Goal: Task Accomplishment & Management: Manage account settings

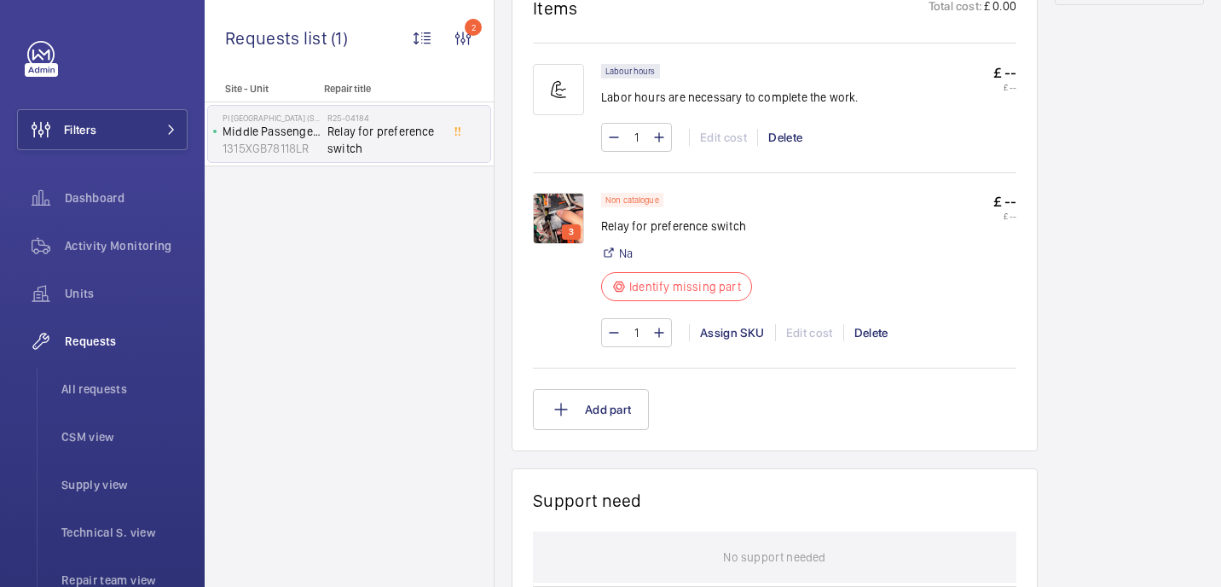
scroll to position [1024, 0]
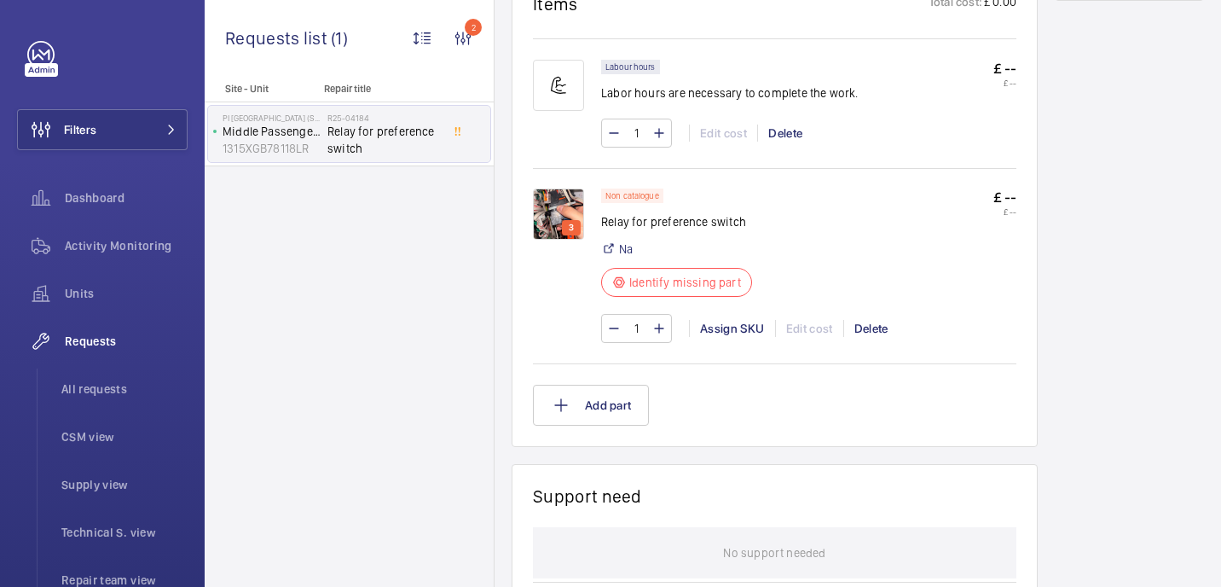
click at [560, 207] on img at bounding box center [558, 213] width 51 height 51
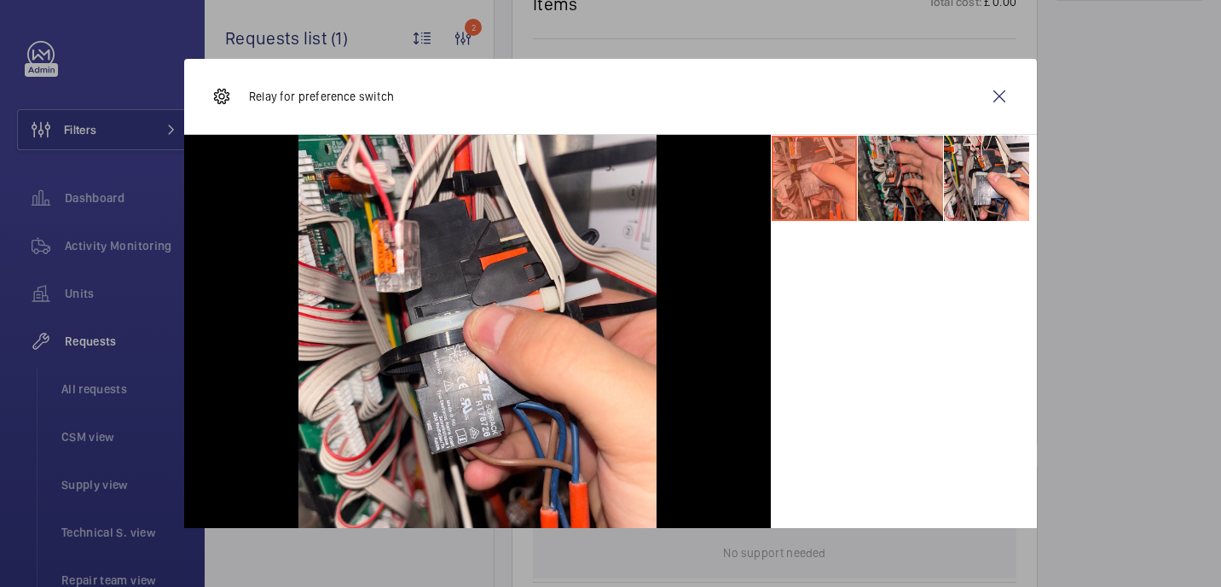
click at [901, 184] on li at bounding box center [900, 178] width 85 height 85
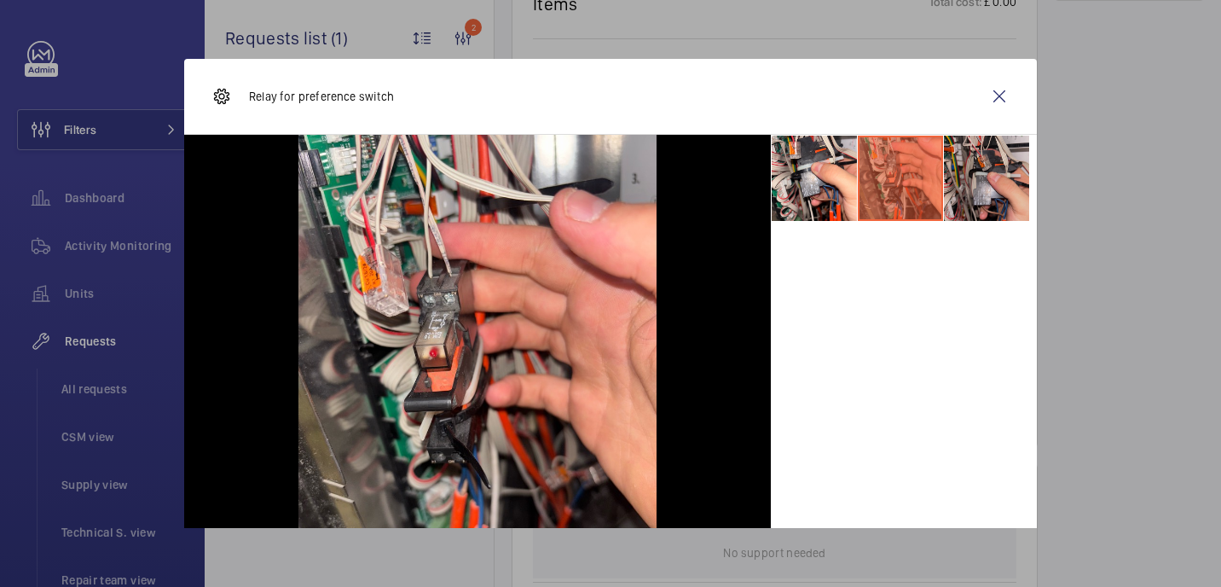
click at [955, 182] on li at bounding box center [986, 178] width 85 height 85
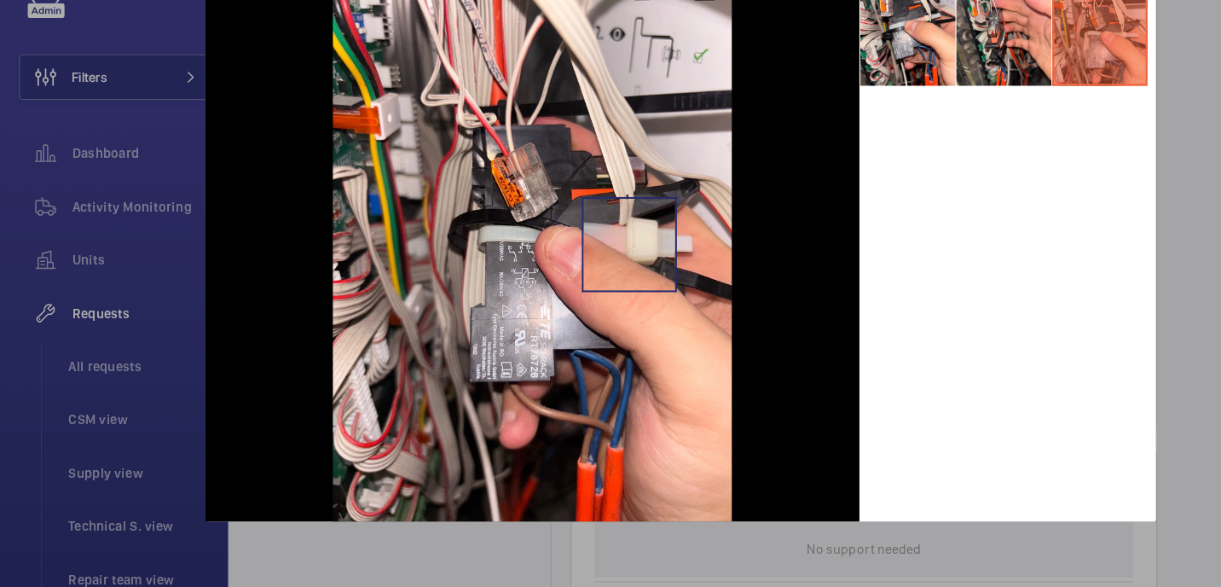
scroll to position [0, 0]
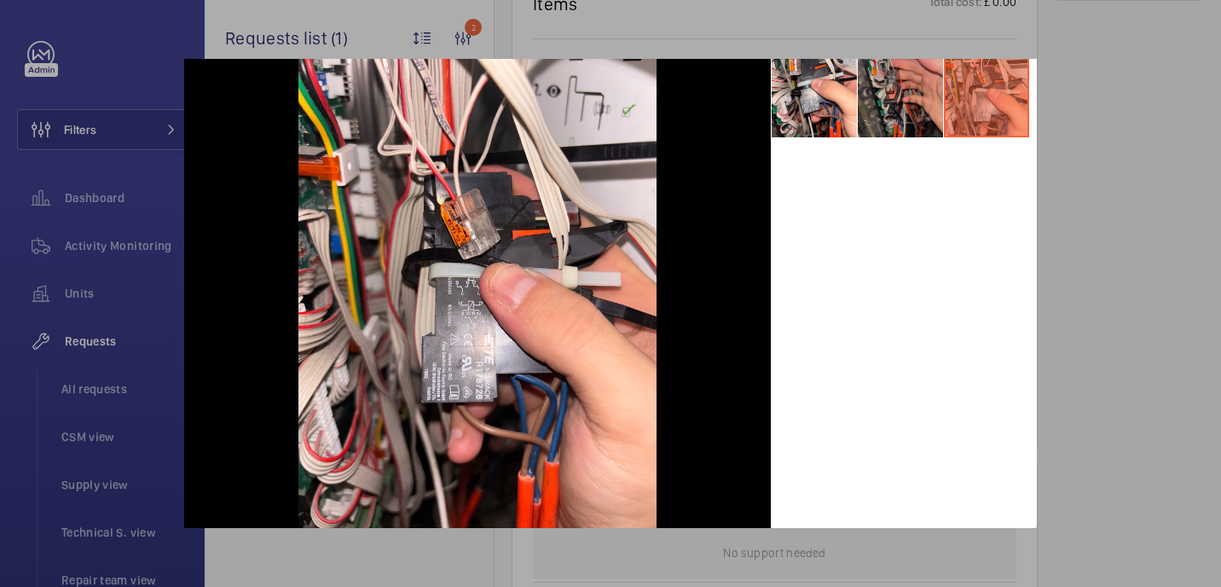
click at [916, 95] on li at bounding box center [900, 94] width 85 height 85
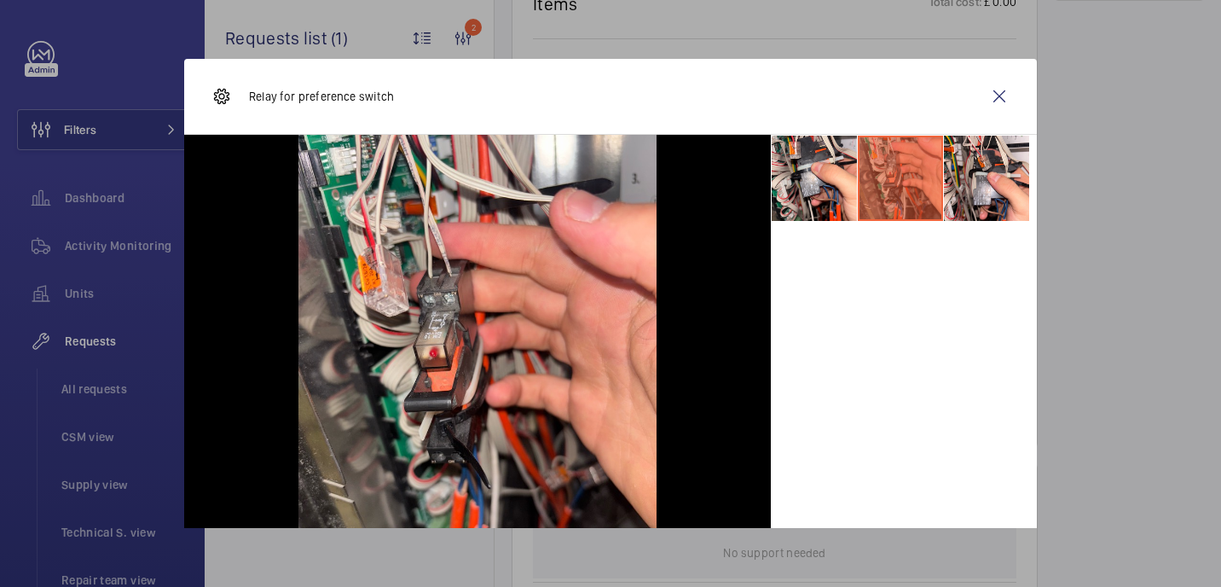
click at [1200, 90] on div at bounding box center [610, 293] width 1221 height 587
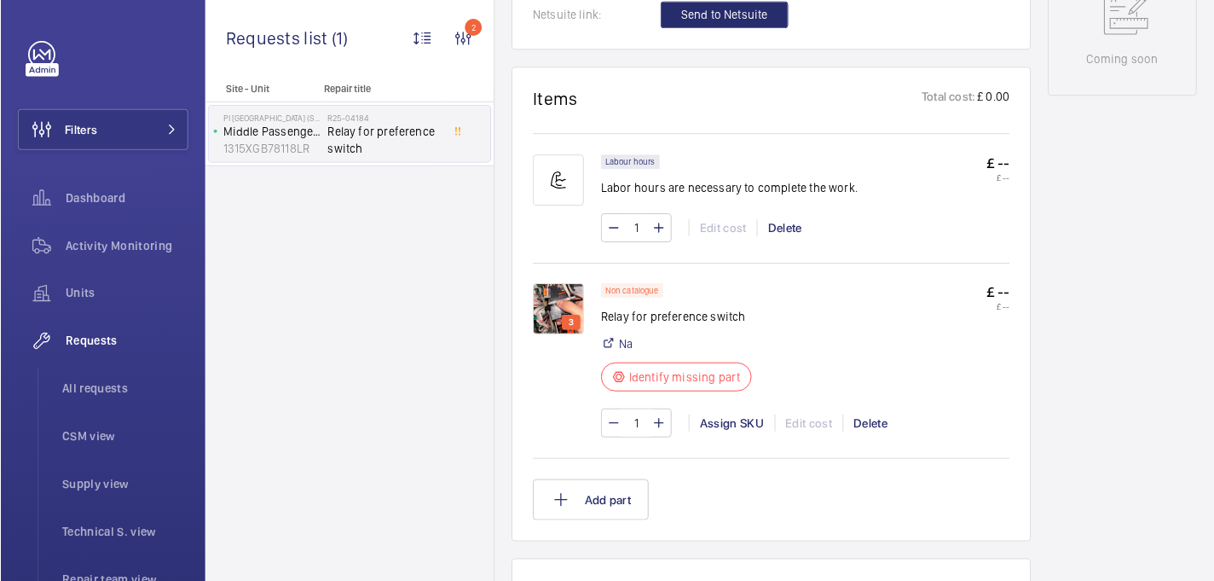
scroll to position [957, 0]
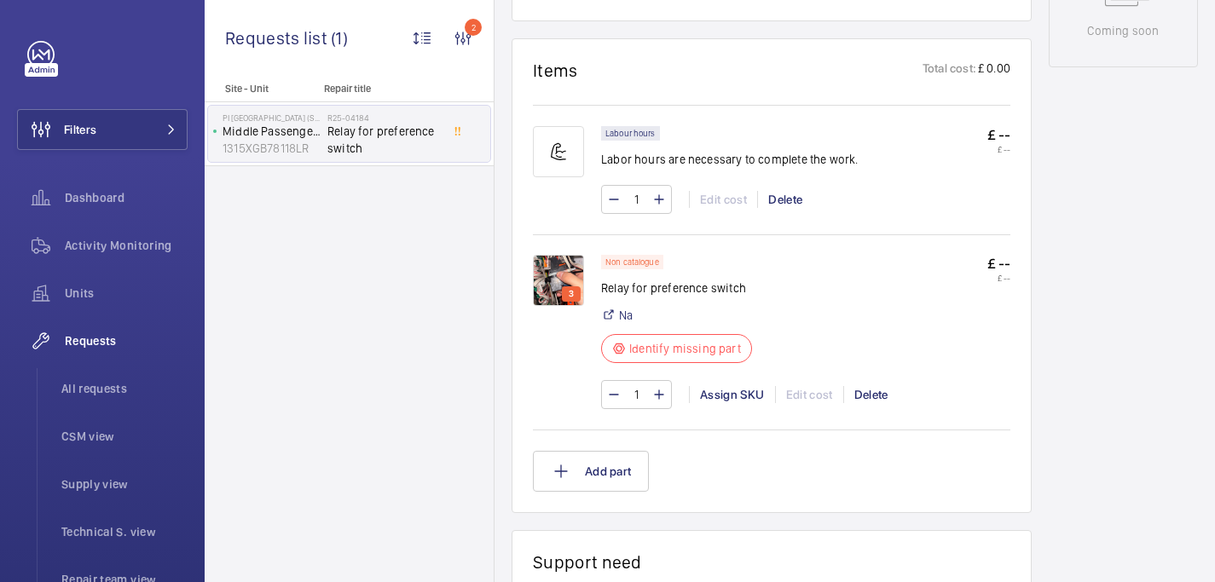
click at [367, 346] on div "Site - Unit Repair title PI London Southwark (Station) Middle Passenger Lift 13…" at bounding box center [349, 333] width 289 height 500
click at [341, 267] on div "Site - Unit Repair title PI London Southwark (Station) Middle Passenger Lift 13…" at bounding box center [349, 333] width 289 height 500
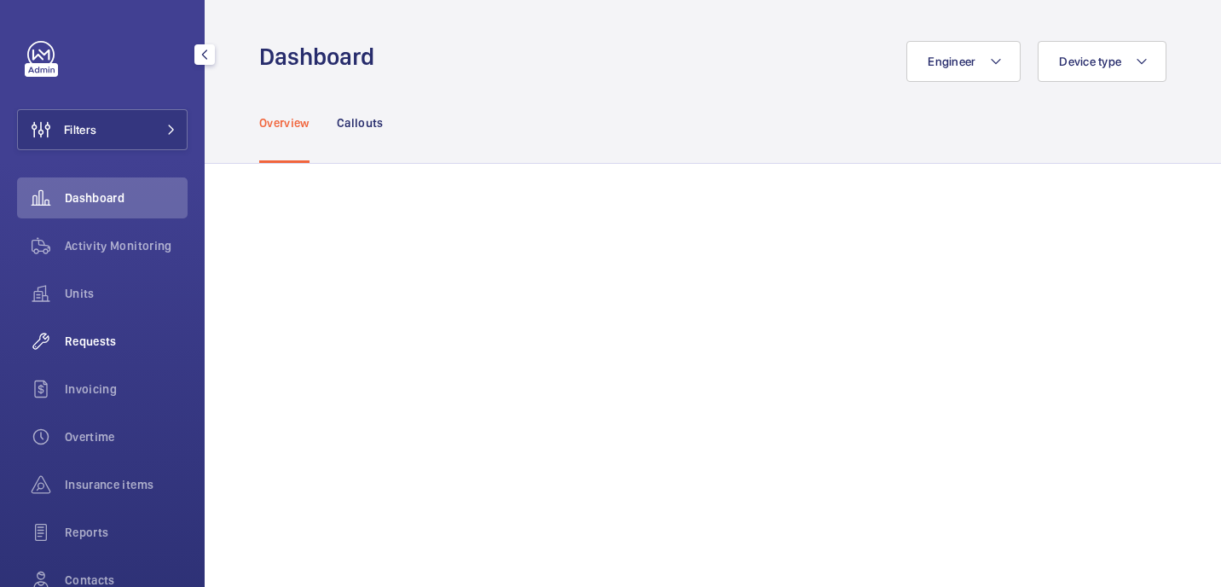
click at [111, 334] on span "Requests" at bounding box center [126, 341] width 123 height 17
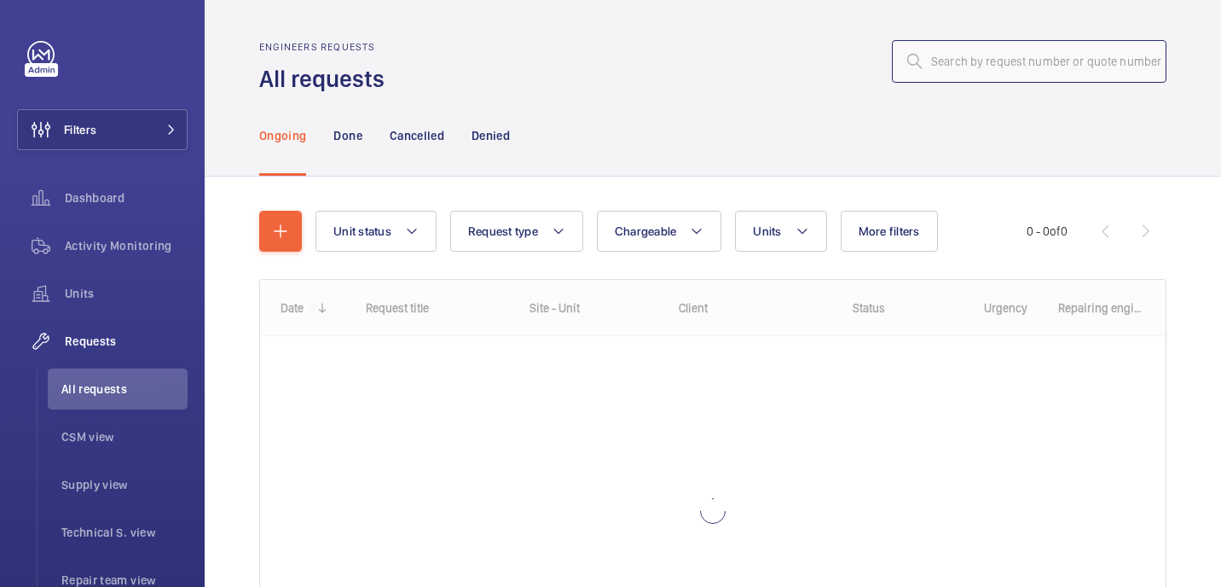
click at [1042, 72] on input "text" at bounding box center [1029, 61] width 275 height 43
paste input "R25-11081"
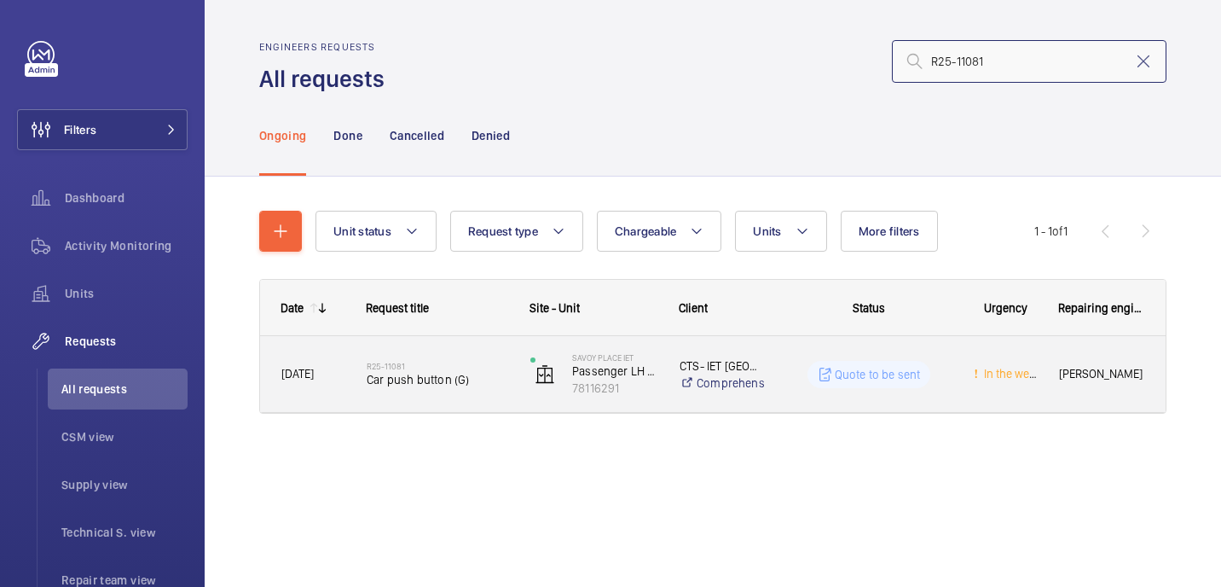
type input "R25-11081"
click at [466, 361] on h2 "R25-11081" at bounding box center [438, 366] width 142 height 10
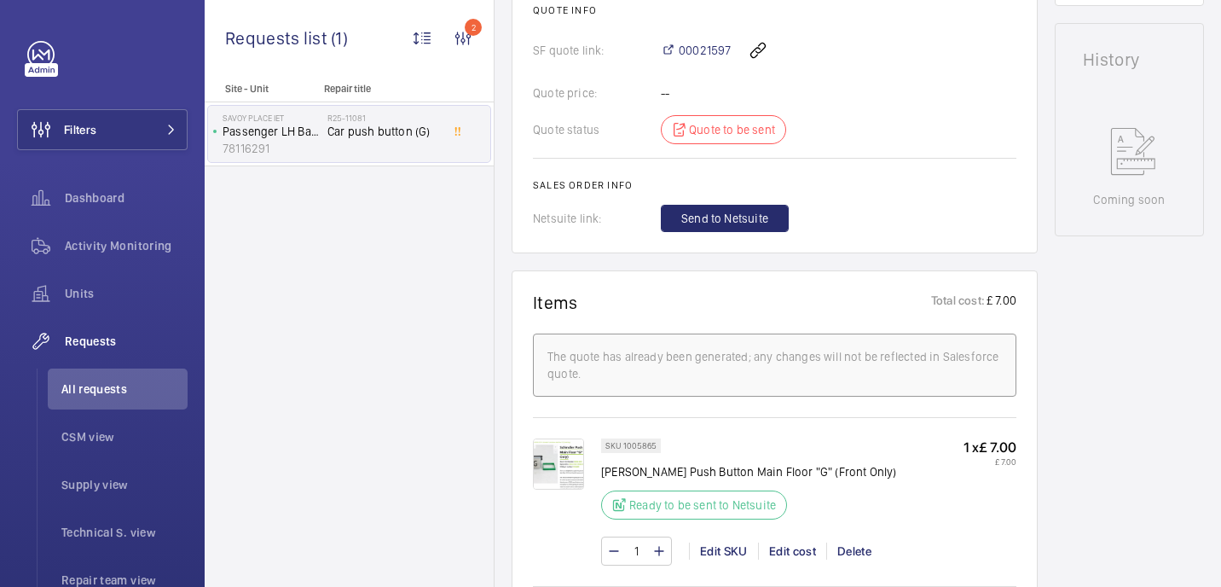
scroll to position [779, 0]
click at [545, 456] on img at bounding box center [558, 462] width 51 height 51
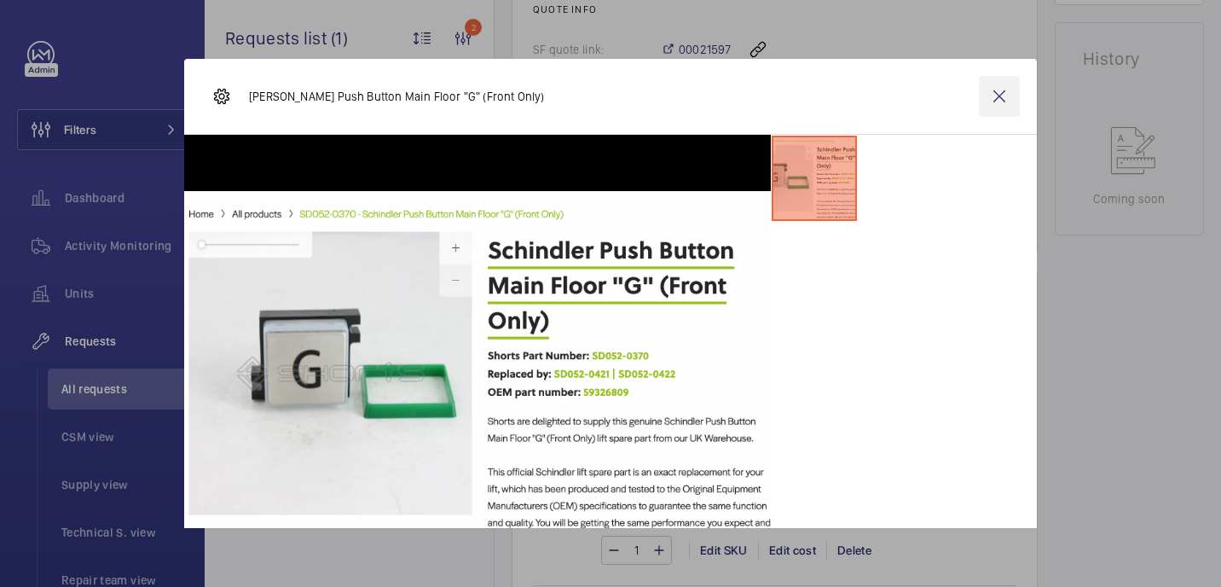
click at [1006, 101] on wm-front-icon-button at bounding box center [999, 96] width 41 height 41
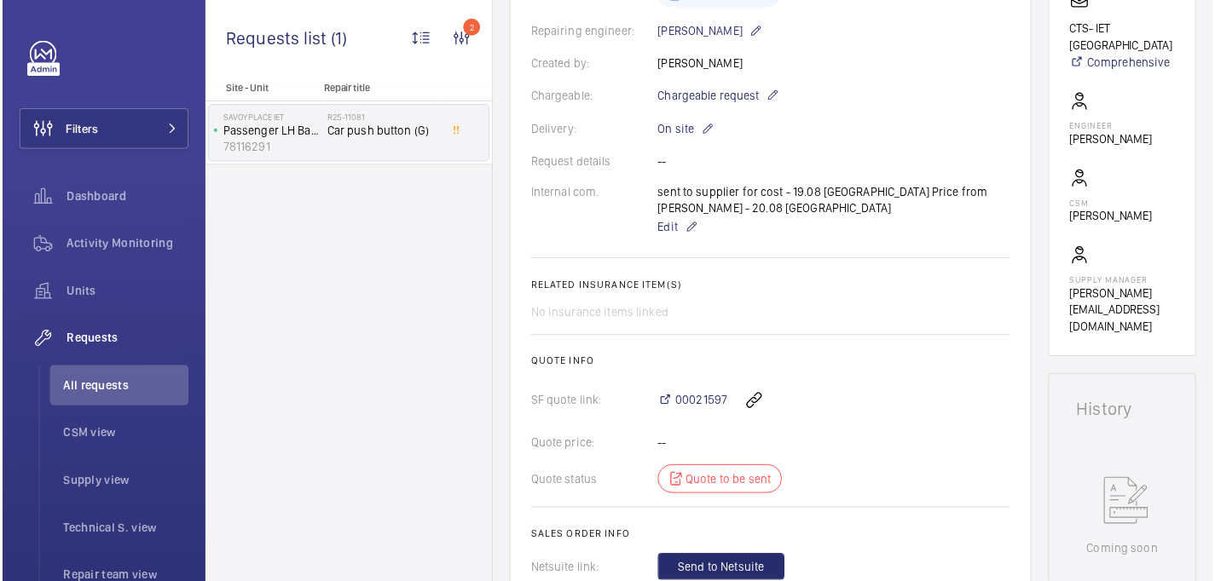
scroll to position [0, 0]
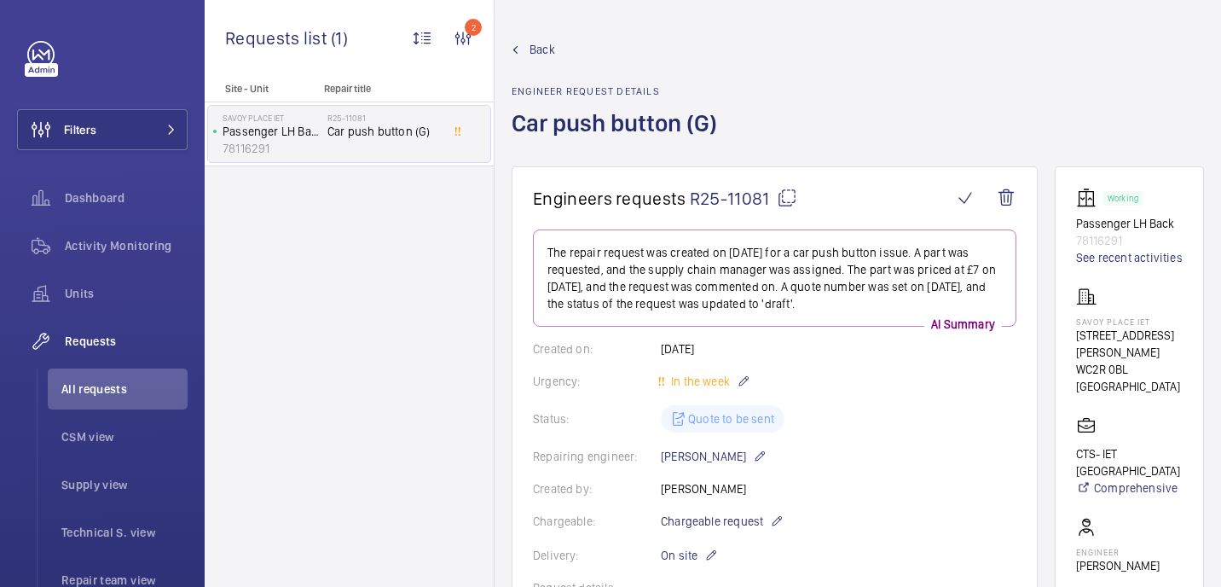
click at [781, 196] on mat-icon at bounding box center [787, 198] width 20 height 20
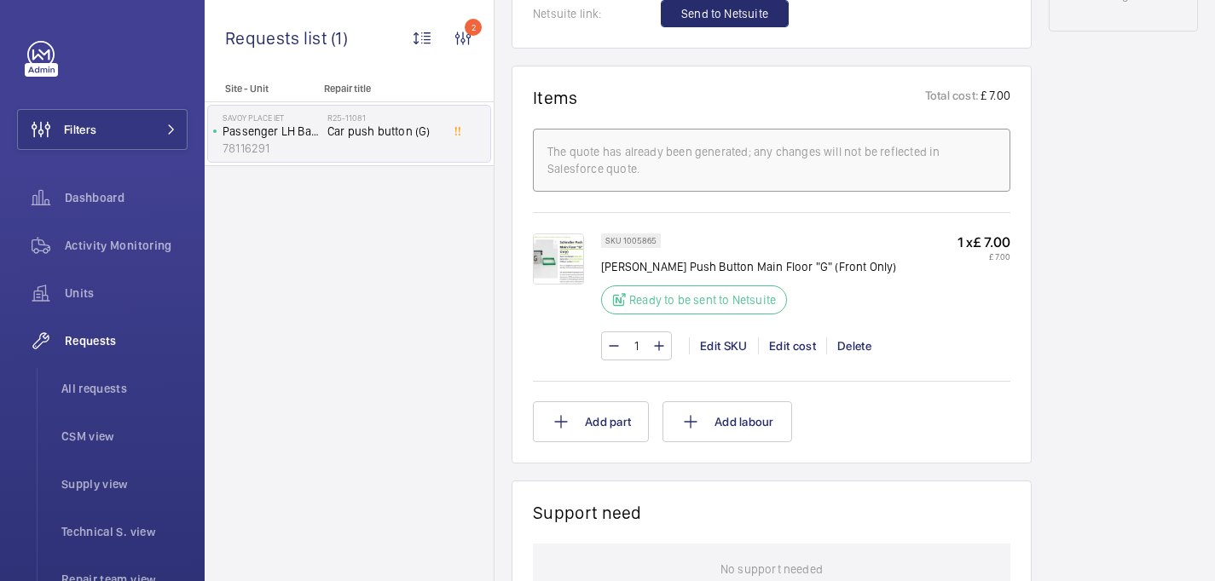
scroll to position [1017, 0]
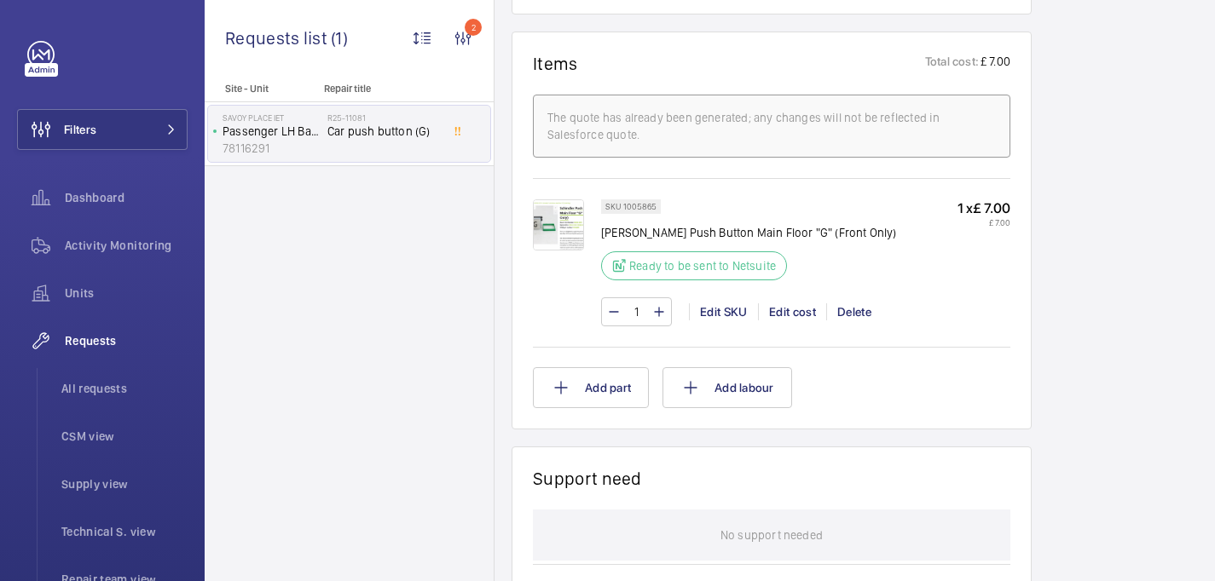
click at [570, 225] on img at bounding box center [558, 225] width 51 height 51
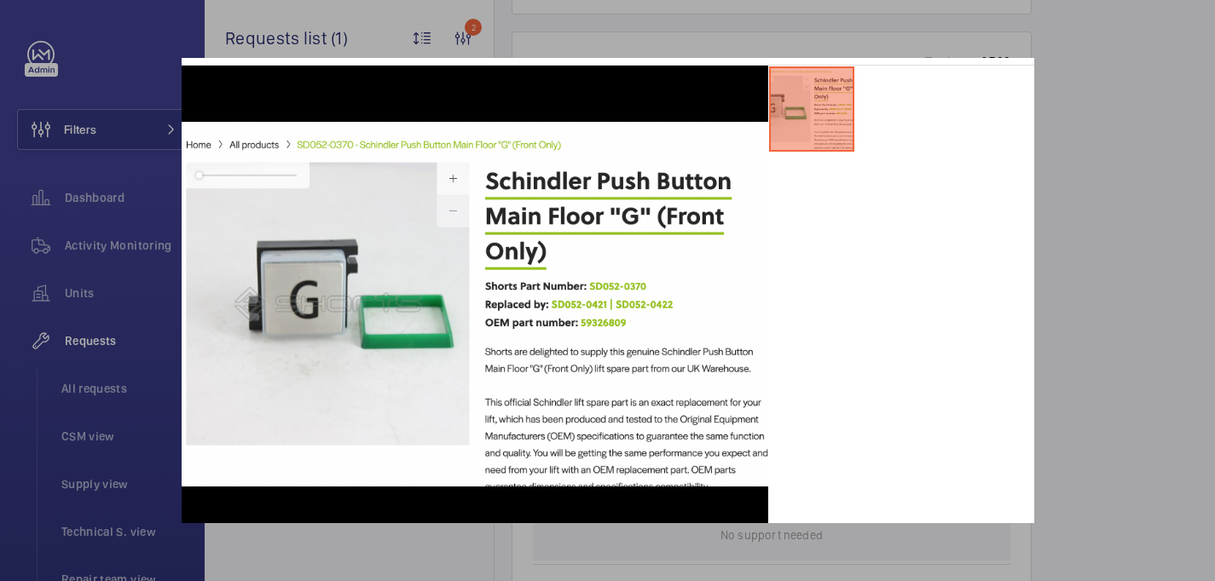
scroll to position [0, 0]
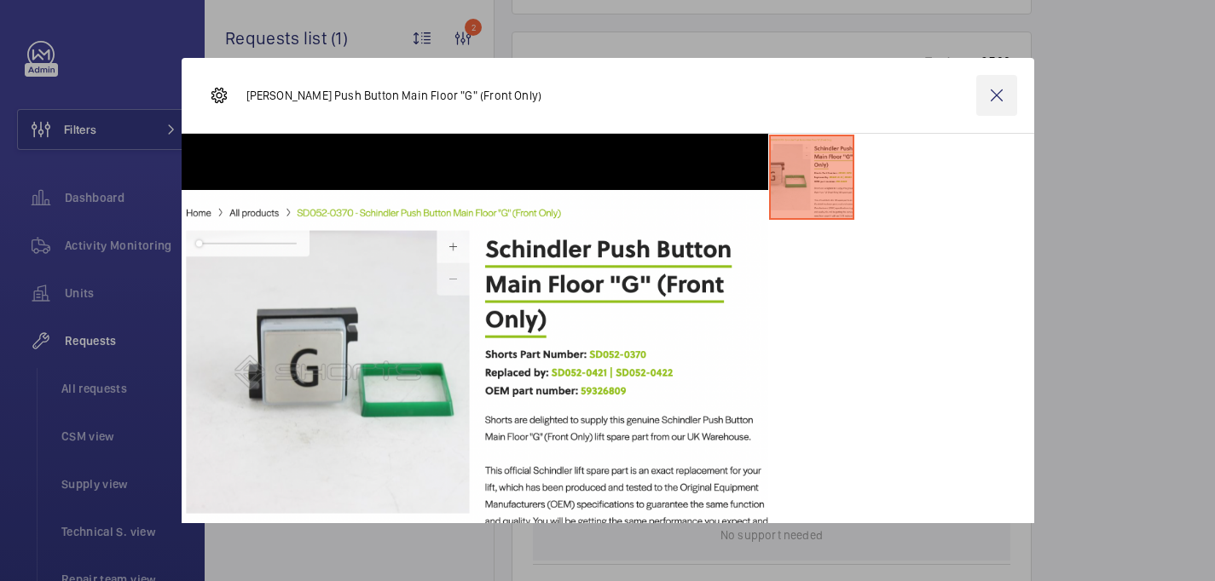
click at [998, 98] on wm-front-icon-button at bounding box center [996, 95] width 41 height 41
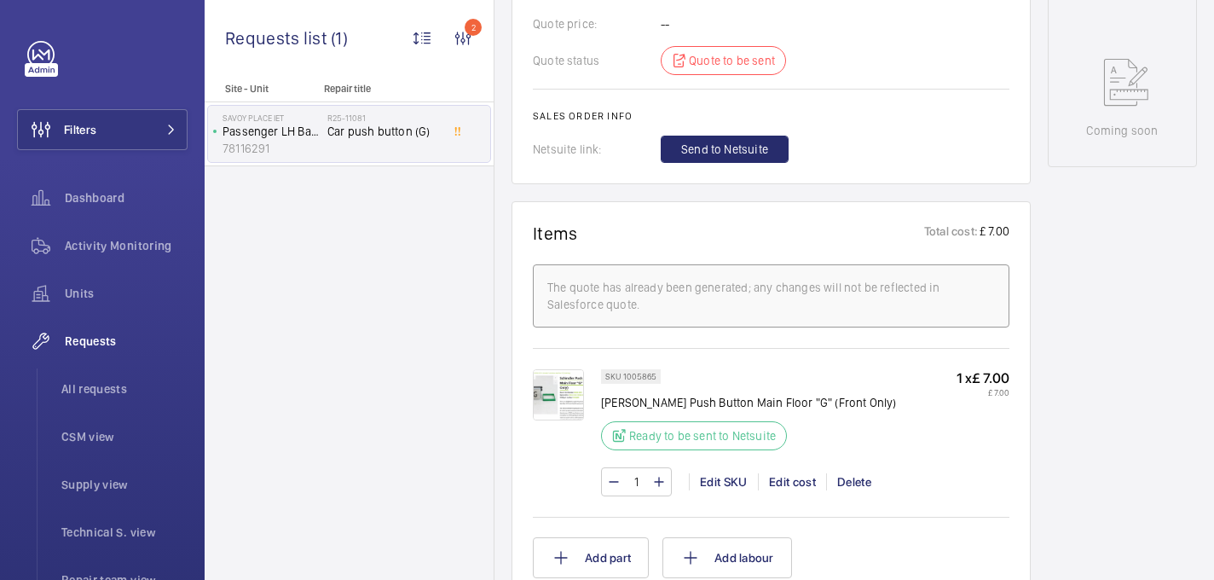
scroll to position [804, 0]
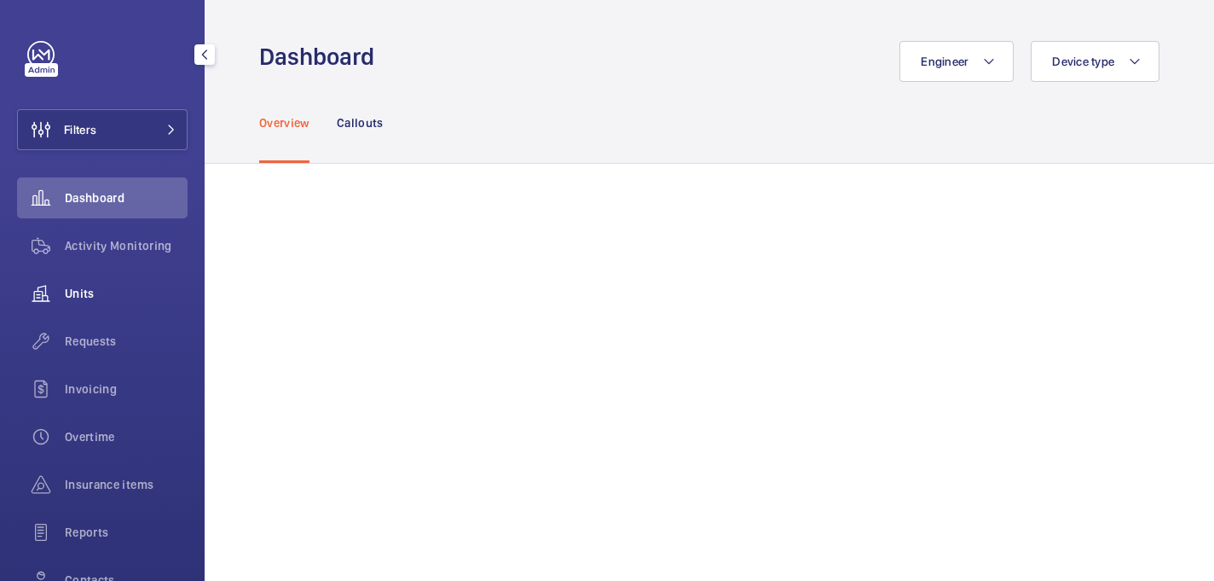
click at [83, 287] on span "Units" at bounding box center [126, 293] width 123 height 17
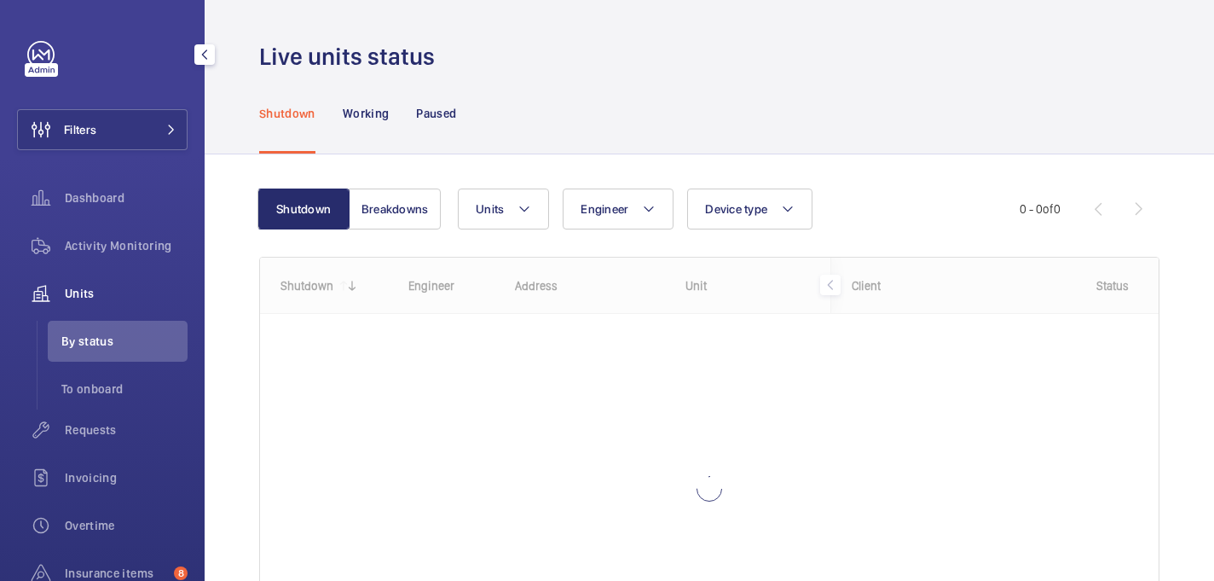
drag, startPoint x: 150, startPoint y: 125, endPoint x: 191, endPoint y: 99, distance: 48.7
click at [150, 125] on button "Filters" at bounding box center [102, 129] width 171 height 41
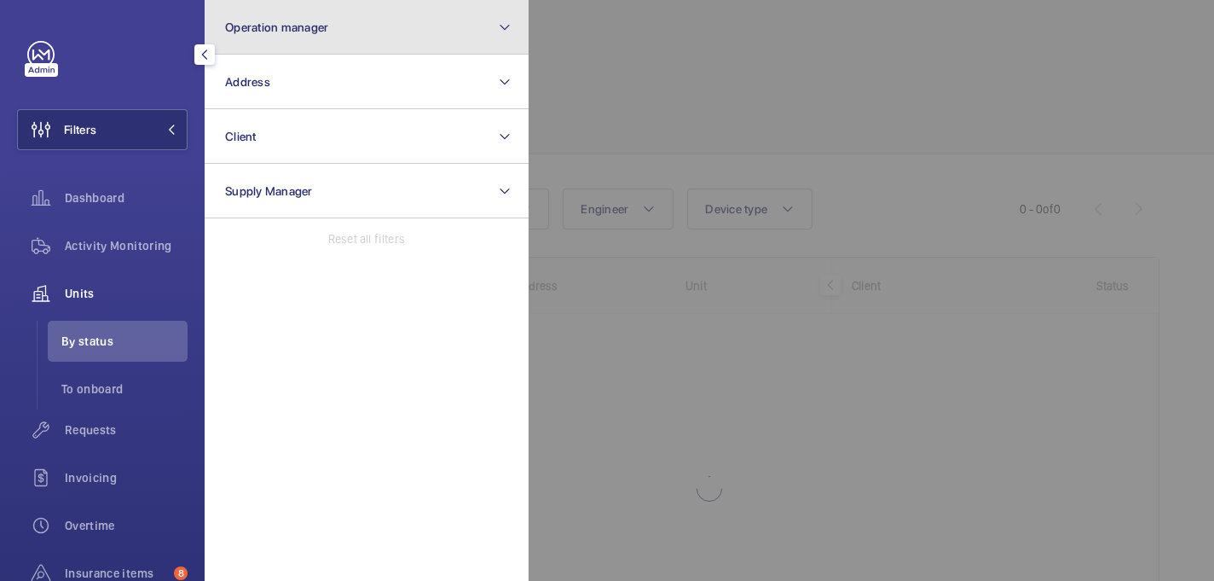
click at [317, 28] on span "Operation manager" at bounding box center [276, 27] width 103 height 14
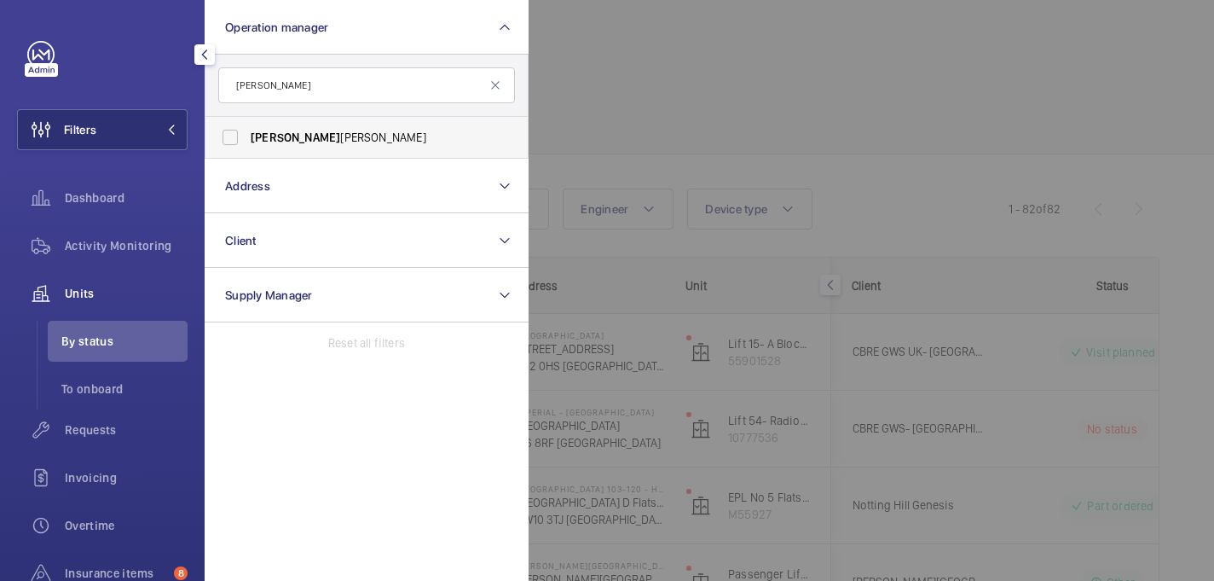
type input "[PERSON_NAME]"
click at [466, 138] on span "[PERSON_NAME]" at bounding box center [368, 137] width 234 height 17
click at [247, 138] on input "John Smith" at bounding box center [230, 137] width 34 height 34
checkbox input "true"
click at [608, 124] on div at bounding box center [1136, 290] width 1214 height 581
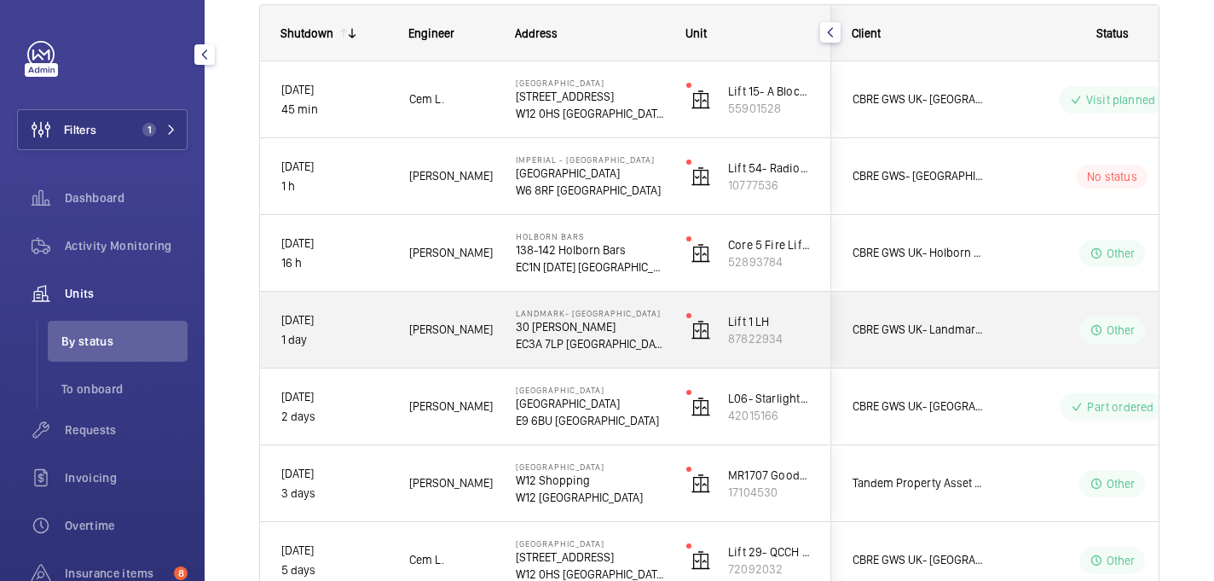
scroll to position [254, 0]
click at [476, 335] on span "Alfred R." at bounding box center [451, 328] width 84 height 20
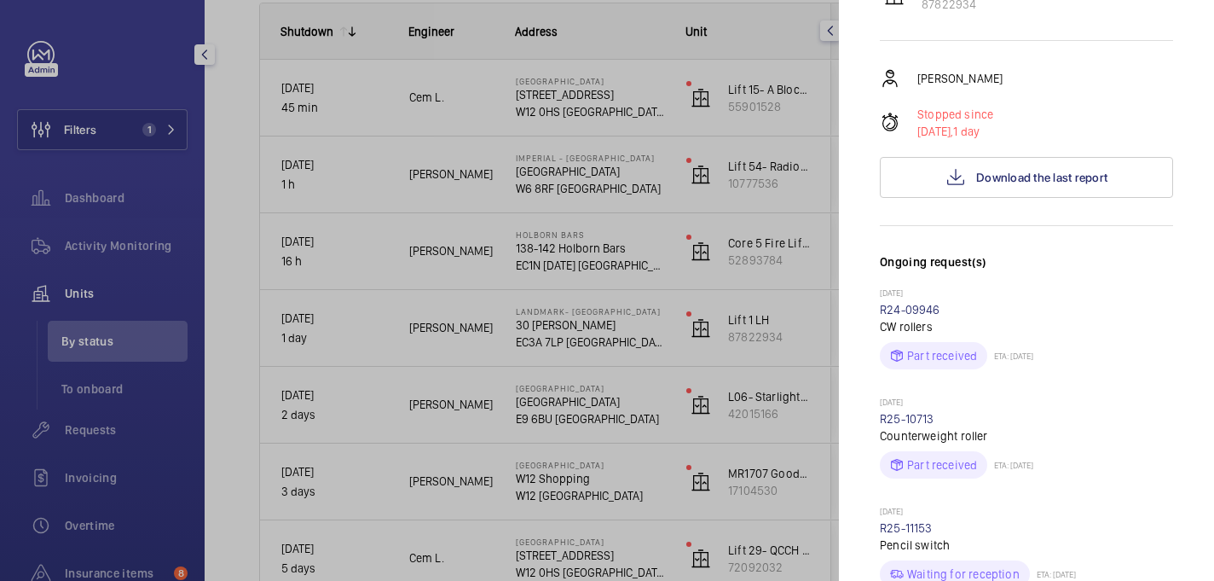
scroll to position [0, 0]
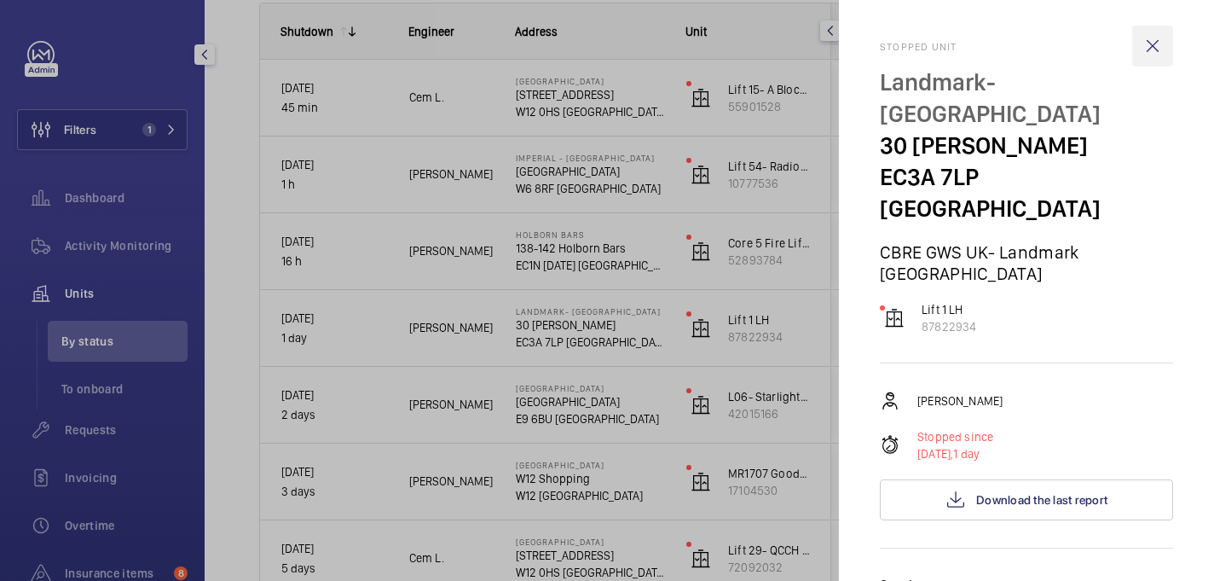
click at [1158, 44] on wm-front-icon-button at bounding box center [1152, 46] width 41 height 41
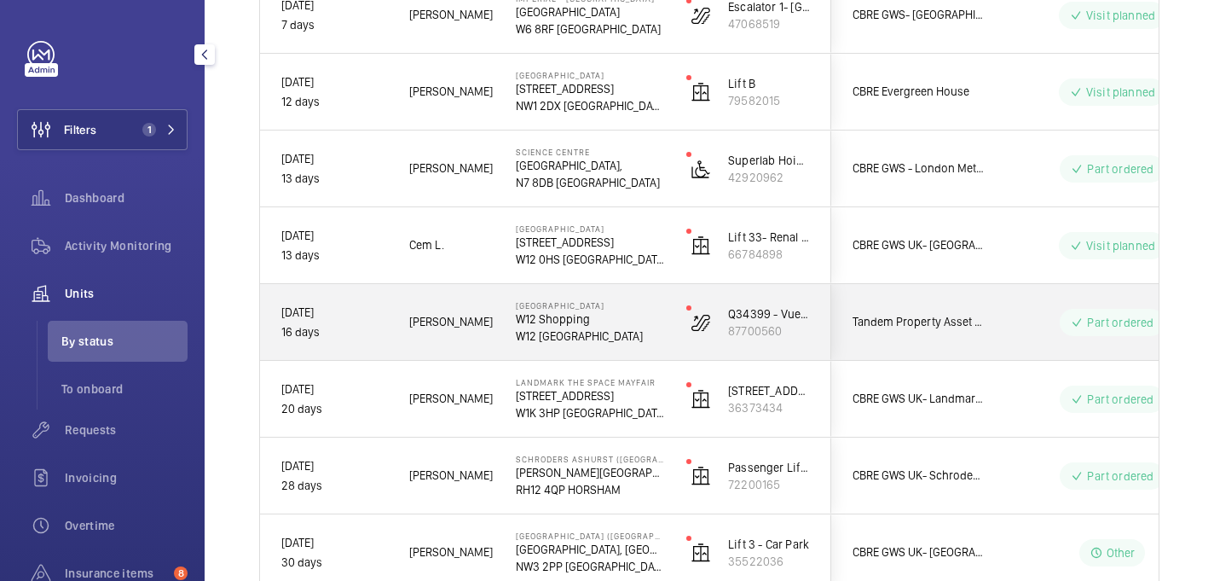
scroll to position [1030, 0]
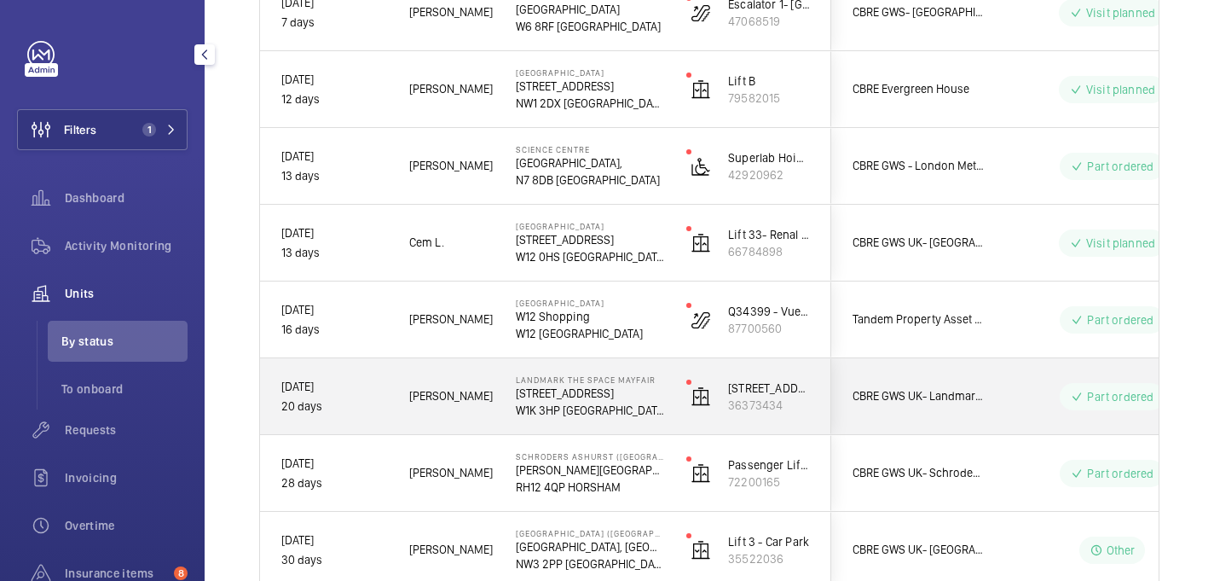
click at [626, 399] on p "49 Grosvenor St" at bounding box center [590, 393] width 148 height 17
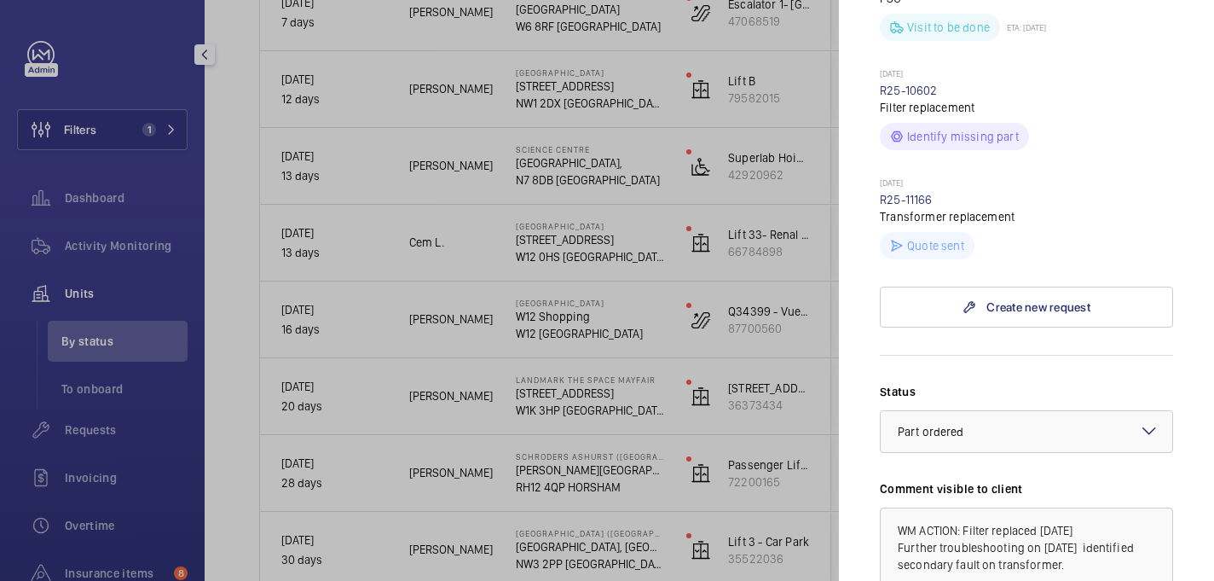
scroll to position [945, 0]
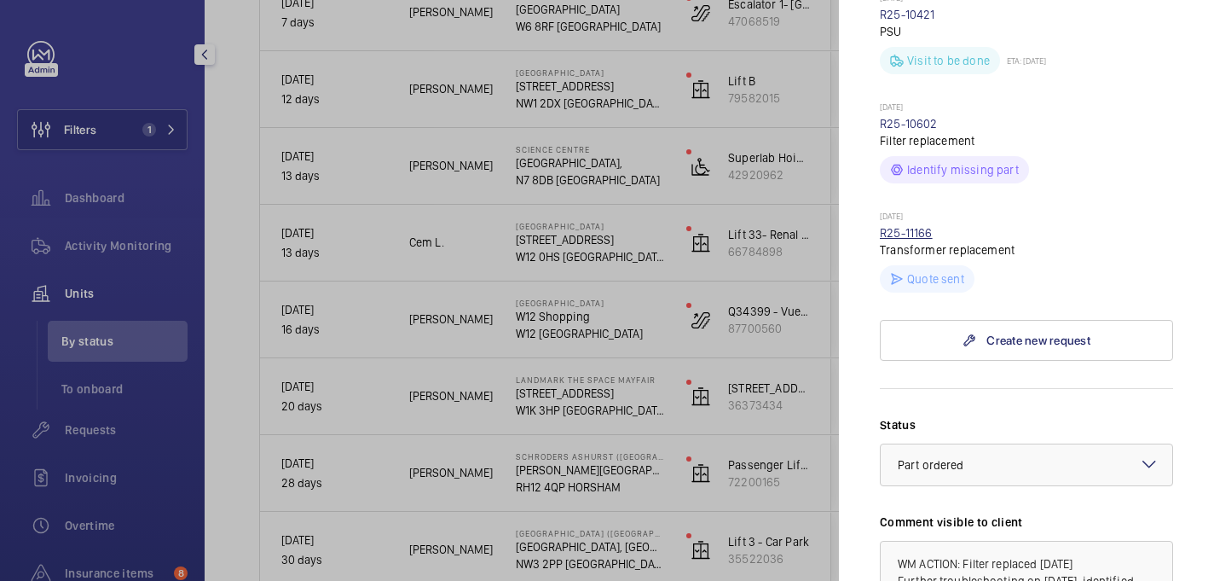
click at [920, 226] on link "R25-11166" at bounding box center [906, 233] width 53 height 14
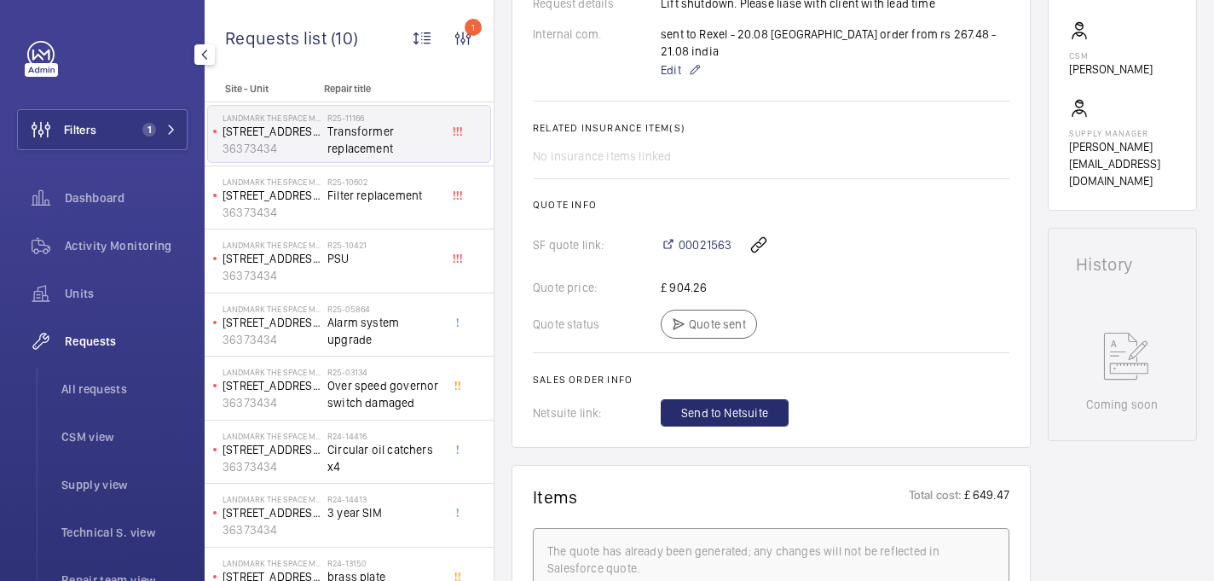
scroll to position [575, 0]
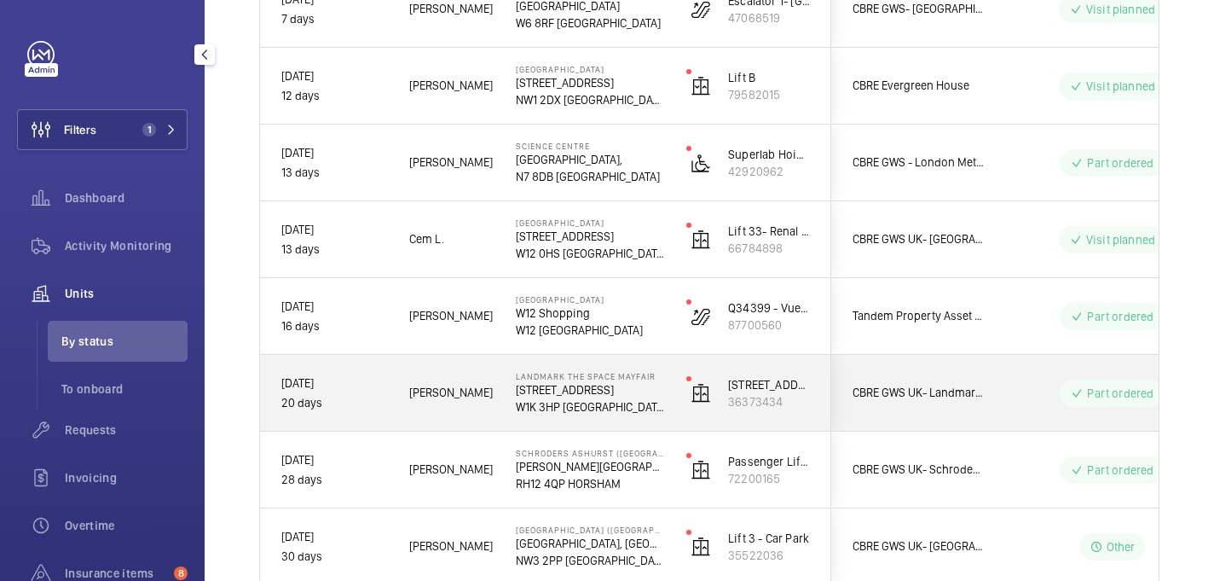
scroll to position [1040, 0]
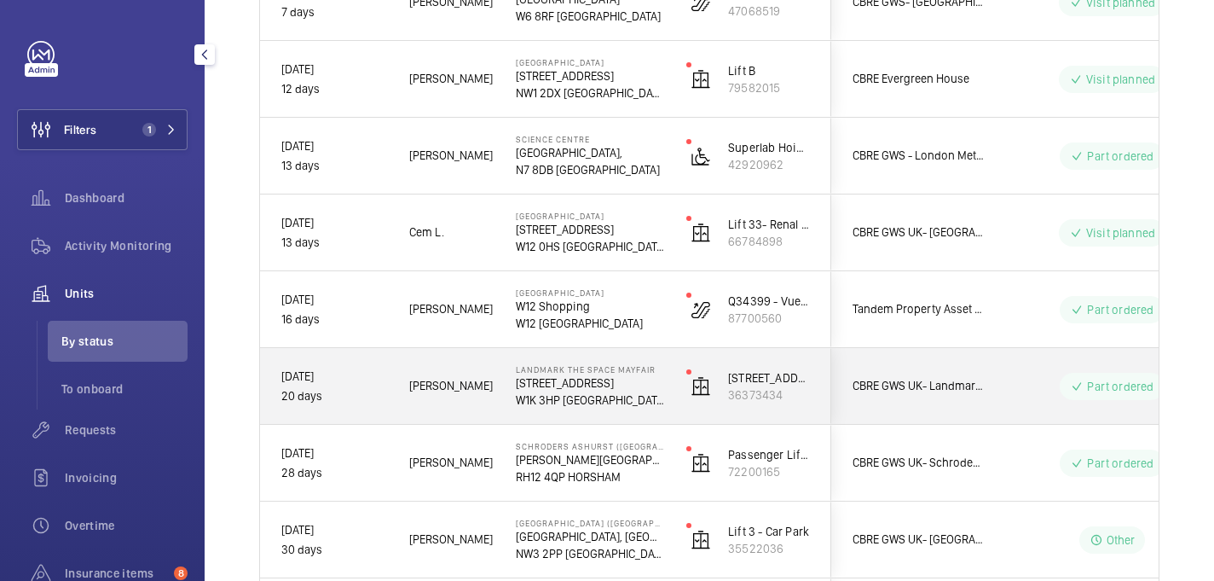
click at [610, 390] on p "49 Grosvenor St" at bounding box center [590, 382] width 148 height 17
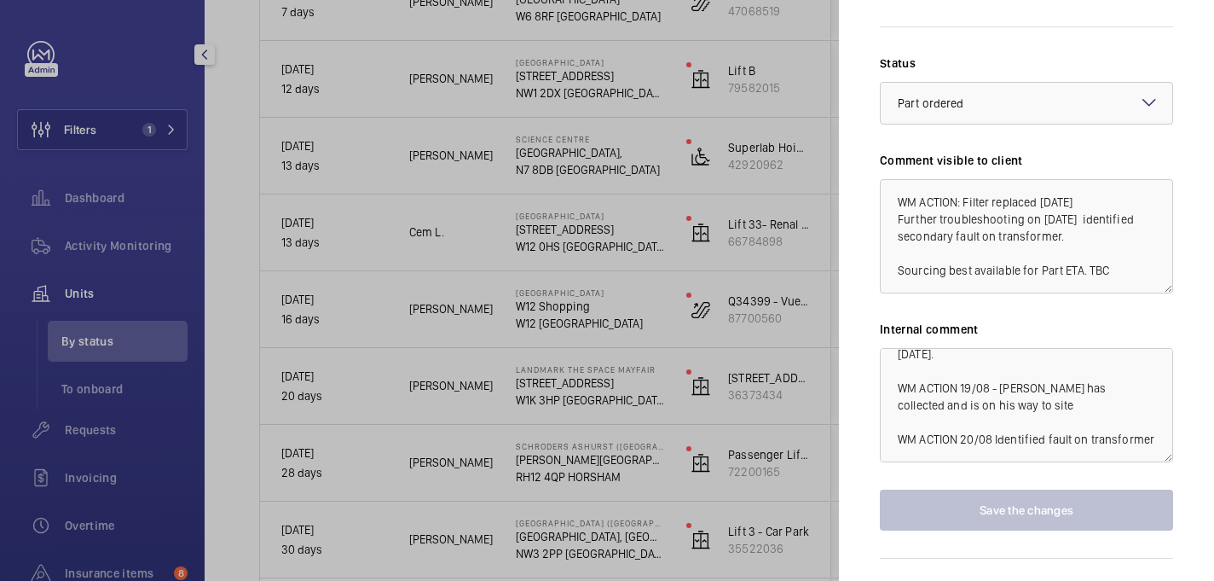
scroll to position [1321, 0]
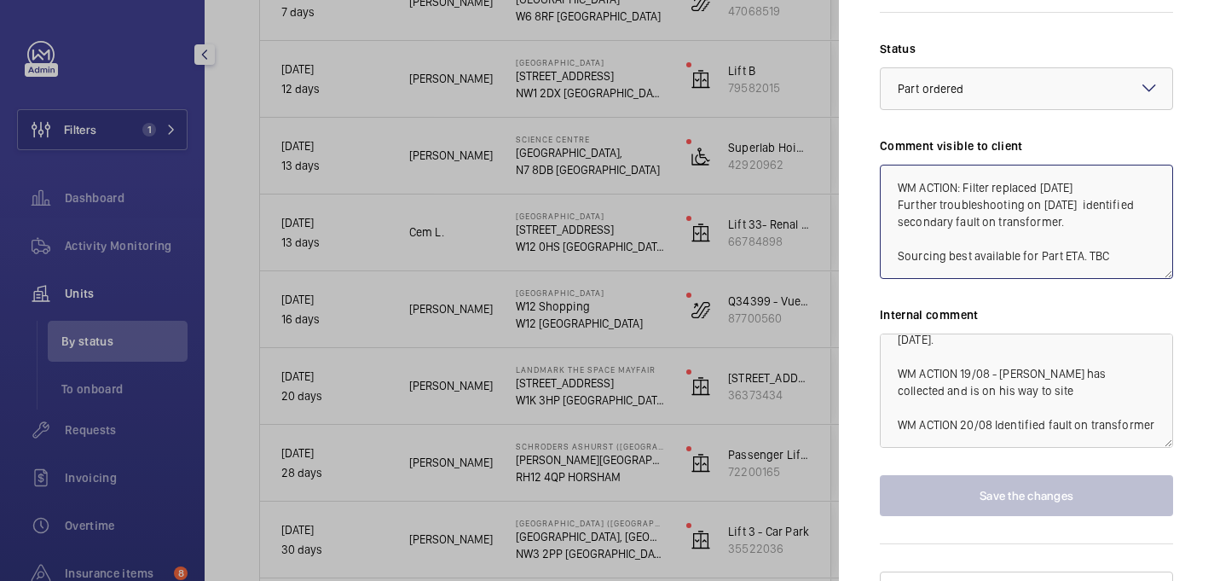
click at [1114, 220] on textarea "WM ACTION: Filter replaced 19th Aug. Further troubleshooting on 20th Aug identi…" at bounding box center [1026, 222] width 293 height 114
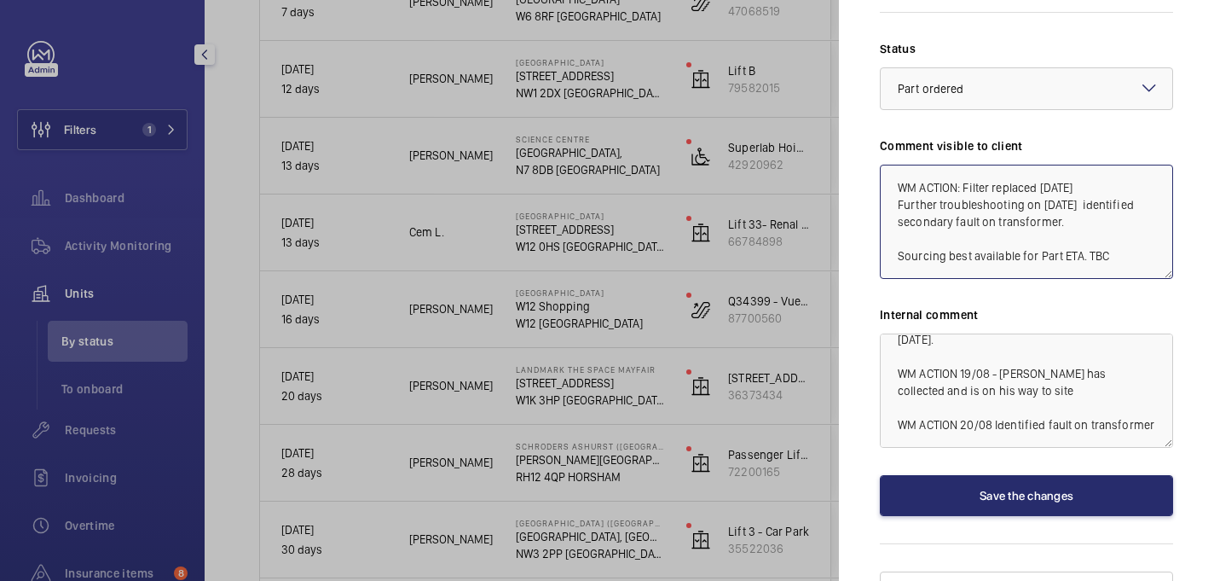
scroll to position [19, 0]
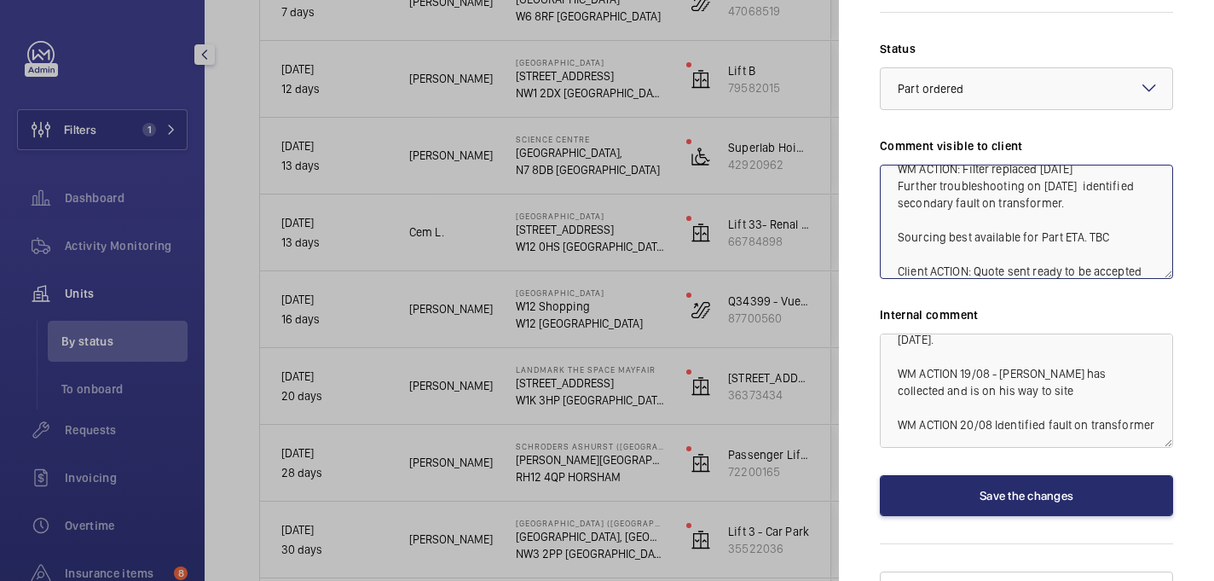
click at [928, 241] on textarea "WM ACTION: Filter replaced 19th Aug. Further troubleshooting on 20th Aug identi…" at bounding box center [1026, 222] width 293 height 114
drag, startPoint x: 902, startPoint y: 238, endPoint x: 1142, endPoint y: 230, distance: 239.7
click at [1142, 230] on textarea "WM ACTION: Filter replaced 19th Aug. Further troubleshooting on 20th Aug identi…" at bounding box center [1026, 222] width 293 height 114
click at [893, 240] on textarea "WM ACTION: Filter replaced 19th Aug. Further troubleshooting on 20th Aug identi…" at bounding box center [1026, 222] width 293 height 114
drag, startPoint x: 894, startPoint y: 240, endPoint x: 1156, endPoint y: 243, distance: 261.8
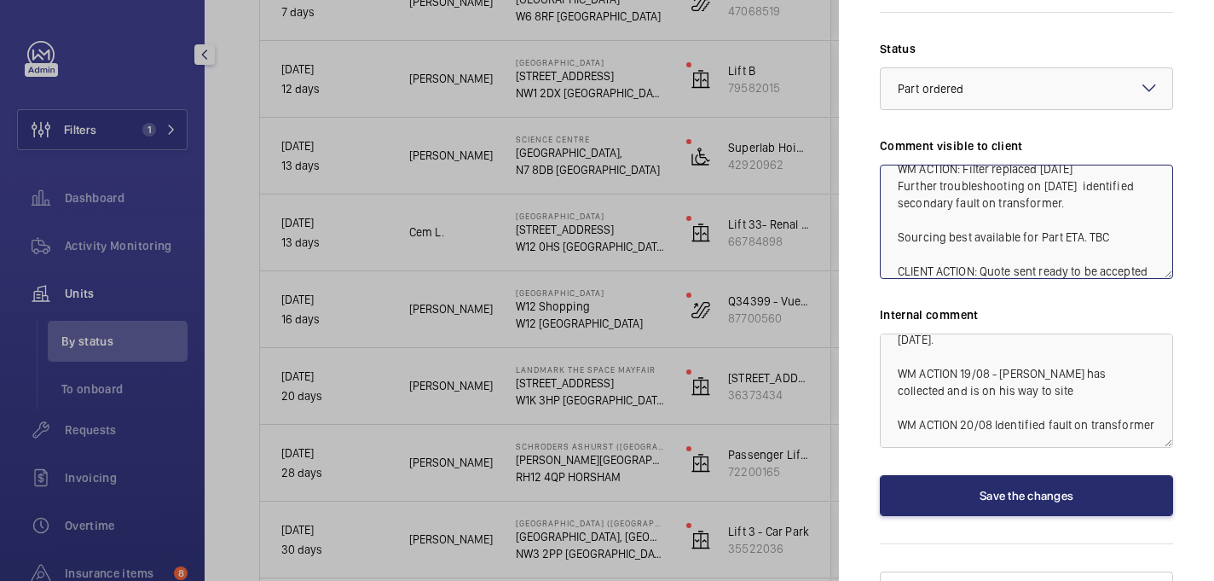
click at [1156, 243] on textarea "WM ACTION: Filter replaced 19th Aug. Further troubleshooting on 20th Aug identi…" at bounding box center [1026, 222] width 293 height 114
type textarea "WM ACTION: Filter replaced 19th Aug. Further troubleshooting on 20th Aug identi…"
click at [1158, 394] on textarea "WM ACTION 15/08 - Filter on order, Due in w/c 18th August. WM ACTION 19/08 - Da…" at bounding box center [1026, 390] width 293 height 114
paste textarea "CLIENT ACTION: Quote sent ready to be accepted"
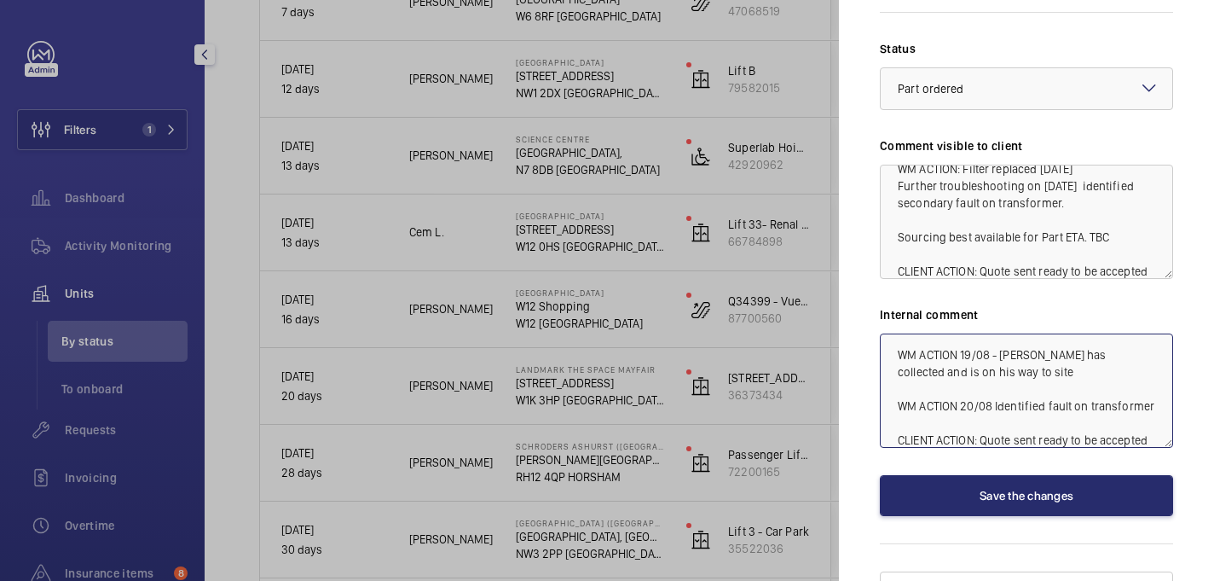
type textarea "WM ACTION 15/08 - Filter on order, Due in w/c 18th August. WM ACTION 19/08 - Da…"
click at [1148, 238] on textarea "WM ACTION: Filter replaced 19th Aug. Further troubleshooting on 20th Aug identi…" at bounding box center [1026, 222] width 293 height 114
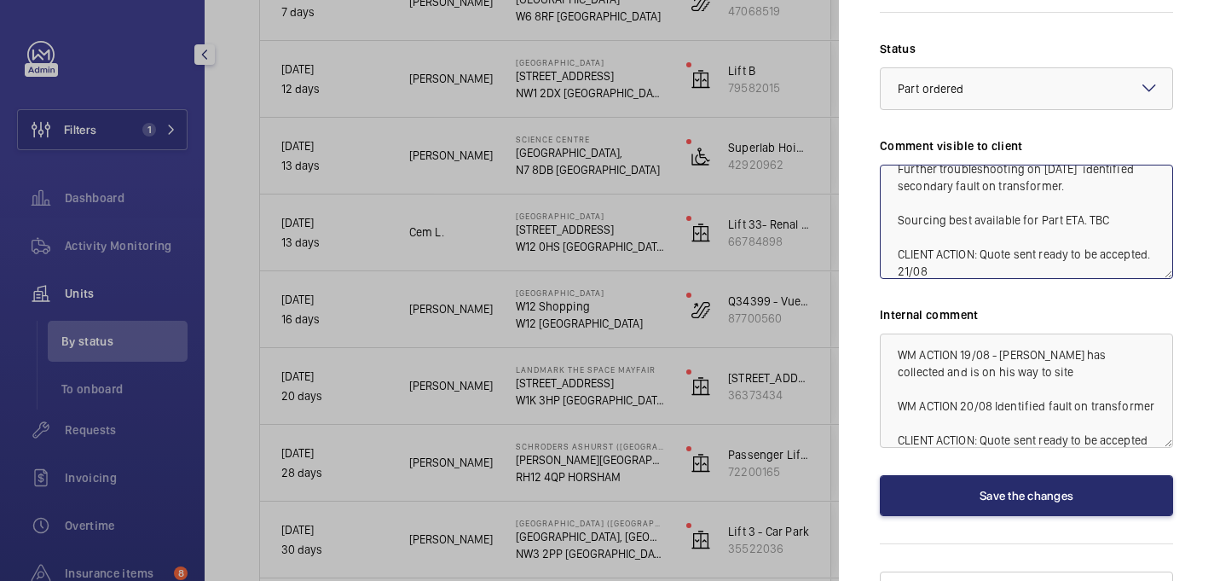
type textarea "WM ACTION: Filter replaced 19th Aug. Further troubleshooting on 20th Aug identi…"
click at [1150, 402] on textarea "WM ACTION 15/08 - Filter on order, Due in w/c 18th August. WM ACTION 19/08 - Da…" at bounding box center [1026, 390] width 293 height 114
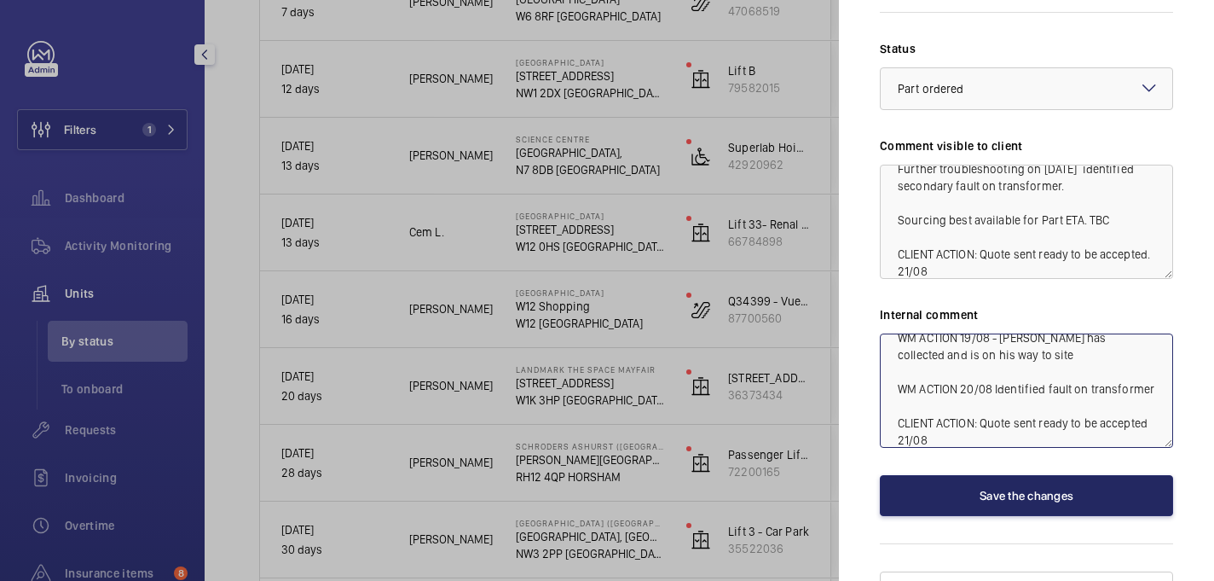
type textarea "WM ACTION 15/08 - Filter on order, Due in w/c 18th August. WM ACTION 19/08 - Da…"
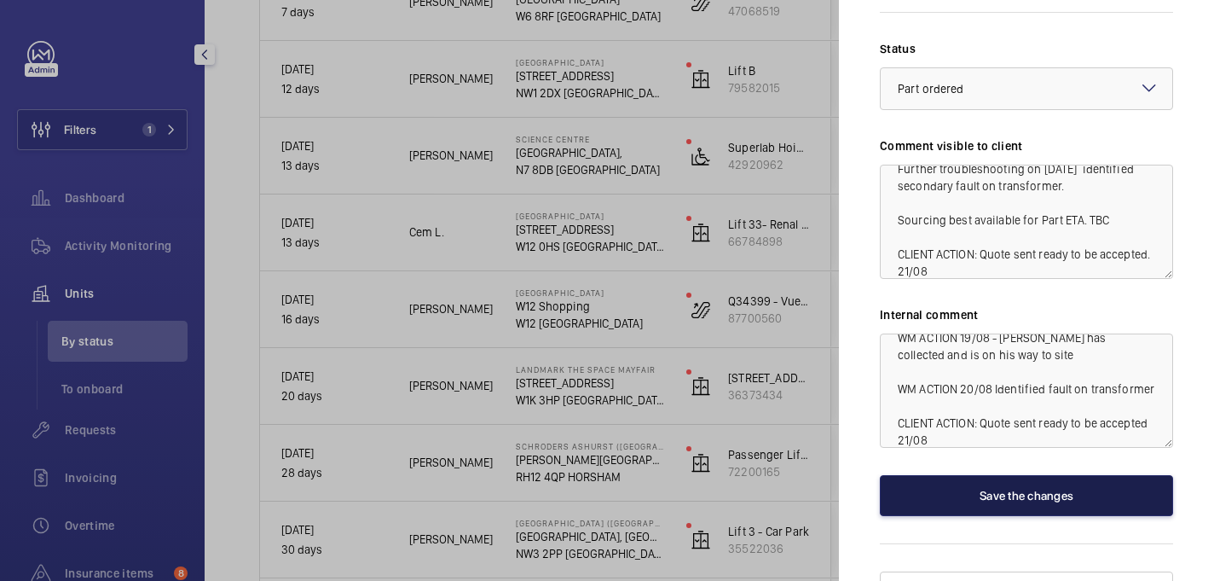
click at [1100, 475] on button "Save the changes" at bounding box center [1026, 495] width 293 height 41
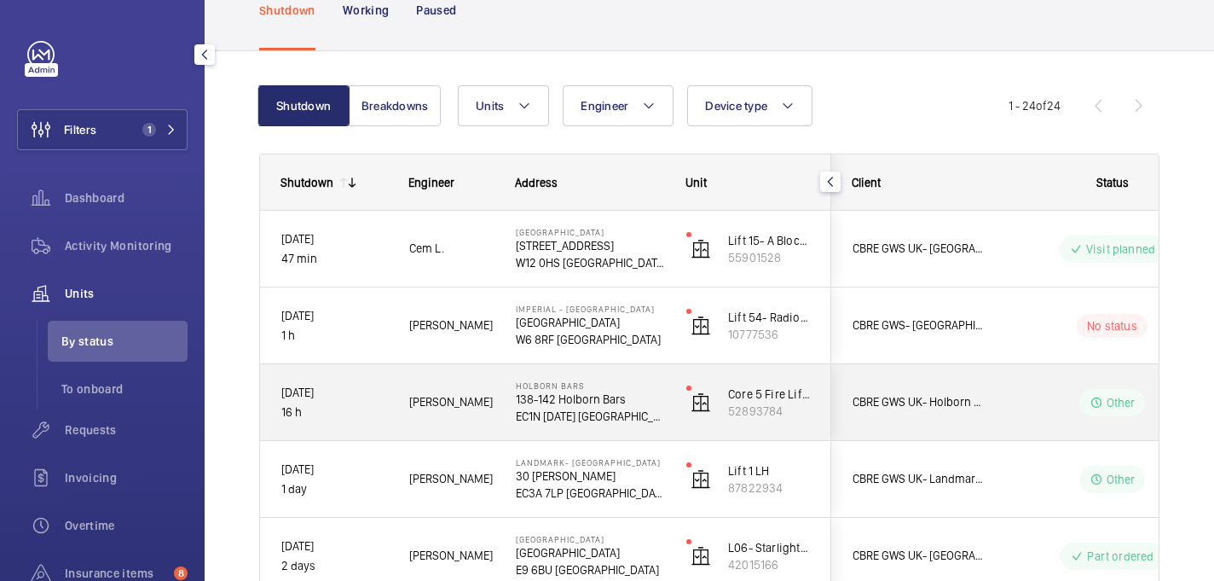
scroll to position [138, 0]
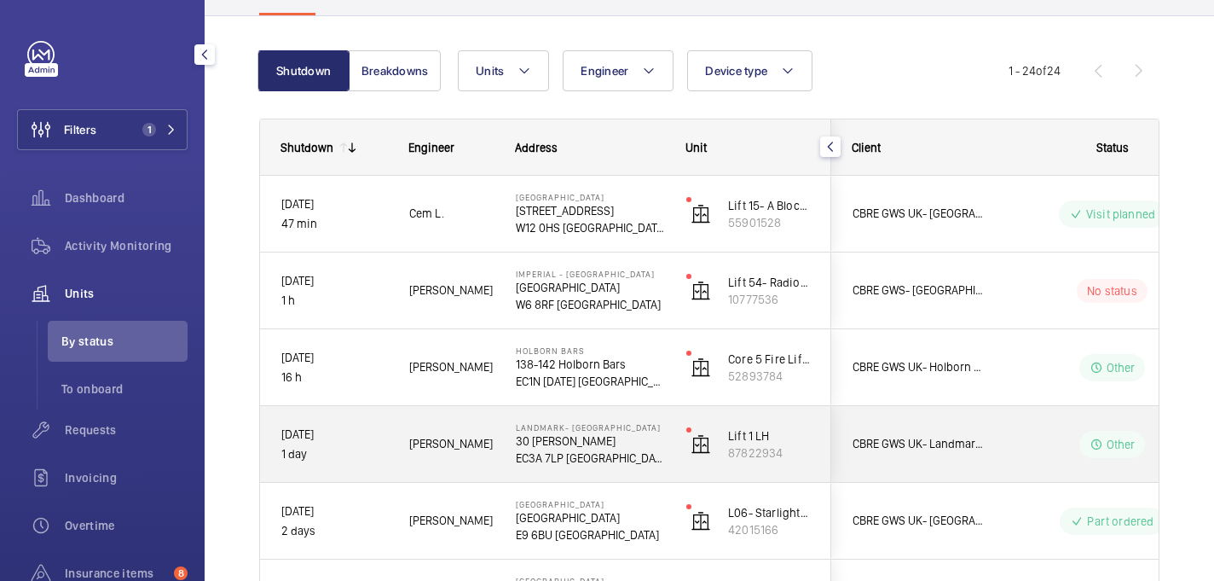
click at [627, 462] on p "EC3A 7LP LONDON" at bounding box center [590, 457] width 148 height 17
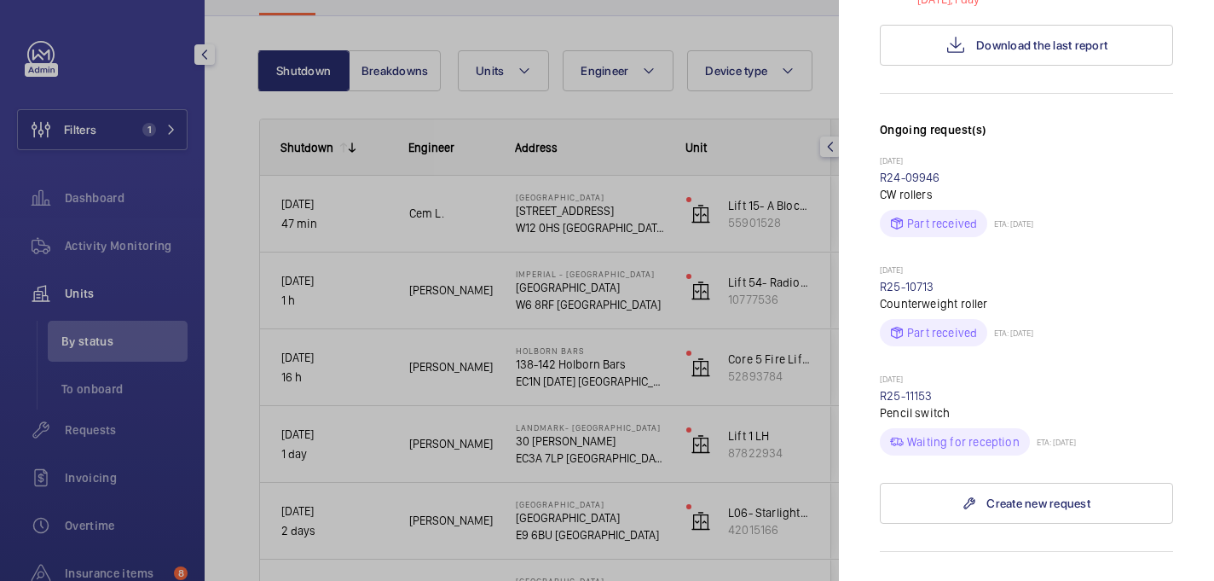
scroll to position [381, 0]
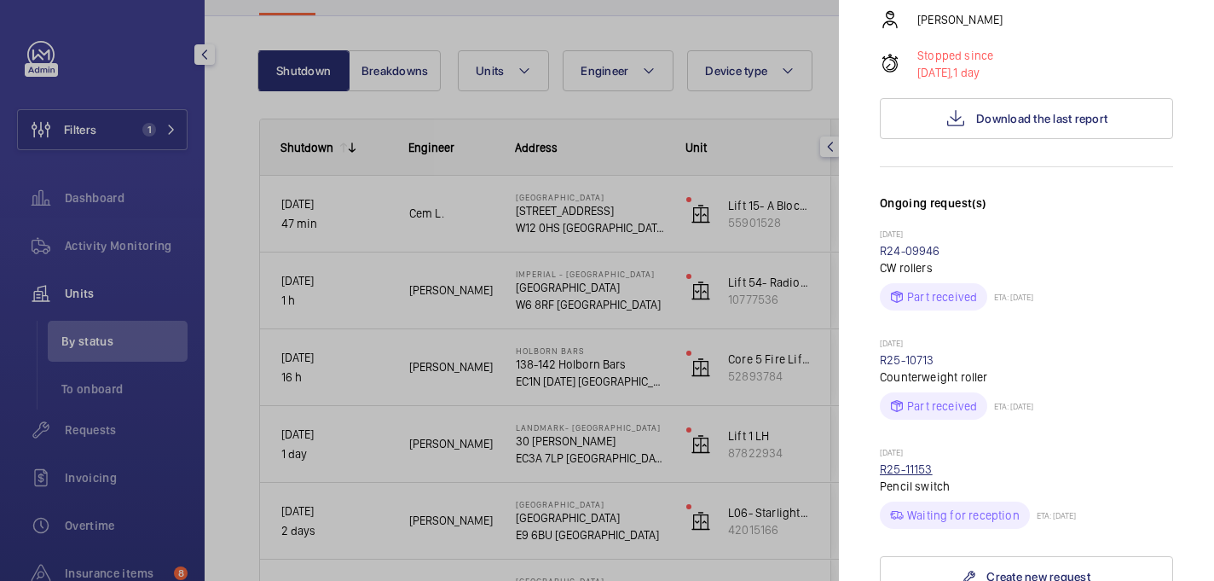
click at [925, 462] on link "R25-11153" at bounding box center [906, 469] width 53 height 14
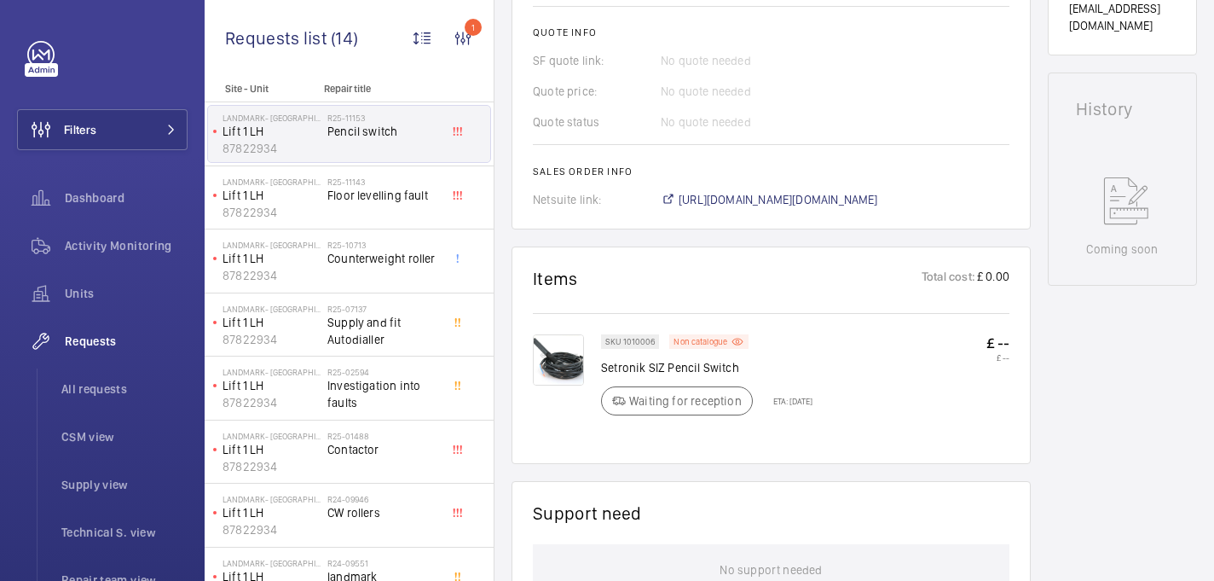
scroll to position [748, 0]
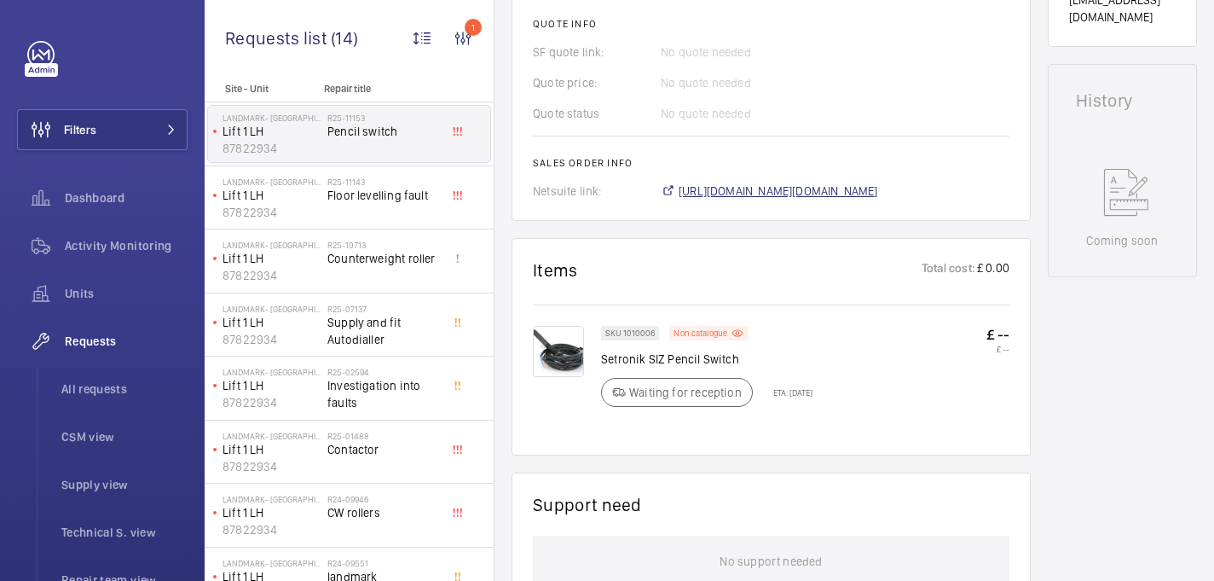
click at [734, 182] on span "https://6461500.app.netsuite.com/app/accounting/transactions/salesord.nl?id=292…" at bounding box center [779, 190] width 200 height 17
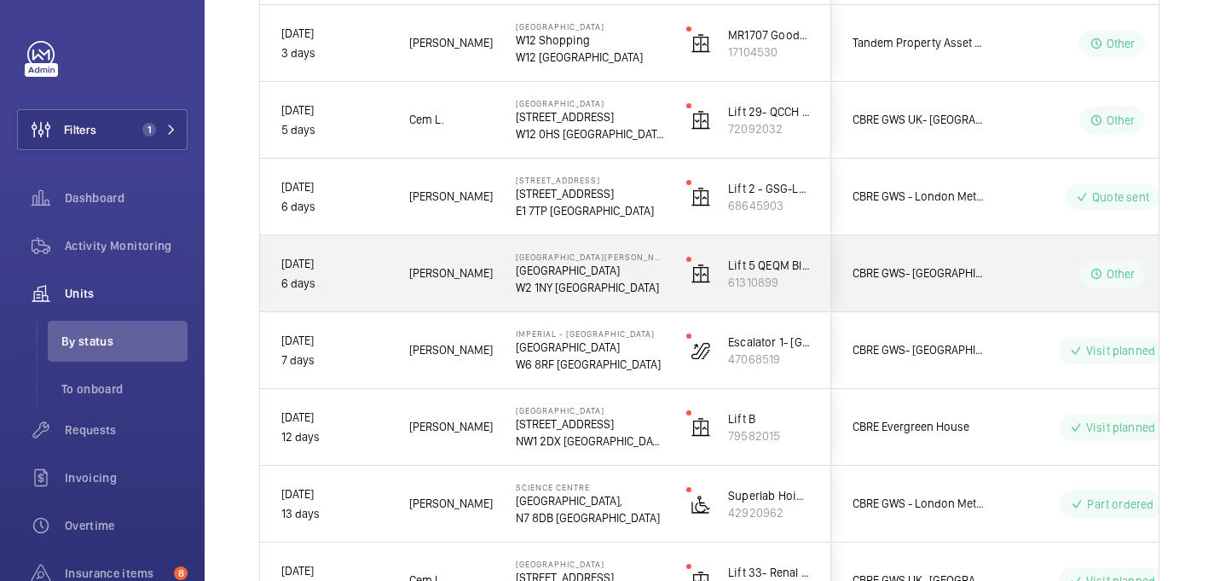
scroll to position [841, 0]
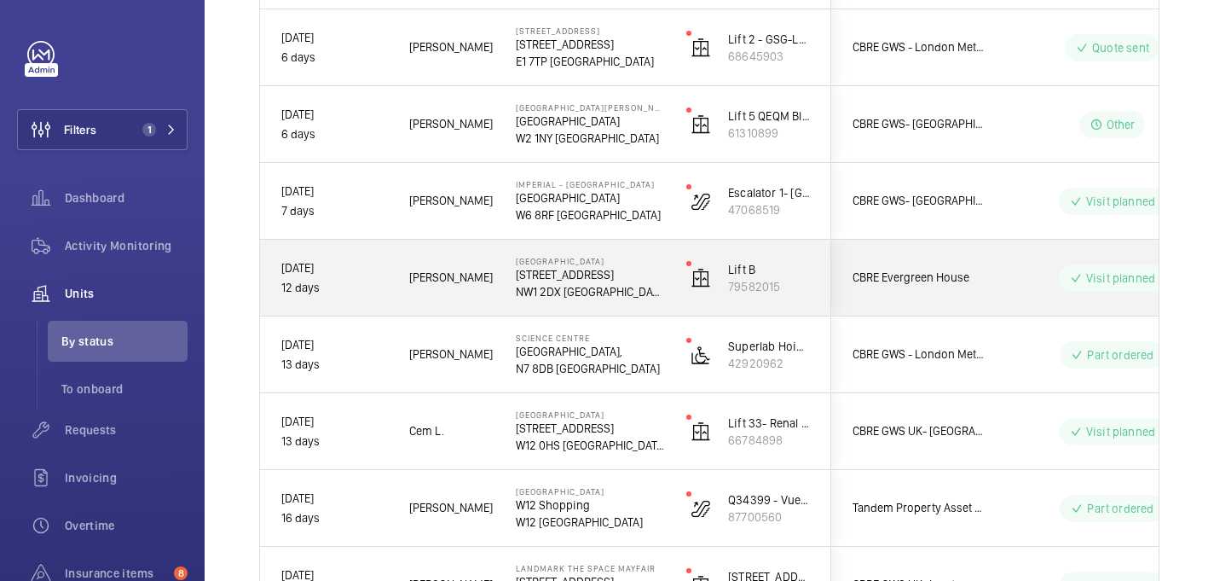
click at [618, 261] on p "[GEOGRAPHIC_DATA]" at bounding box center [590, 261] width 148 height 10
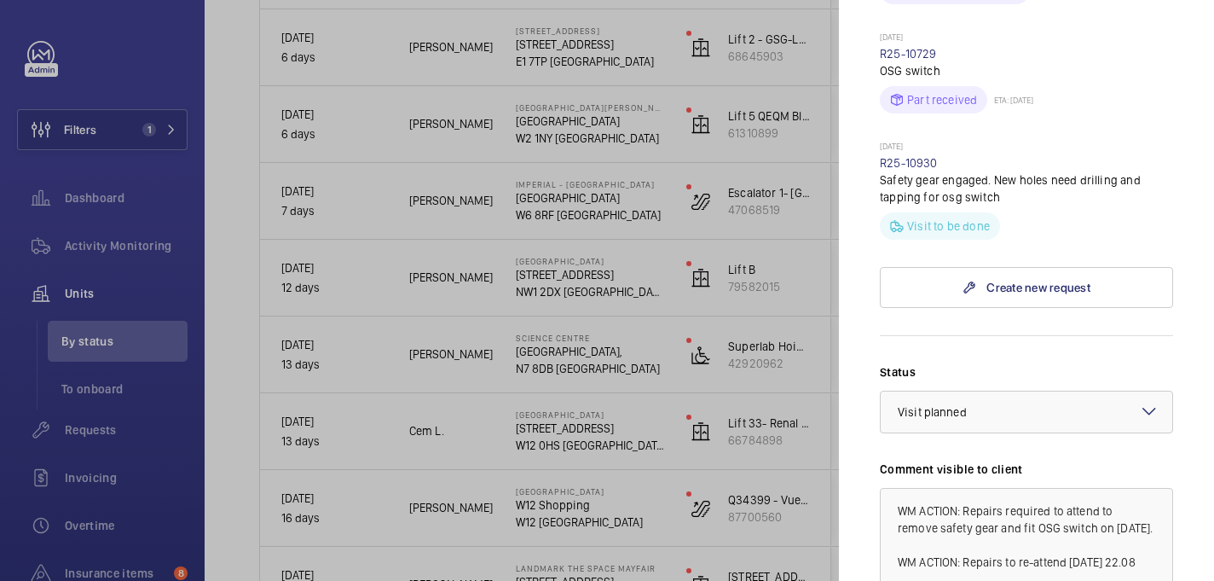
scroll to position [0, 0]
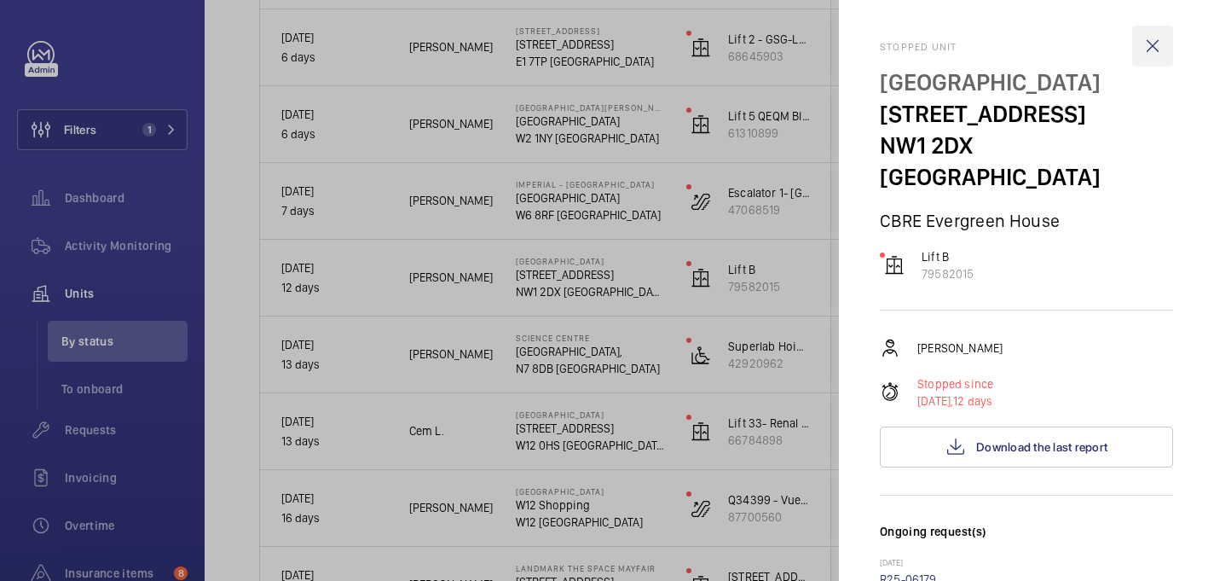
click at [1147, 48] on wm-front-icon-button at bounding box center [1152, 46] width 41 height 41
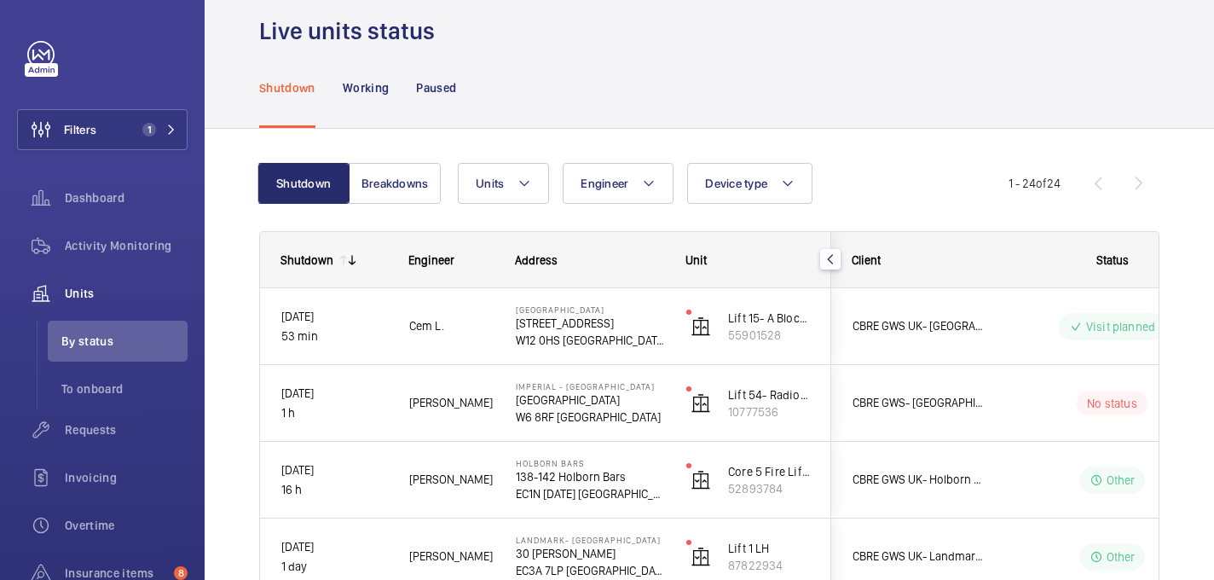
scroll to position [30, 0]
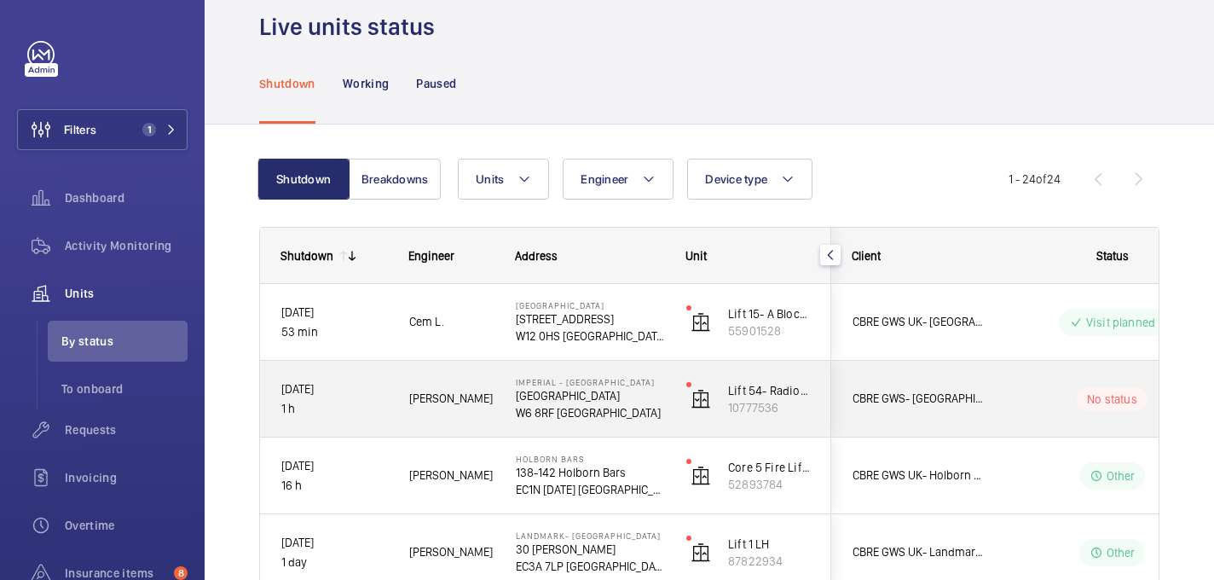
click at [655, 410] on p "W6 8RF [GEOGRAPHIC_DATA]" at bounding box center [590, 412] width 148 height 17
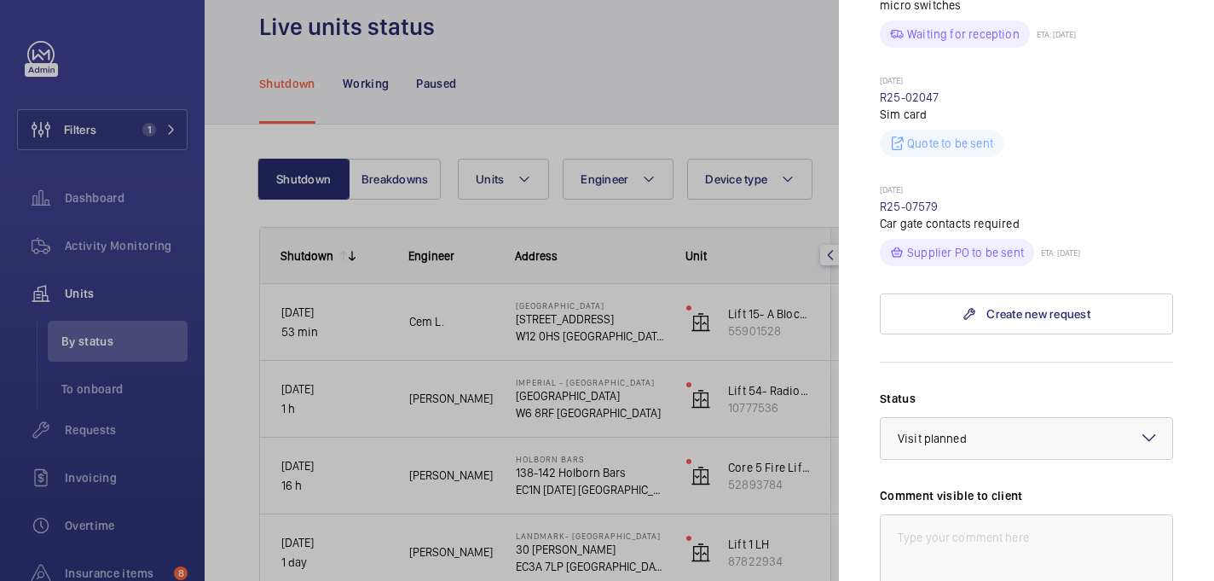
scroll to position [662, 0]
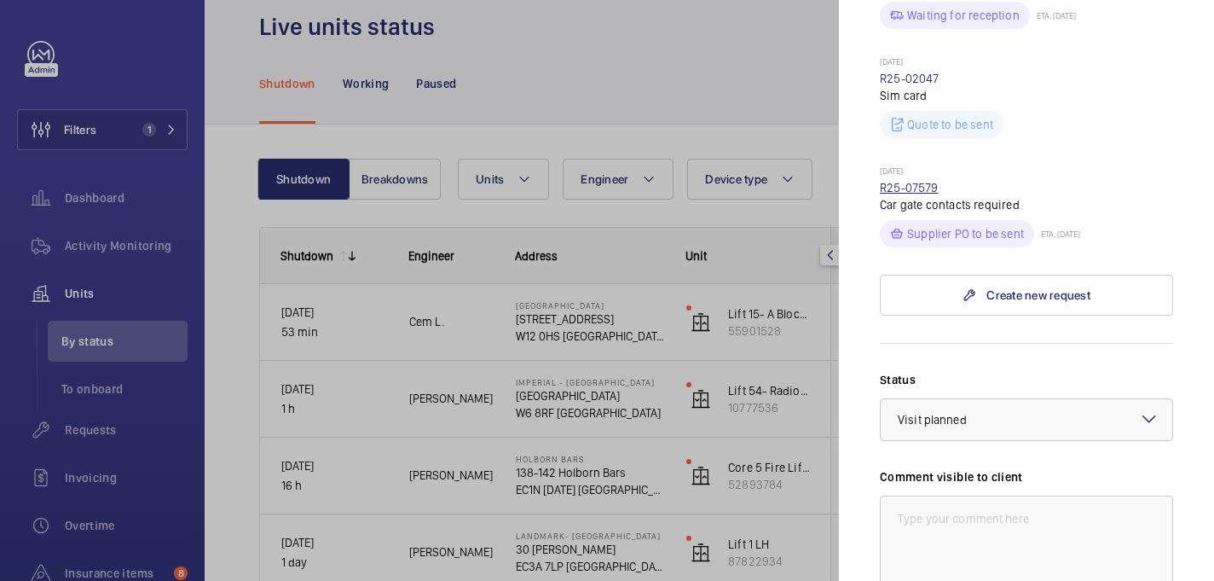
click at [923, 181] on link "R25-07579" at bounding box center [909, 188] width 59 height 14
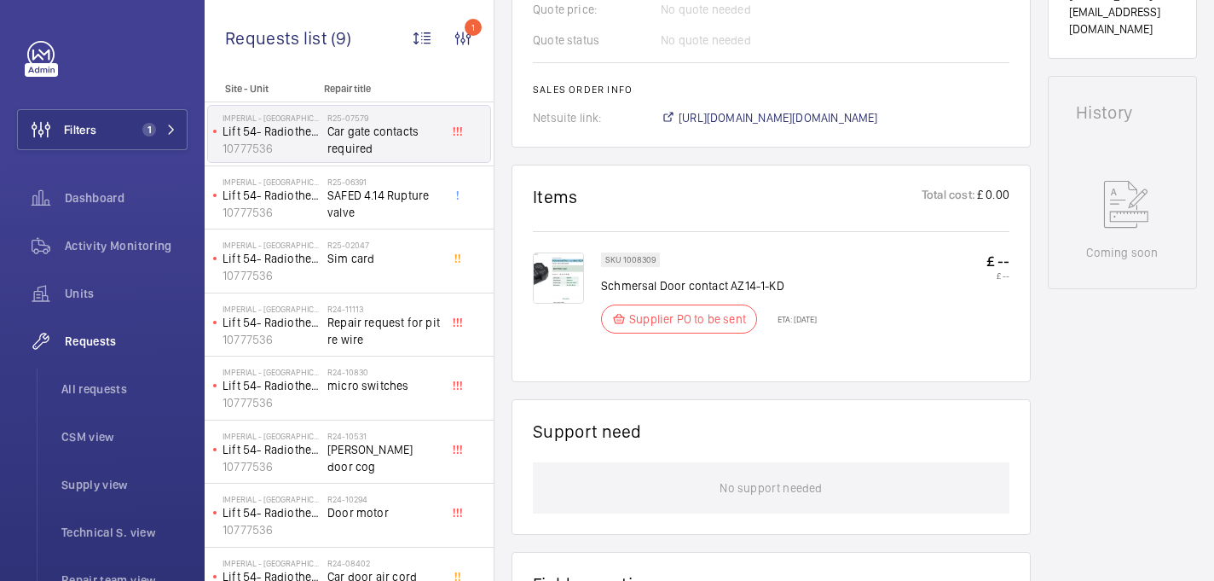
scroll to position [852, 0]
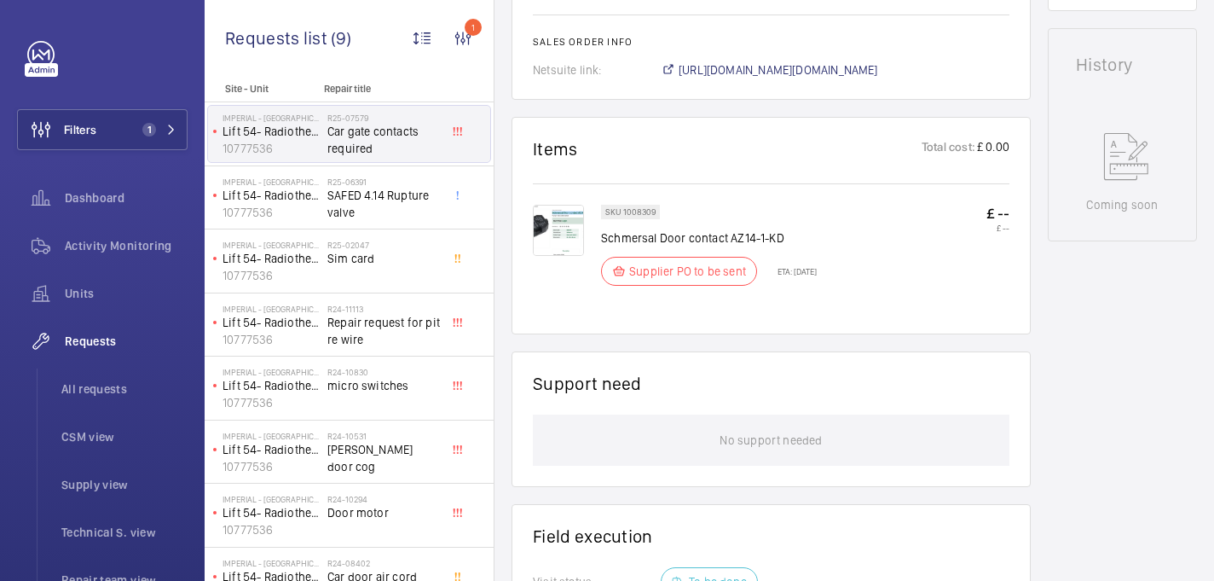
click at [578, 247] on img at bounding box center [558, 230] width 51 height 51
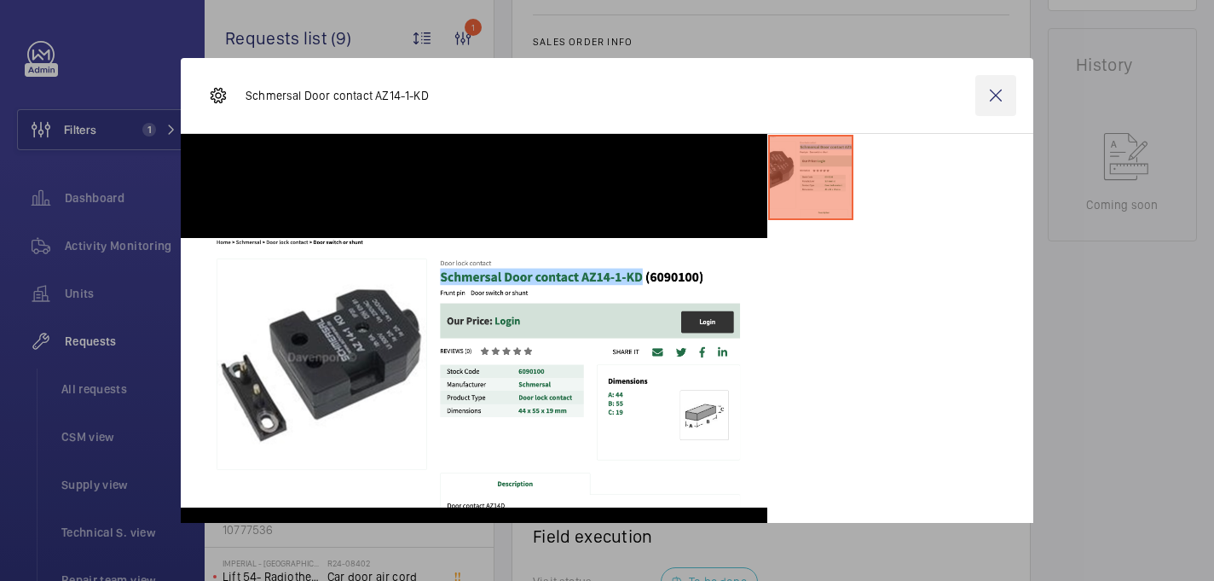
click at [992, 92] on wm-front-icon-button at bounding box center [995, 95] width 41 height 41
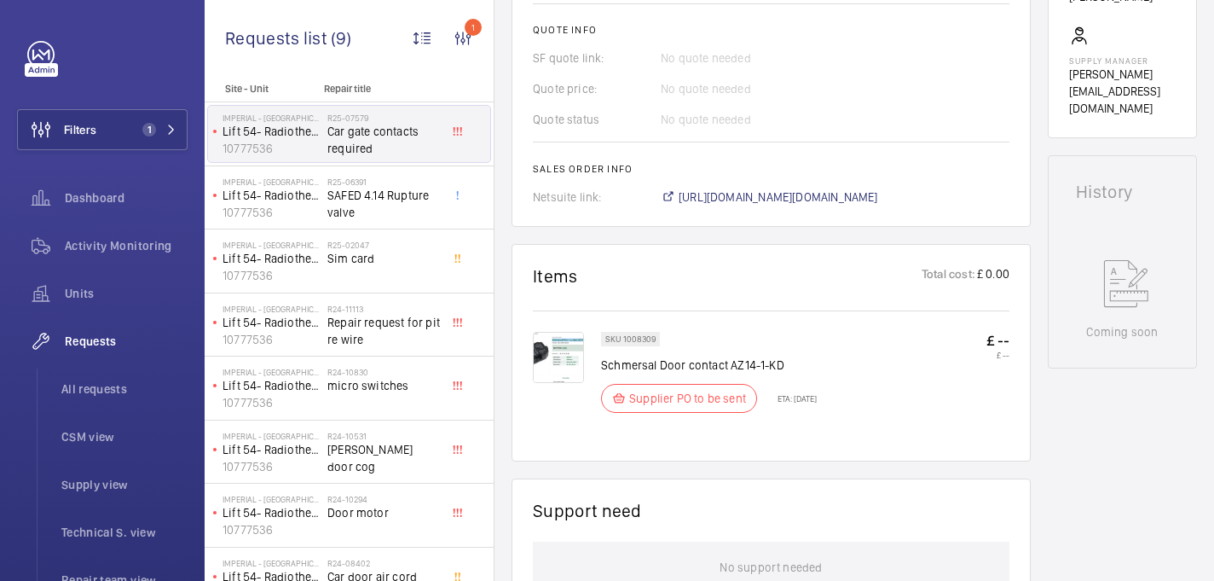
scroll to position [724, 0]
click at [724, 205] on span "https://6461500.app.netsuite.com/app/accounting/transactions/salesord.nl?id=268…" at bounding box center [779, 197] width 200 height 17
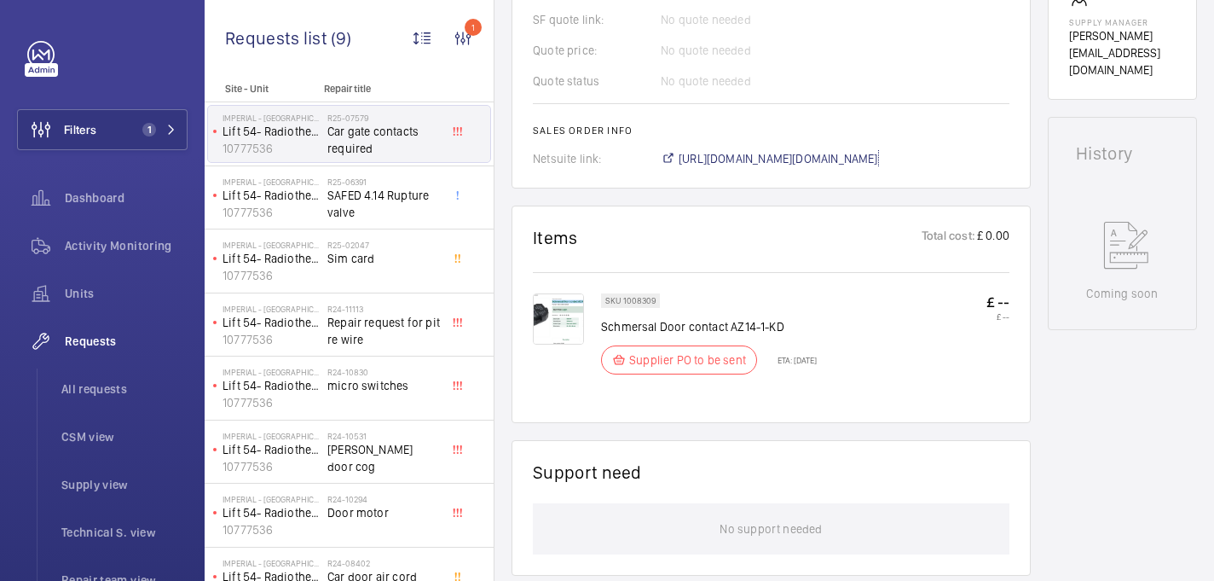
scroll to position [770, 0]
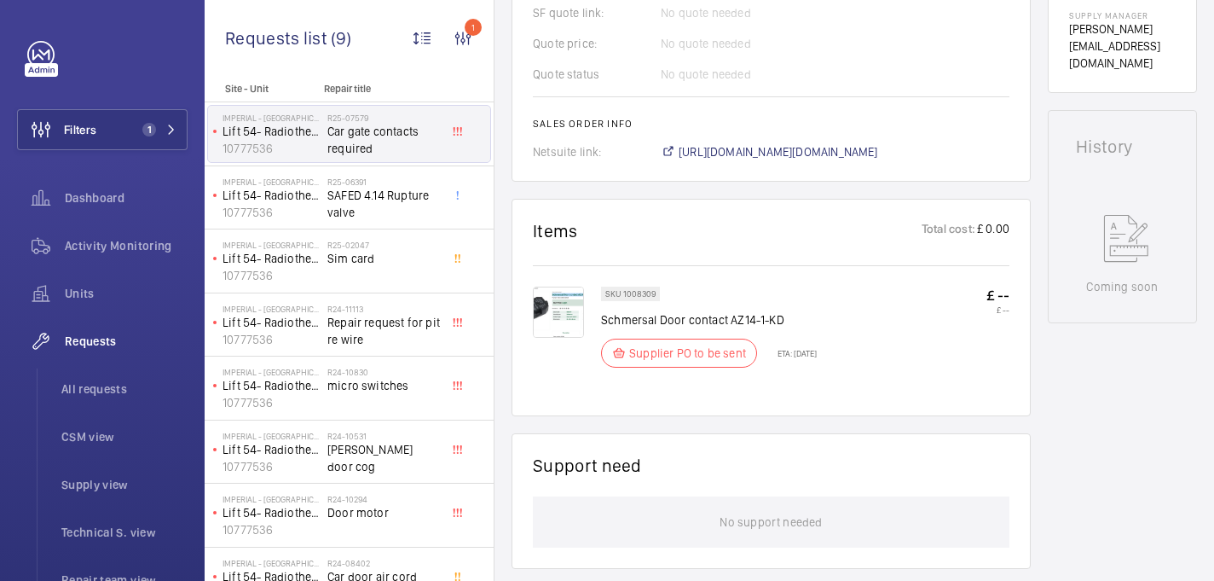
click at [567, 315] on img at bounding box center [558, 311] width 51 height 51
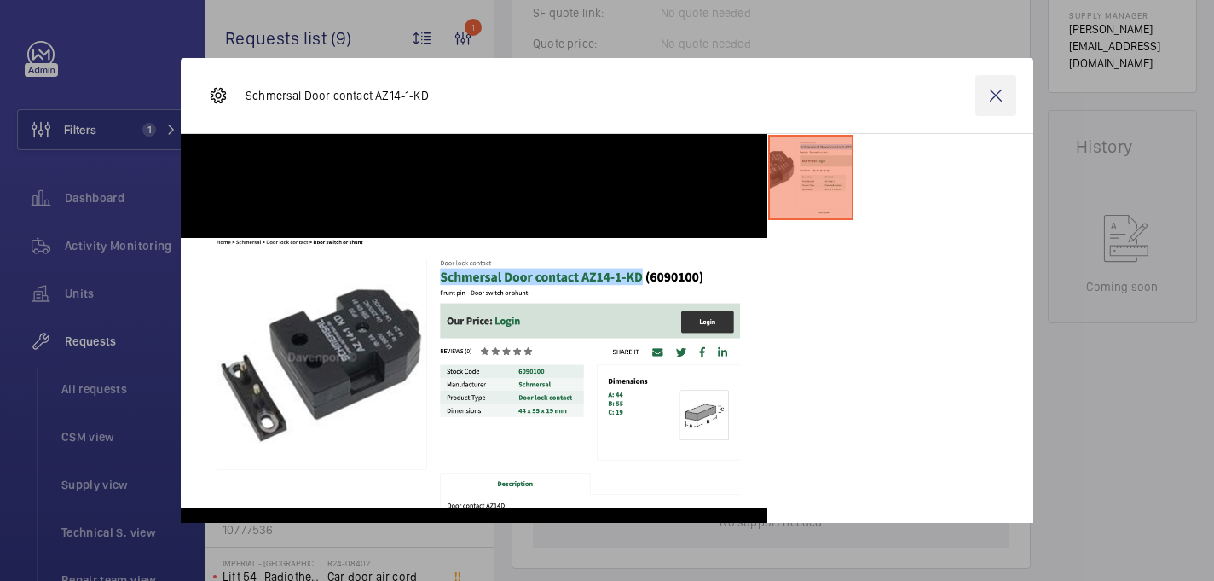
click at [1010, 75] on wm-front-icon-button at bounding box center [995, 95] width 41 height 41
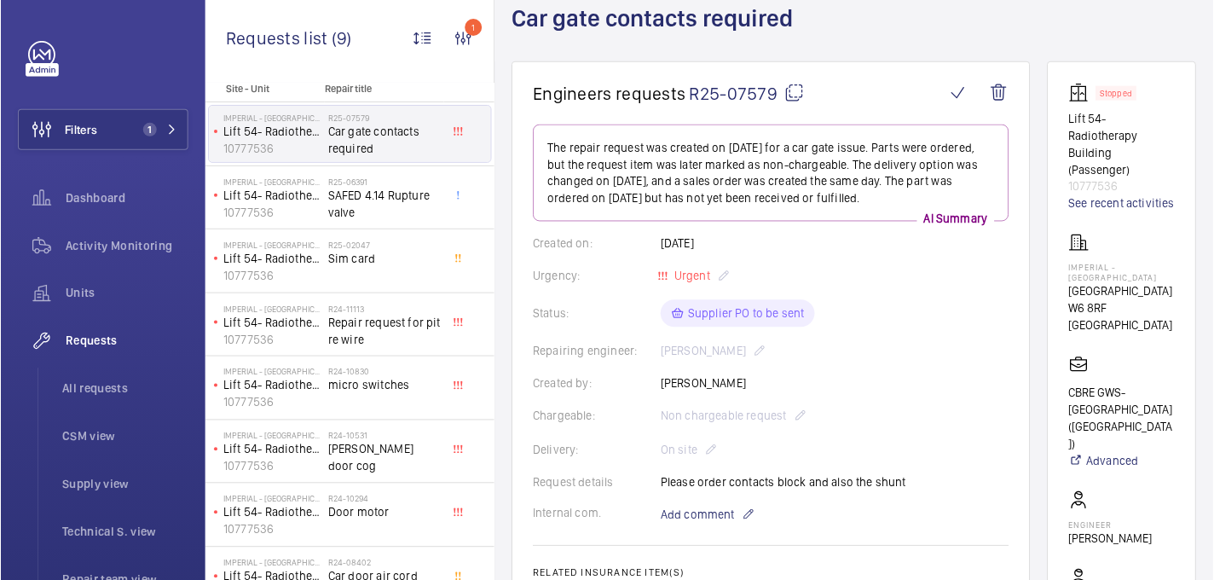
scroll to position [101, 0]
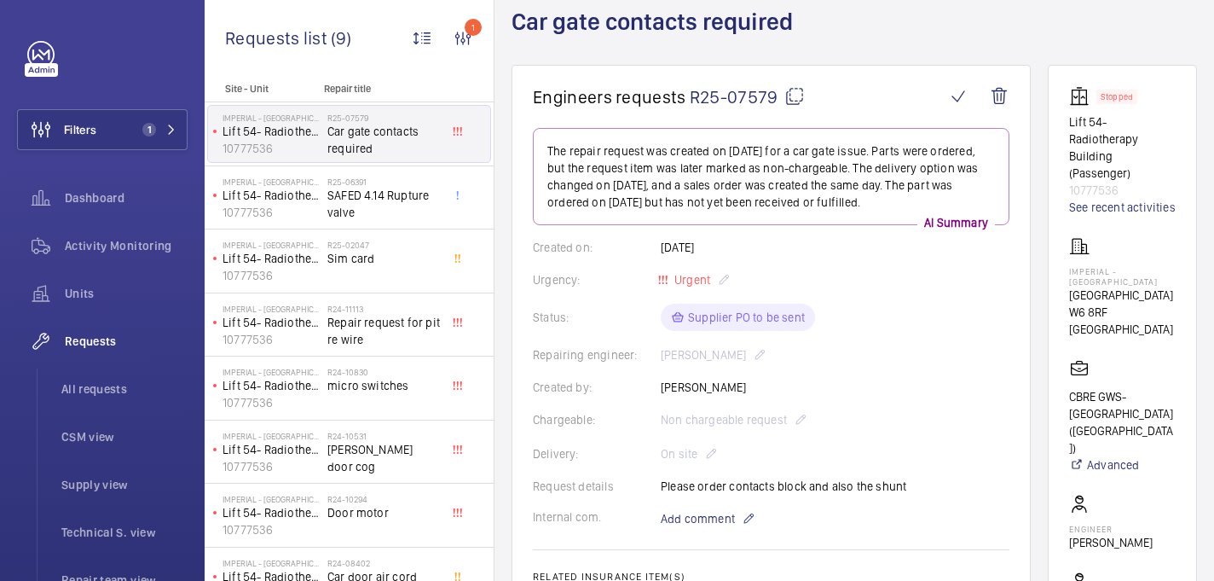
click at [787, 99] on mat-icon at bounding box center [794, 96] width 20 height 20
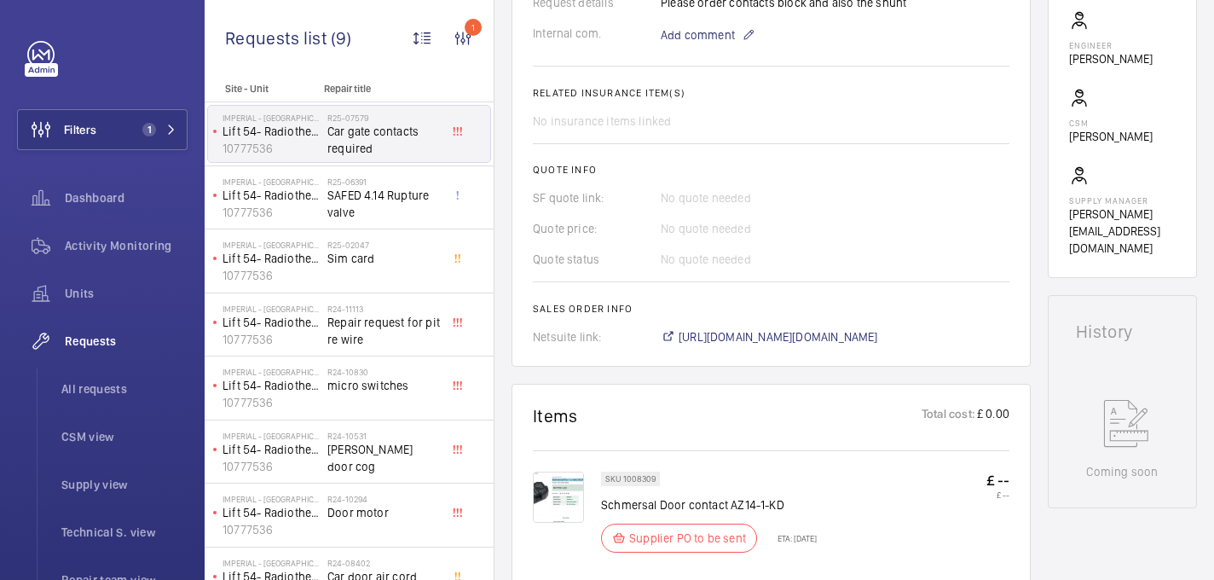
scroll to position [483, 0]
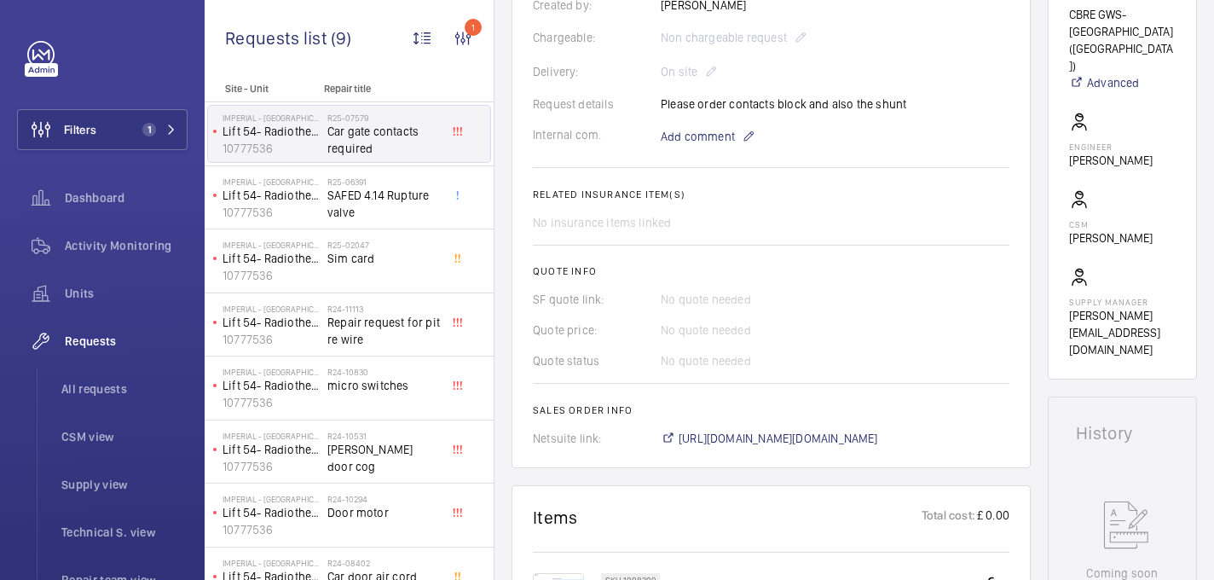
drag, startPoint x: 723, startPoint y: 103, endPoint x: 827, endPoint y: 101, distance: 104.0
click at [895, 105] on div "Request details Please order contacts block and also the shunt" at bounding box center [771, 103] width 477 height 17
drag, startPoint x: 729, startPoint y: 104, endPoint x: 930, endPoint y: 101, distance: 201.2
click at [930, 101] on div "Request details Please order contacts block and also the shunt" at bounding box center [771, 103] width 477 height 17
copy p "contacts block and also the shunt"
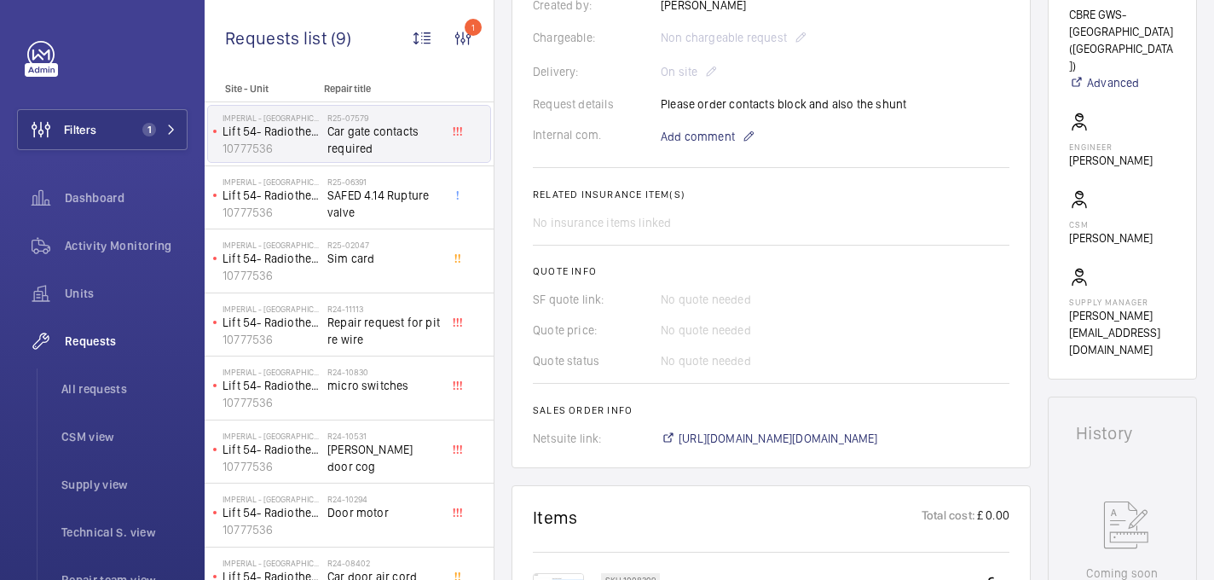
scroll to position [0, 0]
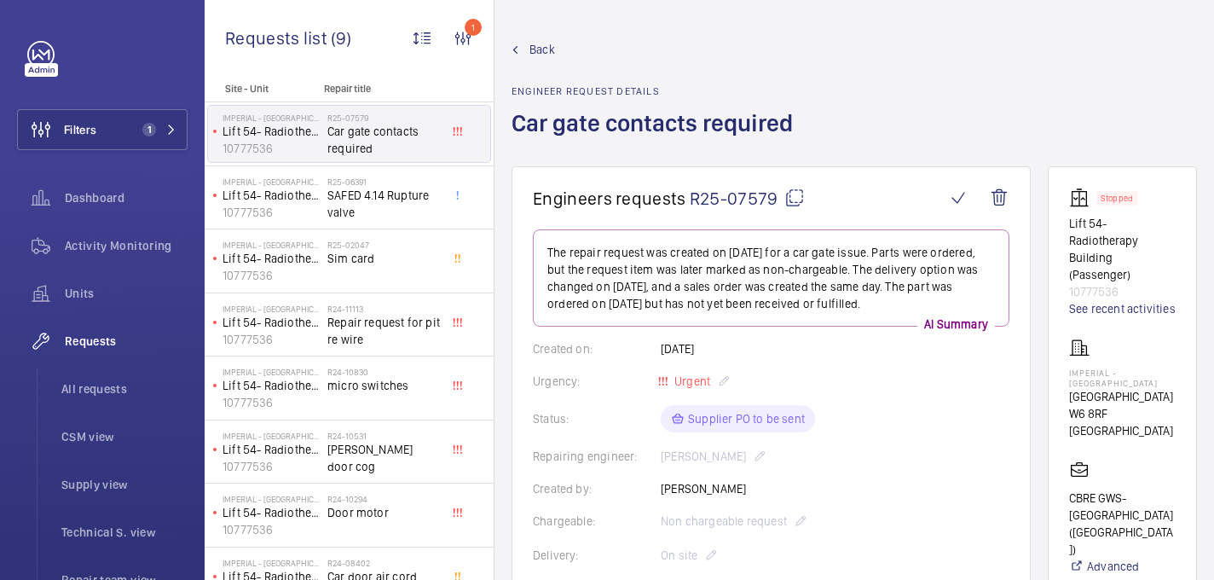
drag, startPoint x: 1083, startPoint y: 385, endPoint x: 1170, endPoint y: 397, distance: 87.9
click at [1173, 397] on wm-front-card "Stopped Lift 54- Radiotherapy Building (Passenger) 10777536 See recent activiti…" at bounding box center [1122, 514] width 149 height 697
copy p "Imperial - Charing Cross Hospital"
click at [789, 194] on mat-icon at bounding box center [794, 198] width 20 height 20
copy p "Imperial - Charing Cross Hospital"
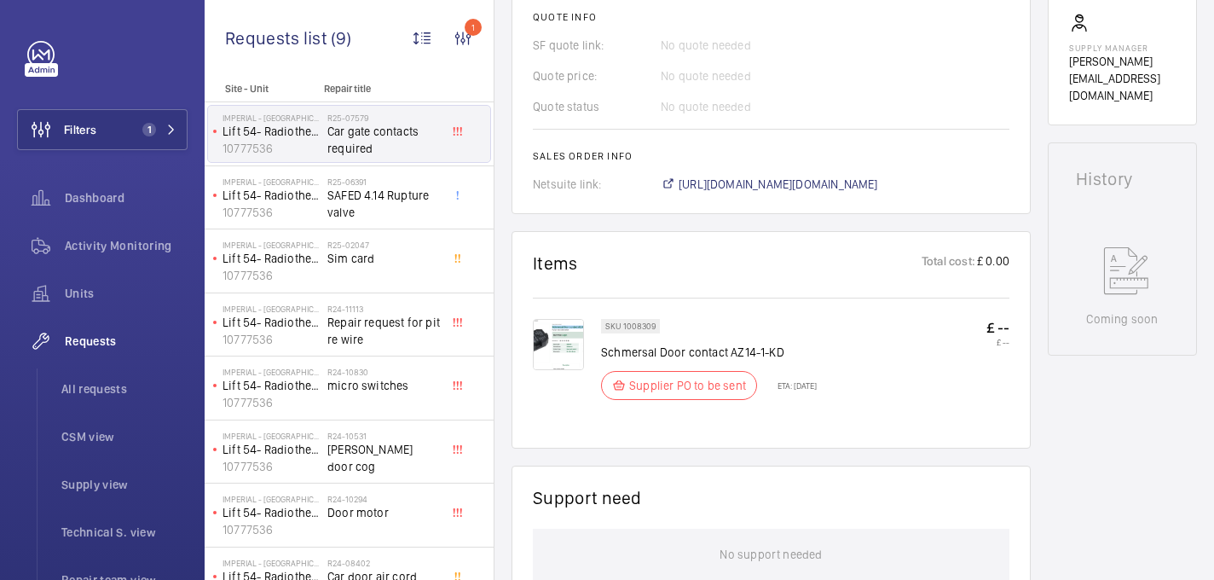
scroll to position [832, 0]
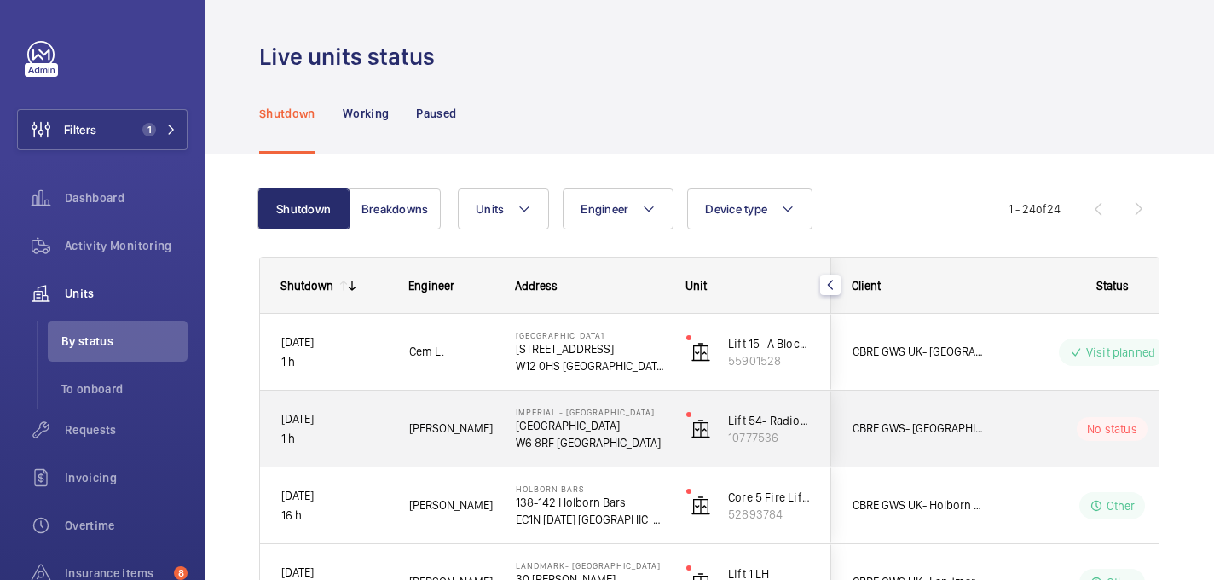
click at [640, 450] on div "Imperial - Charing Cross Hospital Charing Cross Hospital W6 8RF LONDON" at bounding box center [579, 428] width 169 height 77
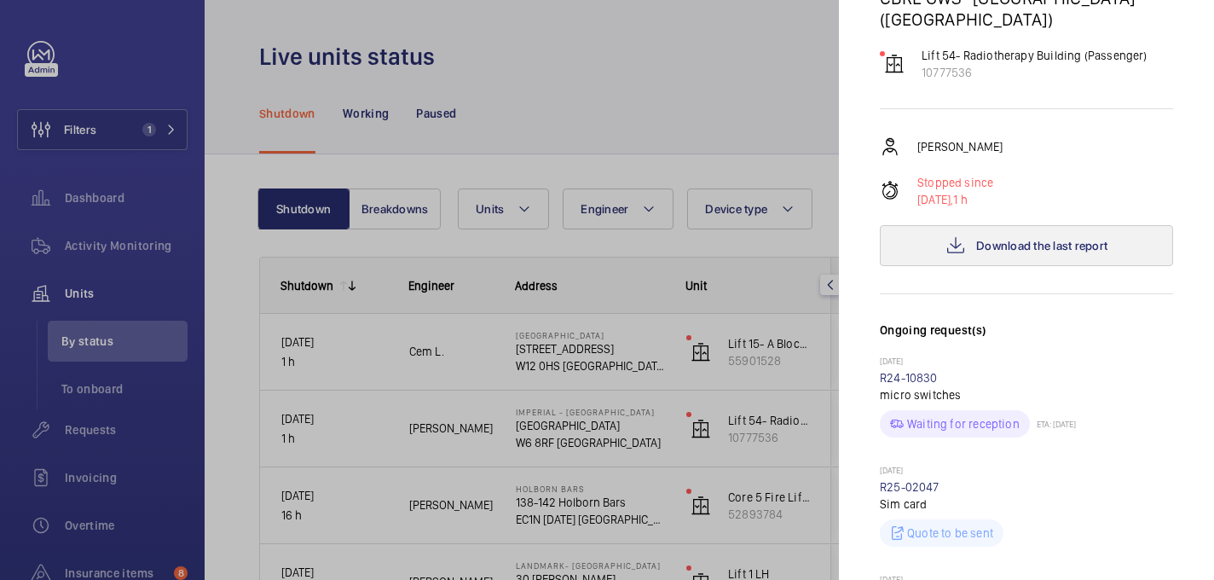
scroll to position [252, 0]
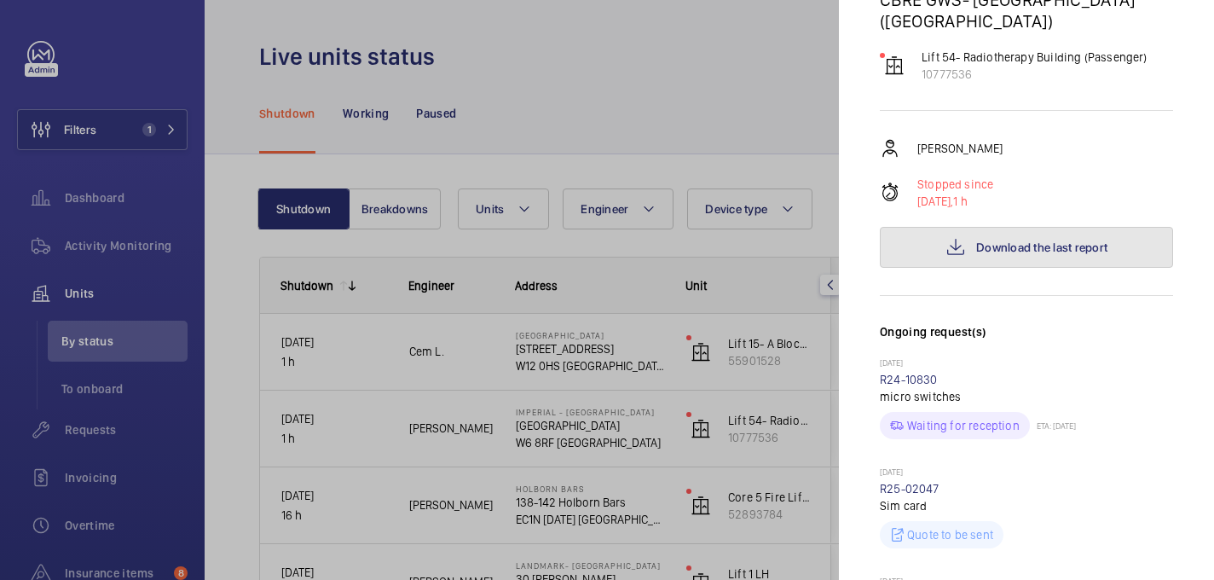
click at [1004, 229] on button "Download the last report" at bounding box center [1026, 247] width 293 height 41
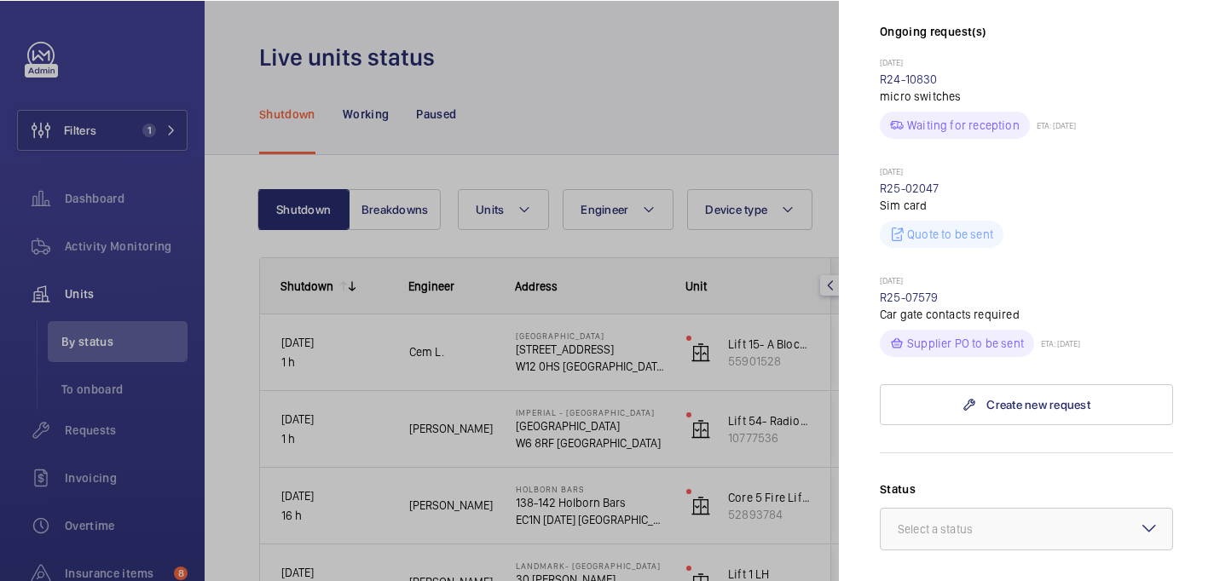
scroll to position [993, 0]
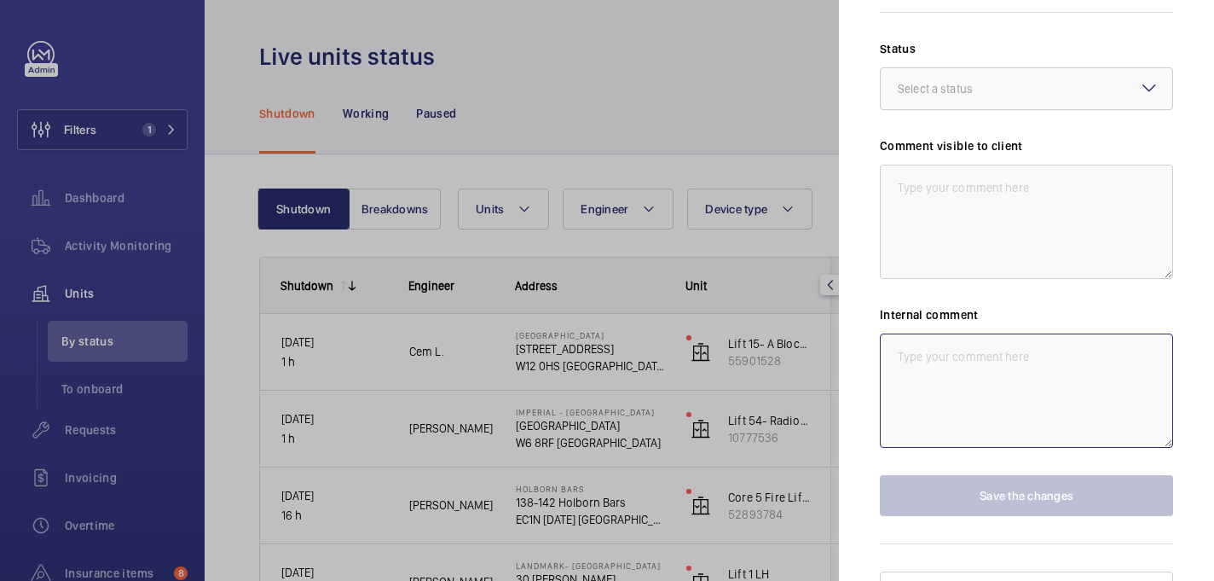
click at [913, 346] on textarea at bounding box center [1026, 390] width 293 height 114
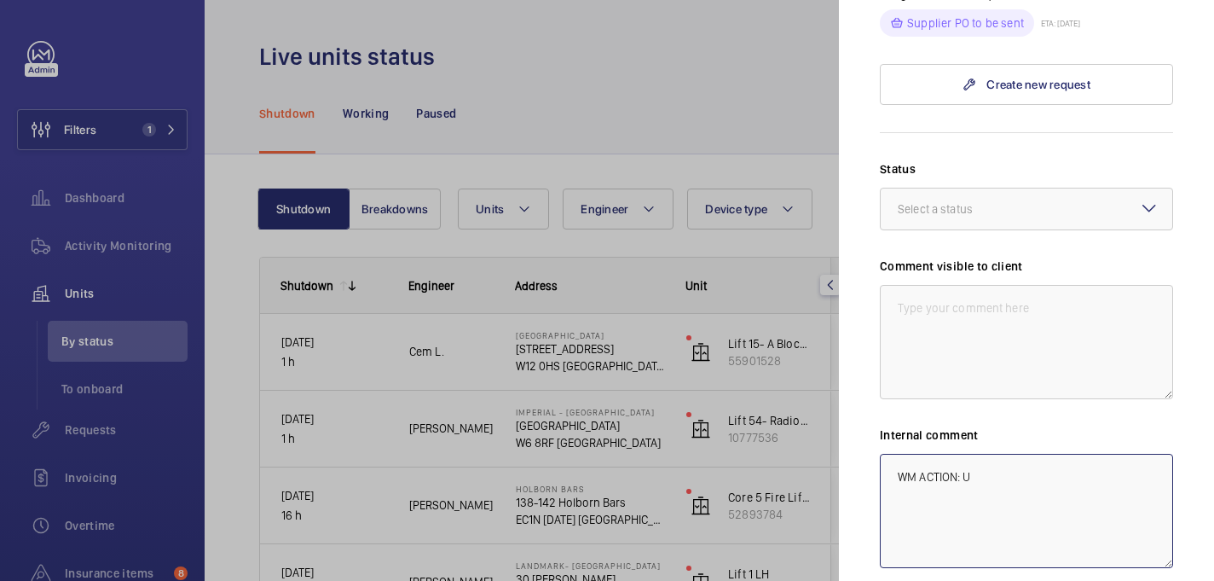
scroll to position [876, 0]
click at [969, 451] on textarea "WM ACTION: pit to be pumped." at bounding box center [1026, 508] width 293 height 114
drag, startPoint x: 1073, startPoint y: 460, endPoint x: 1073, endPoint y: 450, distance: 10.3
click at [1073, 460] on textarea "WM ACTION: Pit to be pumped." at bounding box center [1026, 508] width 293 height 114
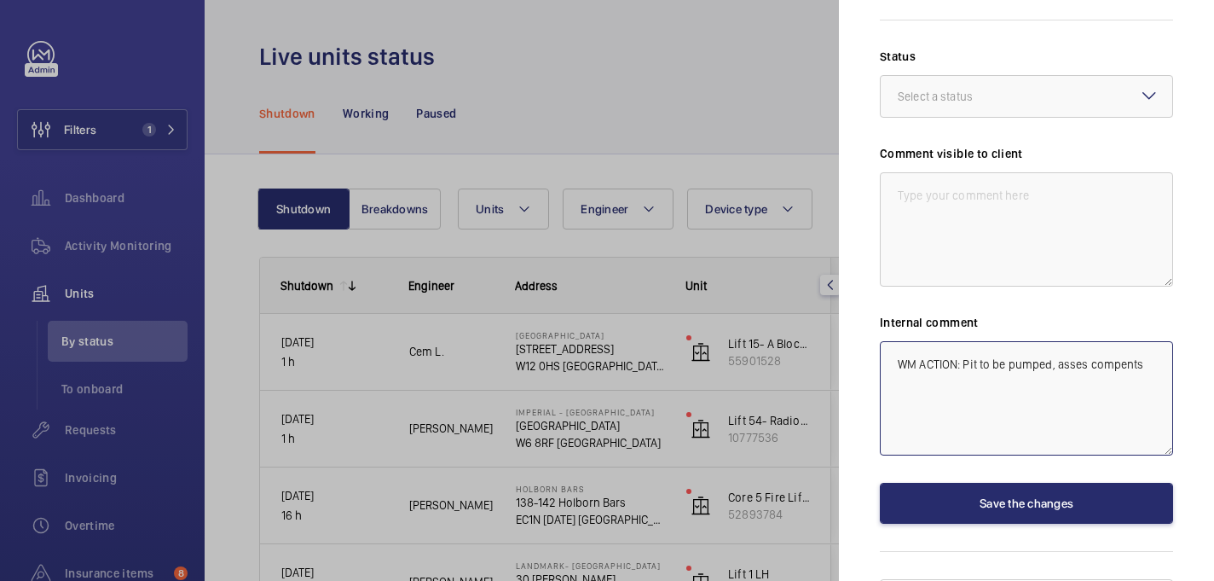
scroll to position [988, 0]
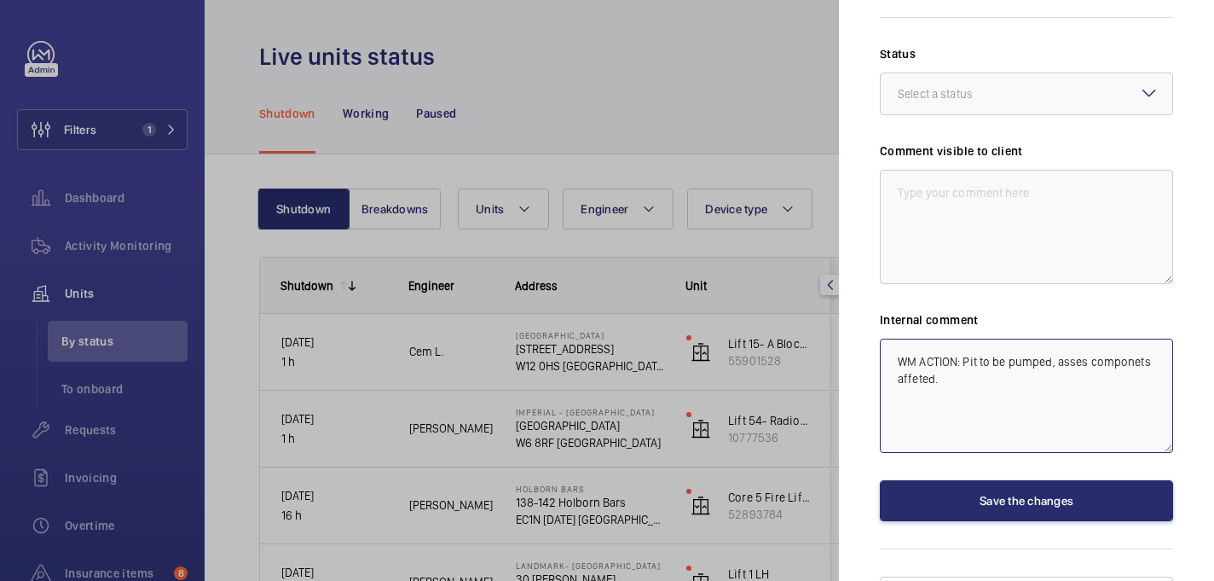
click at [1151, 338] on textarea "WM ACTION: Pit to be pumped, asses componets affeted." at bounding box center [1026, 395] width 293 height 114
paste textarea "components"
click at [1055, 338] on textarea "WM ACTION: Pit to be pumped, asses components affeted." at bounding box center [1026, 395] width 293 height 114
click at [1008, 351] on textarea "WM ACTION: Pit to be pumped and asses components affeted." at bounding box center [1026, 395] width 293 height 114
paste textarea "affected"
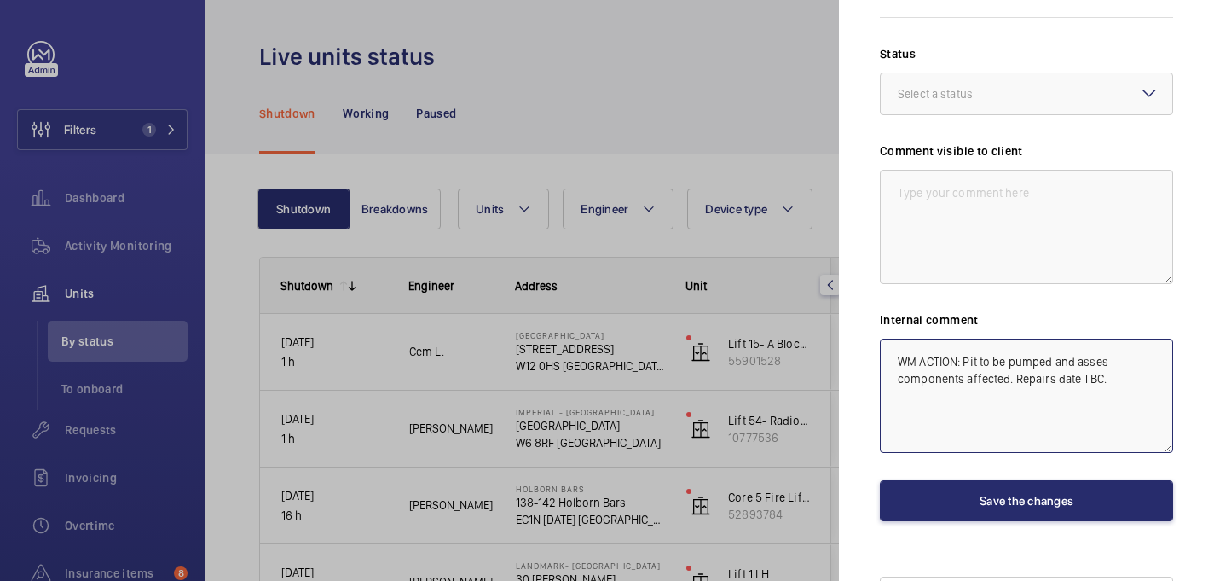
drag, startPoint x: 1054, startPoint y: 350, endPoint x: 1014, endPoint y: 350, distance: 40.1
click at [1014, 350] on textarea "WM ACTION: Pit to be pumped and asses components affected. Repairs date TBC." at bounding box center [1026, 395] width 293 height 114
click at [1044, 351] on textarea "WM ACTION: Pit to be pumped and asses components affected. Date TBC." at bounding box center [1026, 395] width 293 height 114
click at [1130, 346] on textarea "WM ACTION: Pit to be pumped and asses components affected. Date of works TBC." at bounding box center [1026, 395] width 293 height 114
drag, startPoint x: 1156, startPoint y: 349, endPoint x: 872, endPoint y: 323, distance: 285.1
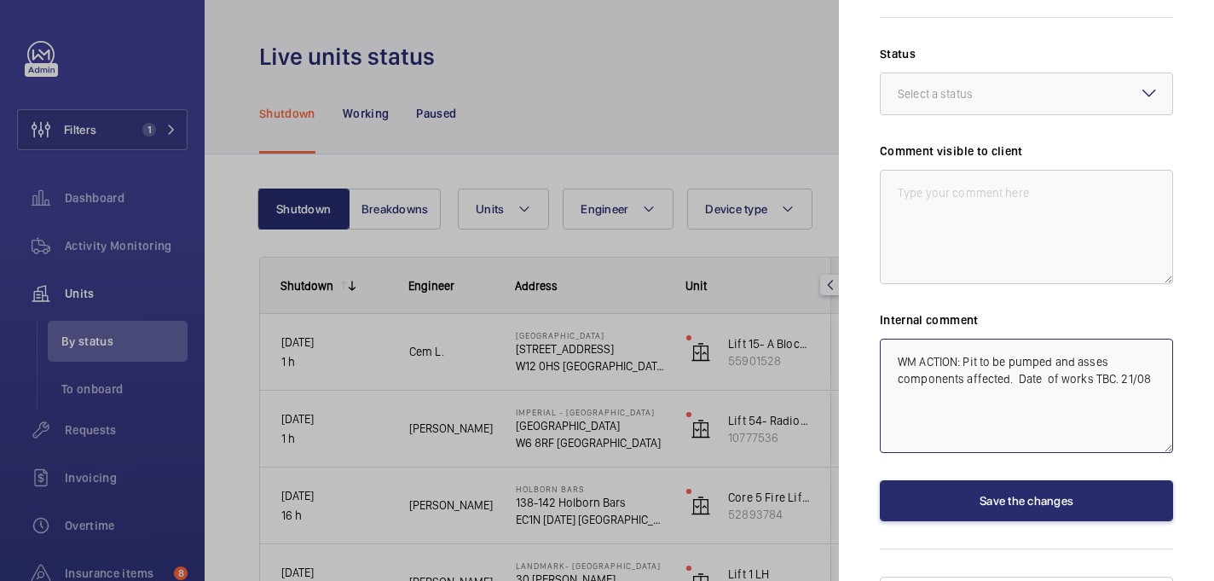
click at [872, 323] on mat-sidenav "Stopped unit Imperial - Charing Cross Hospital Charing Cross Hospital W6 8RF LO…" at bounding box center [1026, 290] width 375 height 581
type textarea "WM ACTION: Pit to be pumped and asses components affected. Date of works TBC. 2…"
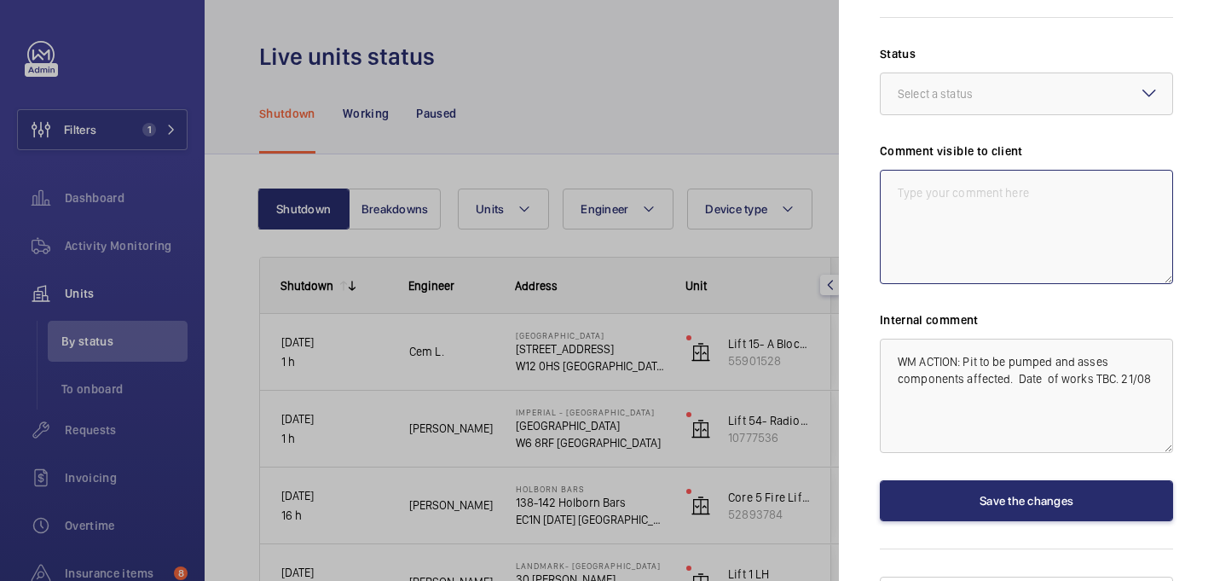
click at [969, 170] on textarea at bounding box center [1026, 227] width 293 height 114
paste textarea "WM ACTION: Pit to be pumped and asses components affected. Date of works TBC. 2…"
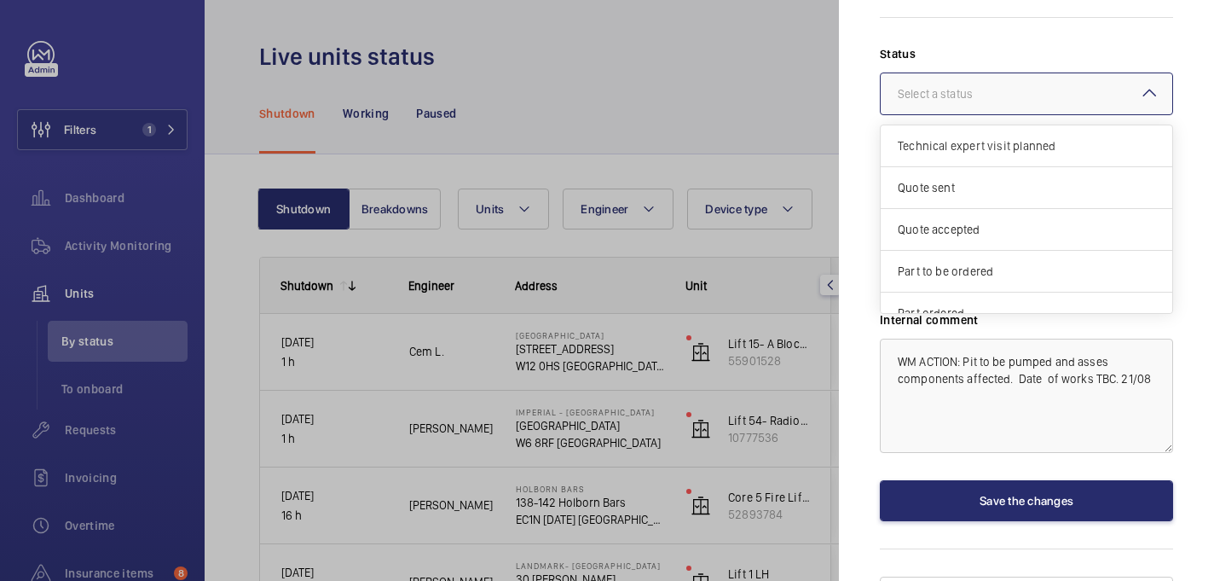
click at [1050, 73] on div at bounding box center [1027, 93] width 292 height 41
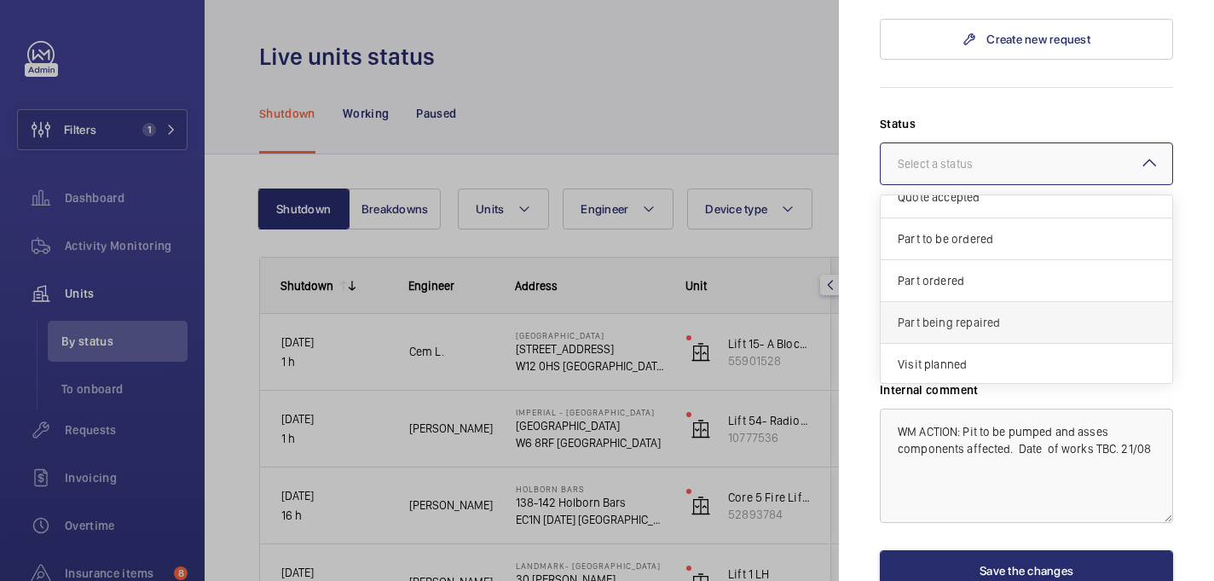
scroll to position [103, 0]
type textarea "WM ACTION: Pit to be pumped and asses components affected. Date of works TBC. 2…"
click at [1182, 350] on mat-sidenav "Stopped unit Imperial - Charing Cross Hospital Charing Cross Hospital W6 8RF LO…" at bounding box center [1026, 290] width 375 height 581
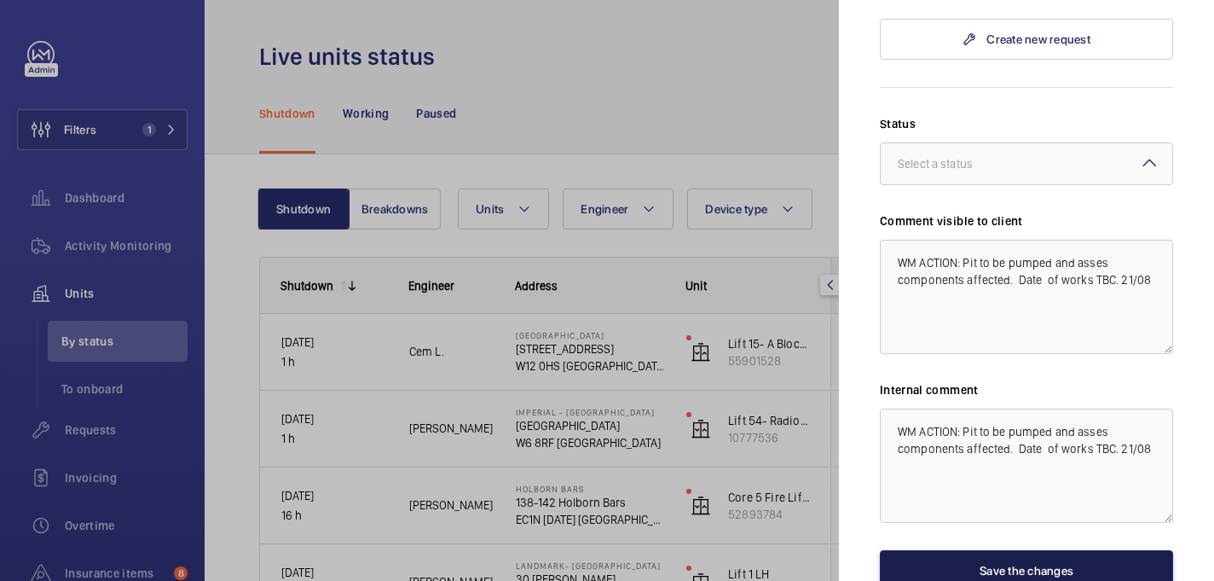
click at [1038, 550] on button "Save the changes" at bounding box center [1026, 570] width 293 height 41
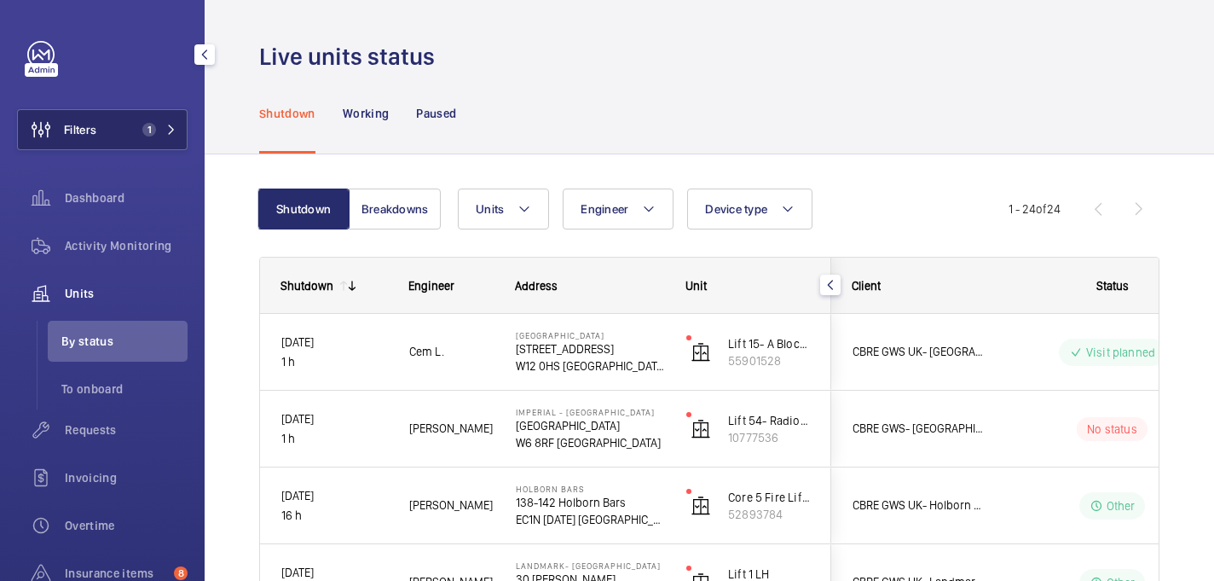
click at [80, 133] on span "Filters" at bounding box center [80, 129] width 32 height 17
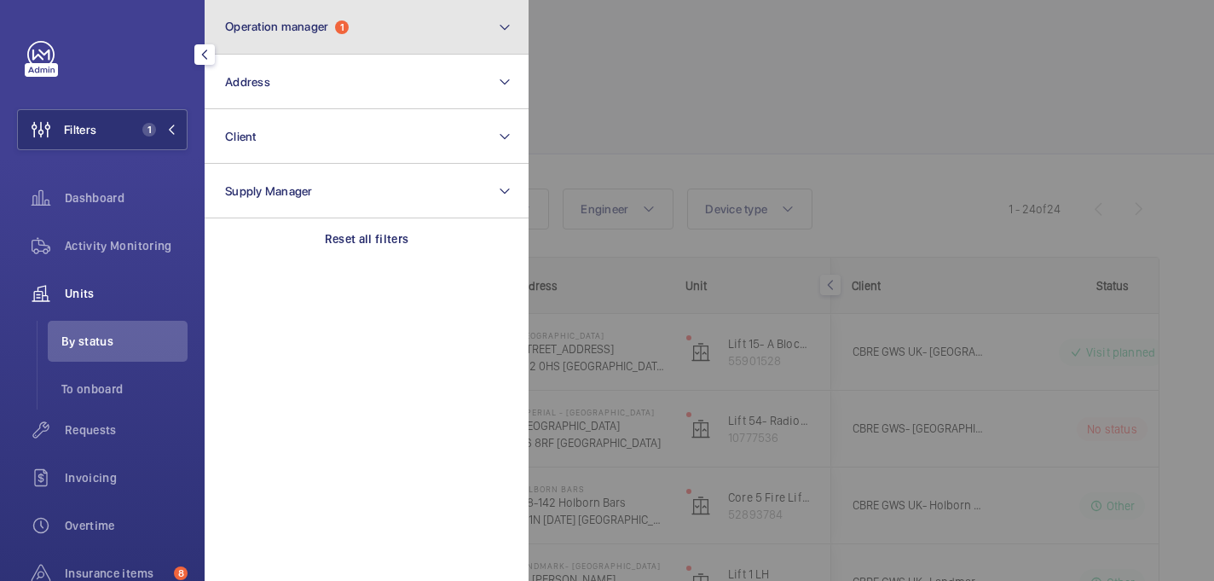
click at [403, 43] on button "Operation manager 1" at bounding box center [367, 27] width 324 height 55
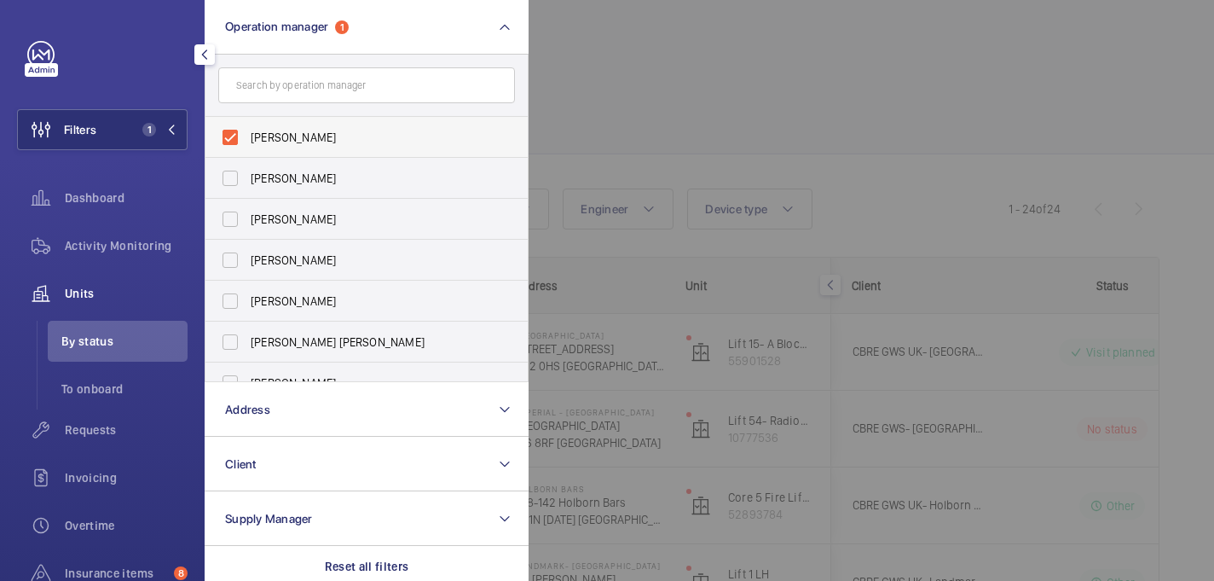
click at [344, 127] on label "John Smith" at bounding box center [353, 137] width 297 height 41
click at [247, 127] on input "John Smith" at bounding box center [230, 137] width 34 height 34
checkbox input "false"
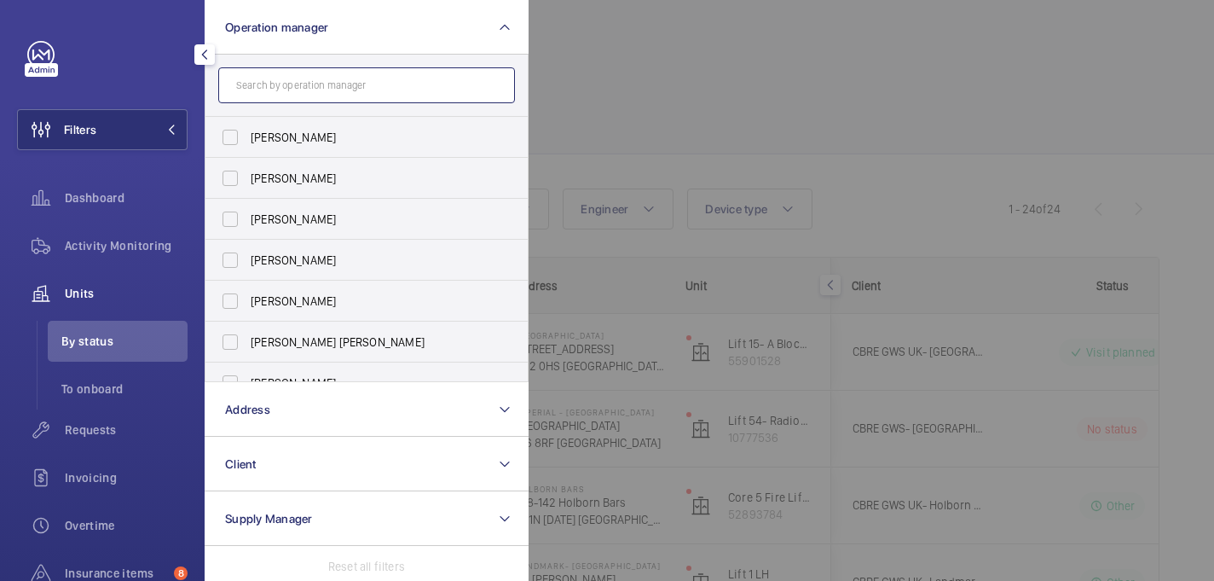
click at [344, 94] on input "text" at bounding box center [366, 85] width 297 height 36
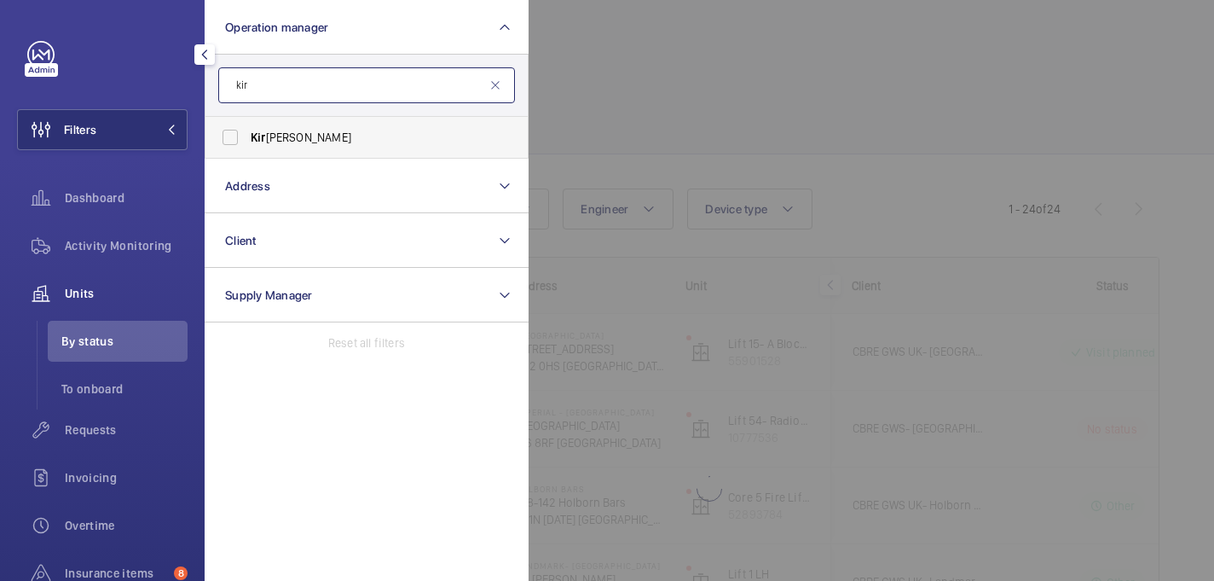
type input "kir"
click at [362, 136] on span "Kir sten Kalaher" at bounding box center [368, 137] width 234 height 17
click at [247, 136] on input "Kir sten Kalaher" at bounding box center [230, 137] width 34 height 34
checkbox input "true"
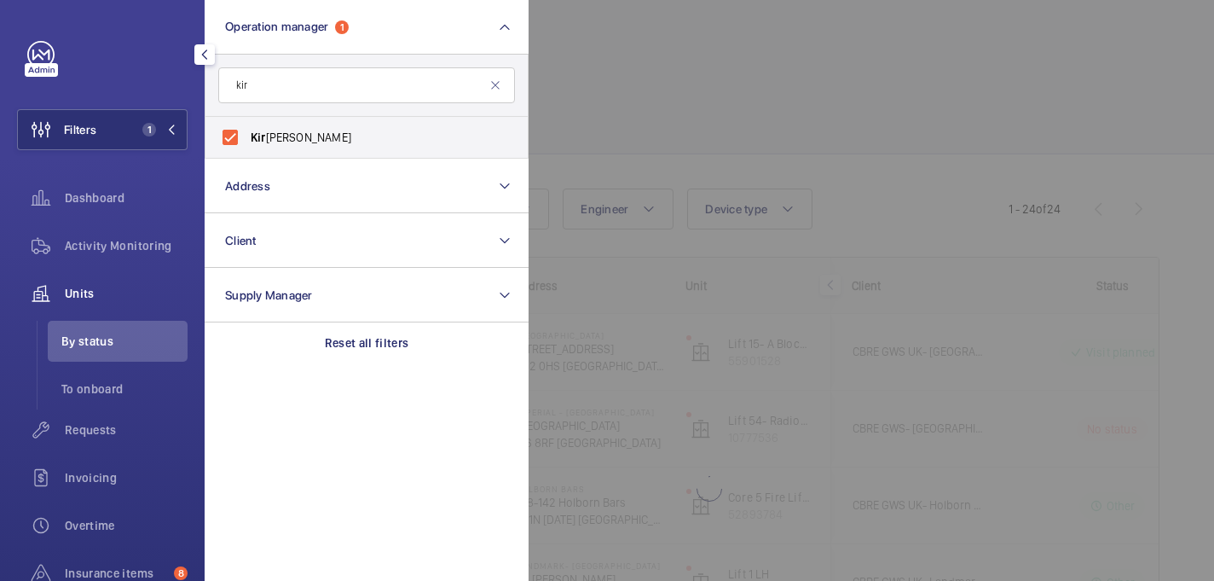
click at [737, 99] on div at bounding box center [1136, 290] width 1214 height 581
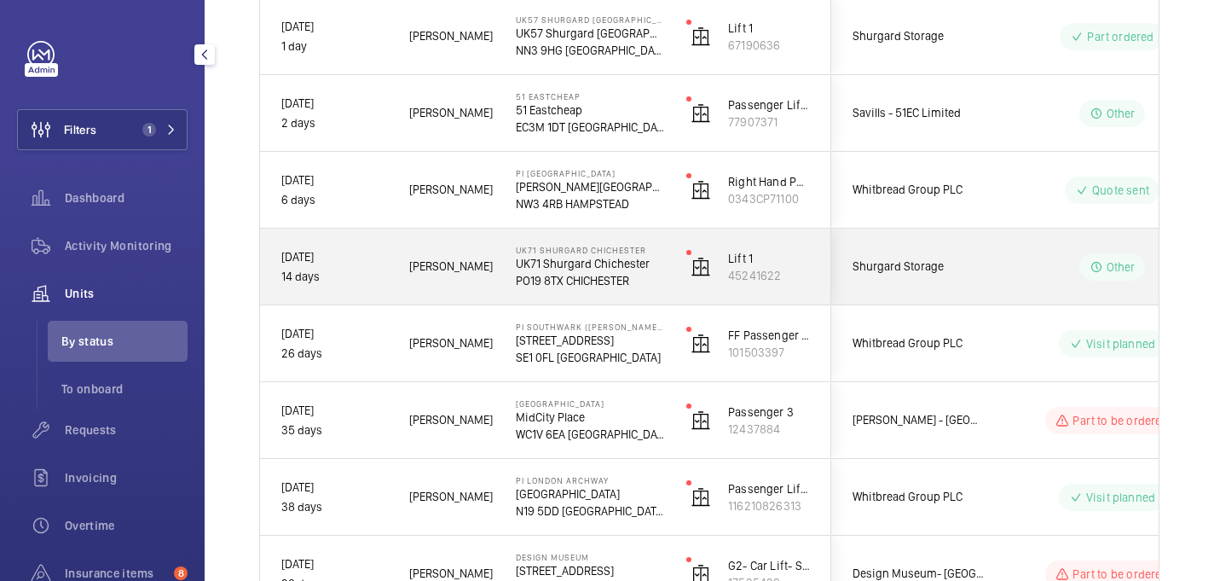
scroll to position [320, 0]
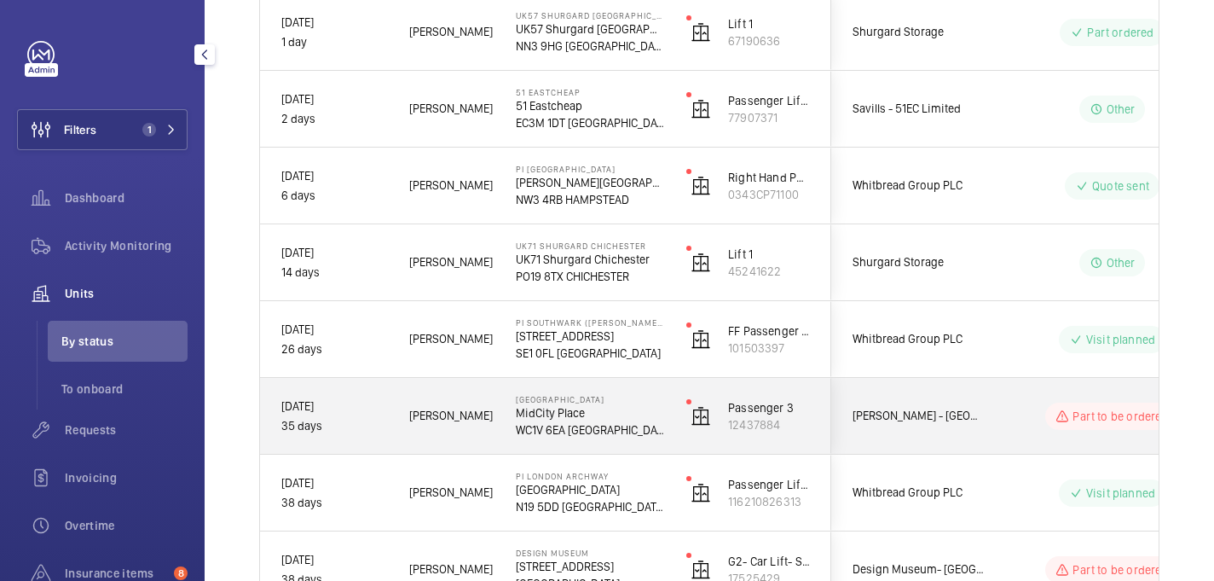
click at [653, 439] on div "Midcity Place MidCity Place WC1V 6EA LONDON" at bounding box center [579, 416] width 169 height 77
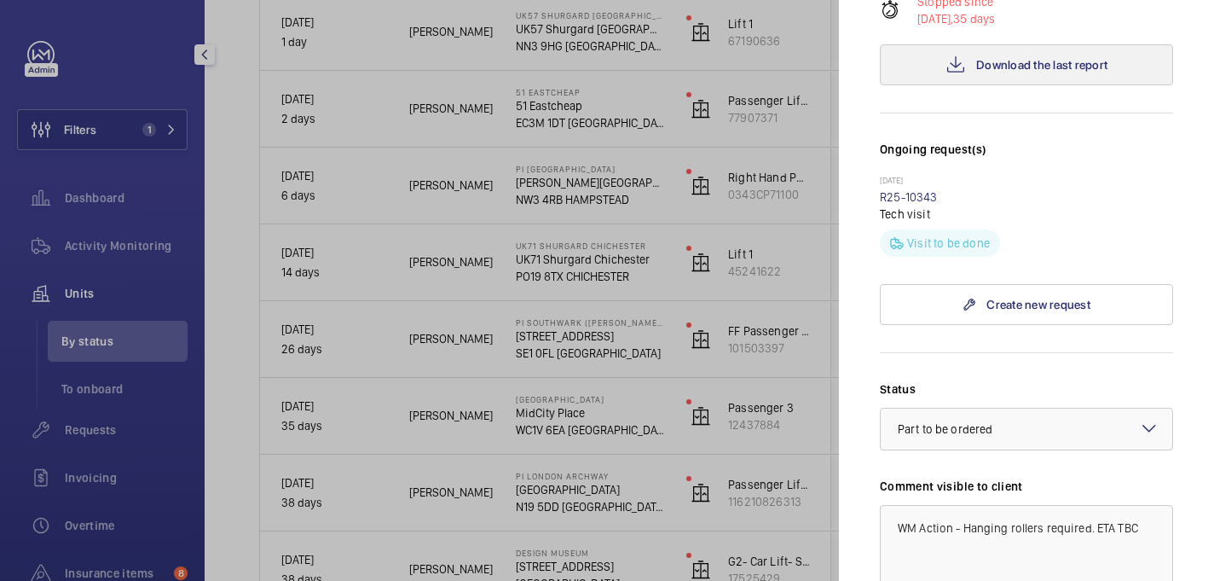
scroll to position [722, 0]
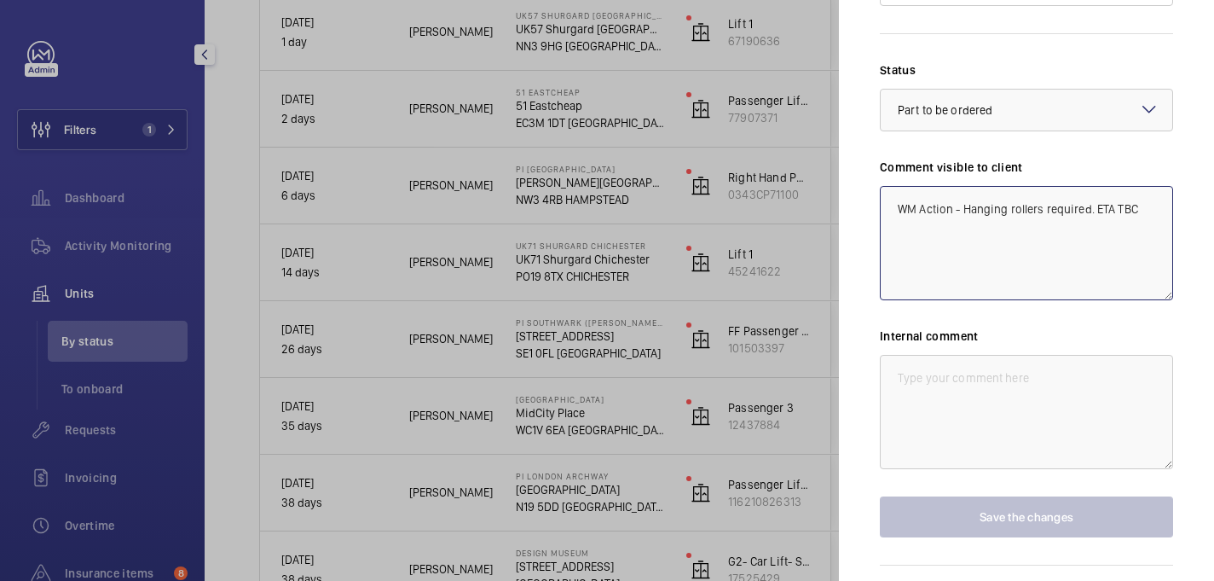
drag, startPoint x: 897, startPoint y: 155, endPoint x: 1161, endPoint y: 163, distance: 264.4
click at [1161, 186] on textarea "WM Action - Hanging rollers required. ETA TBC" at bounding box center [1026, 243] width 293 height 114
click at [1046, 355] on textarea at bounding box center [1026, 412] width 293 height 114
paste textarea "WM Action - Hanging rollers required. ETA TBC"
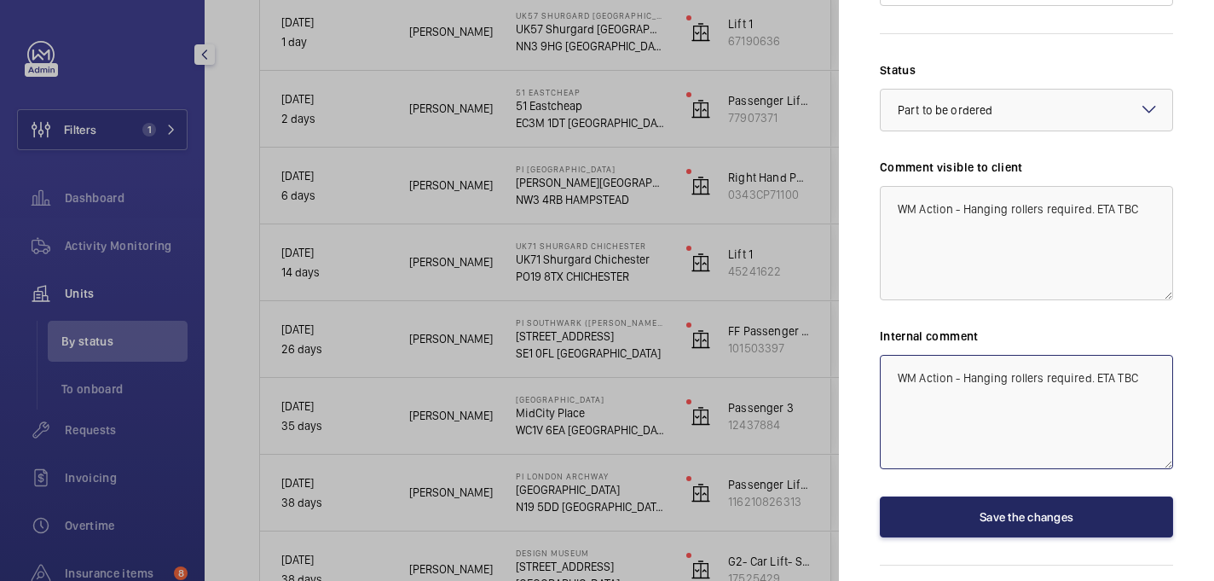
type textarea "WM Action - Hanging rollers required. ETA TBC"
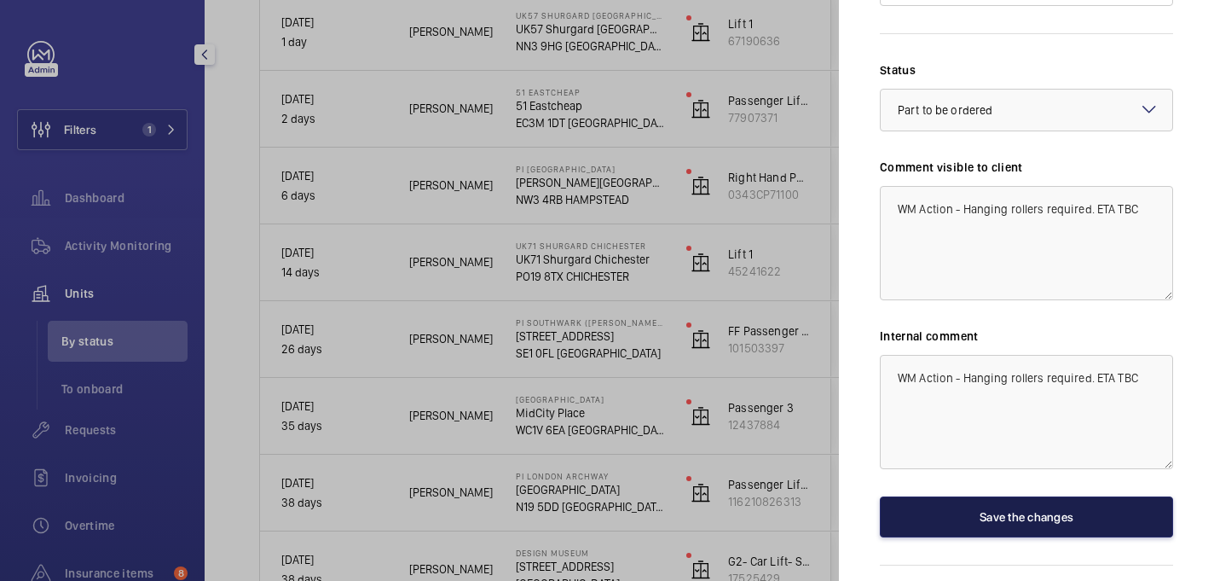
click at [1055, 496] on button "Save the changes" at bounding box center [1026, 516] width 293 height 41
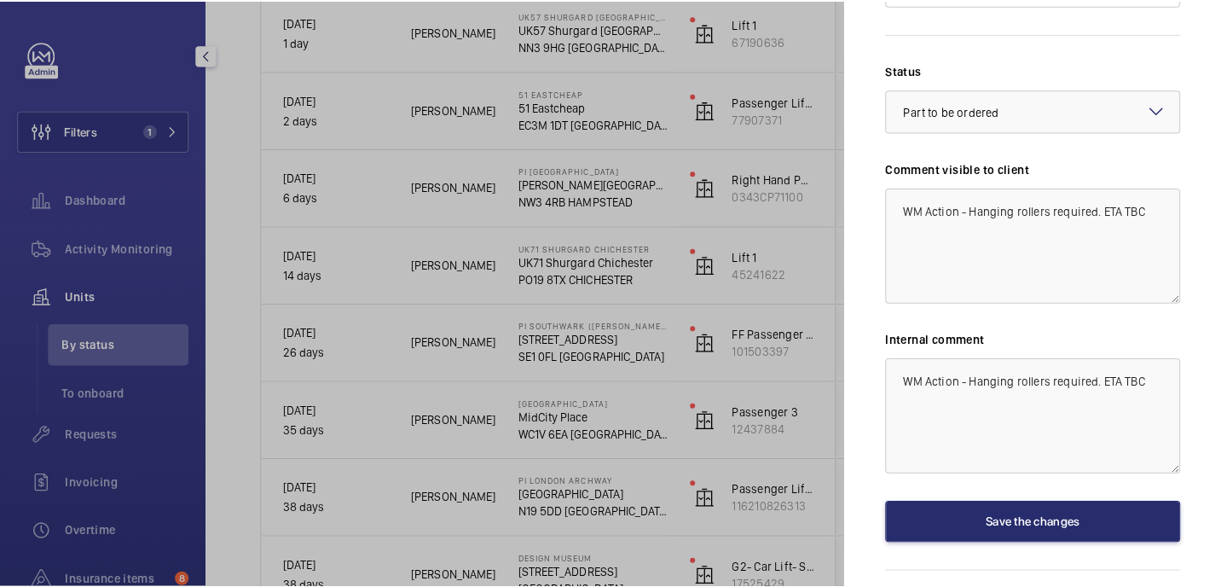
scroll to position [0, 0]
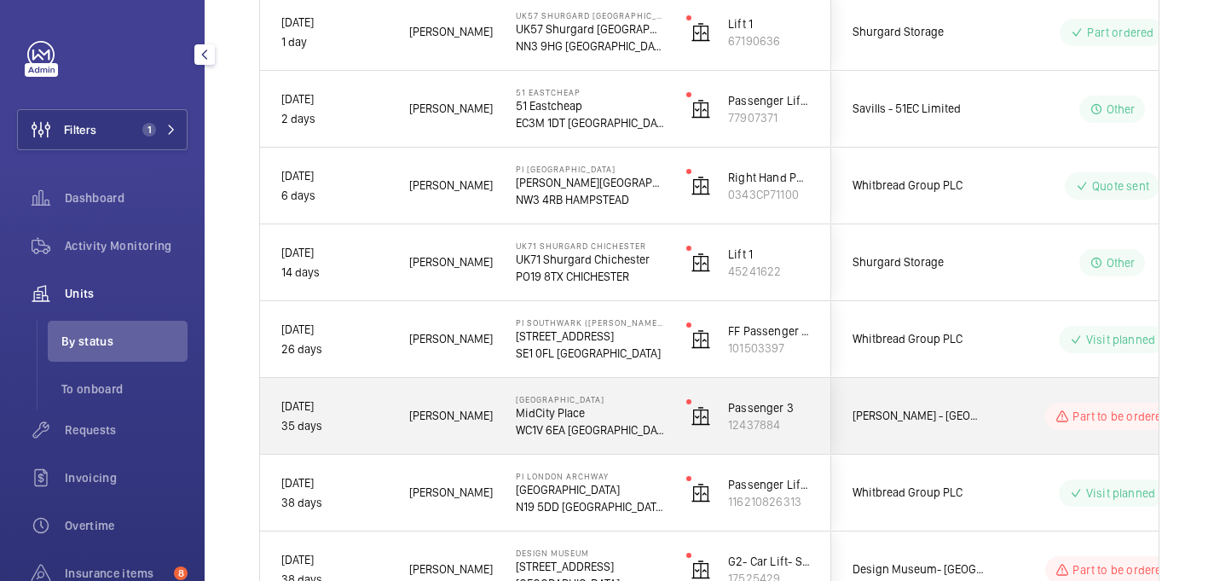
click at [993, 405] on div "Part to be ordered" at bounding box center [1102, 415] width 233 height 61
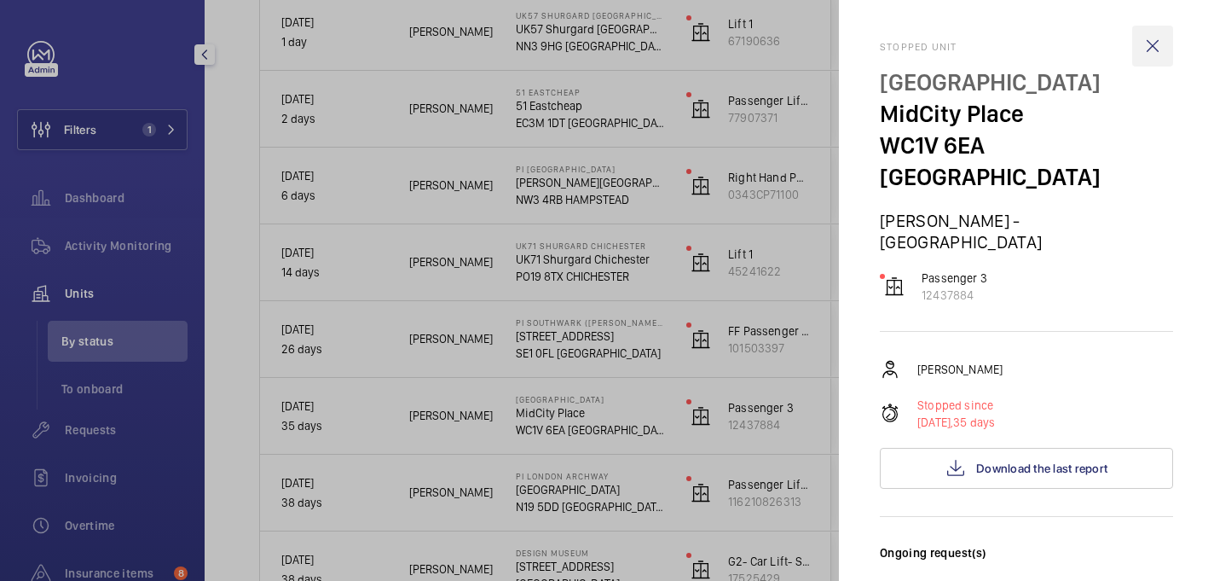
click at [1149, 50] on wm-front-icon-button at bounding box center [1152, 46] width 41 height 41
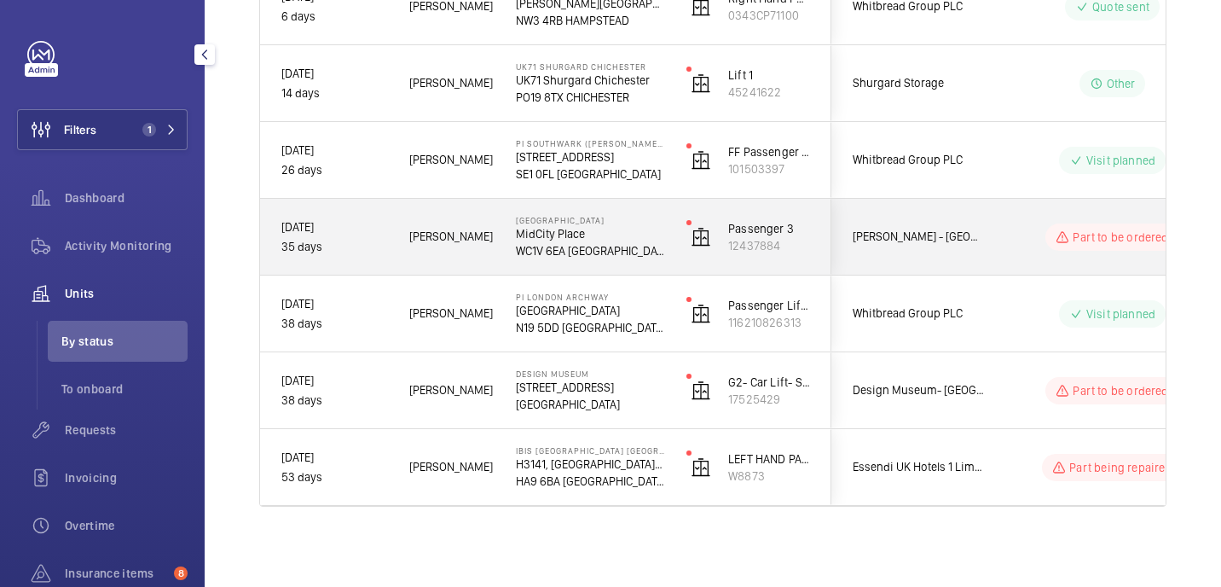
scroll to position [500, 0]
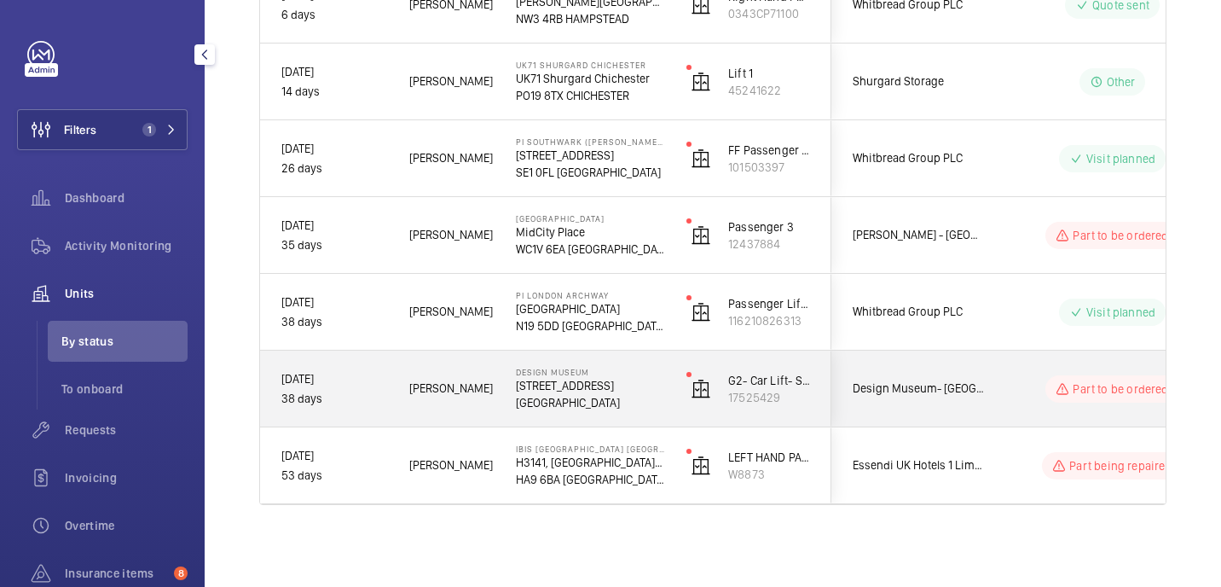
click at [396, 377] on div "Gianluca S." at bounding box center [441, 388] width 105 height 54
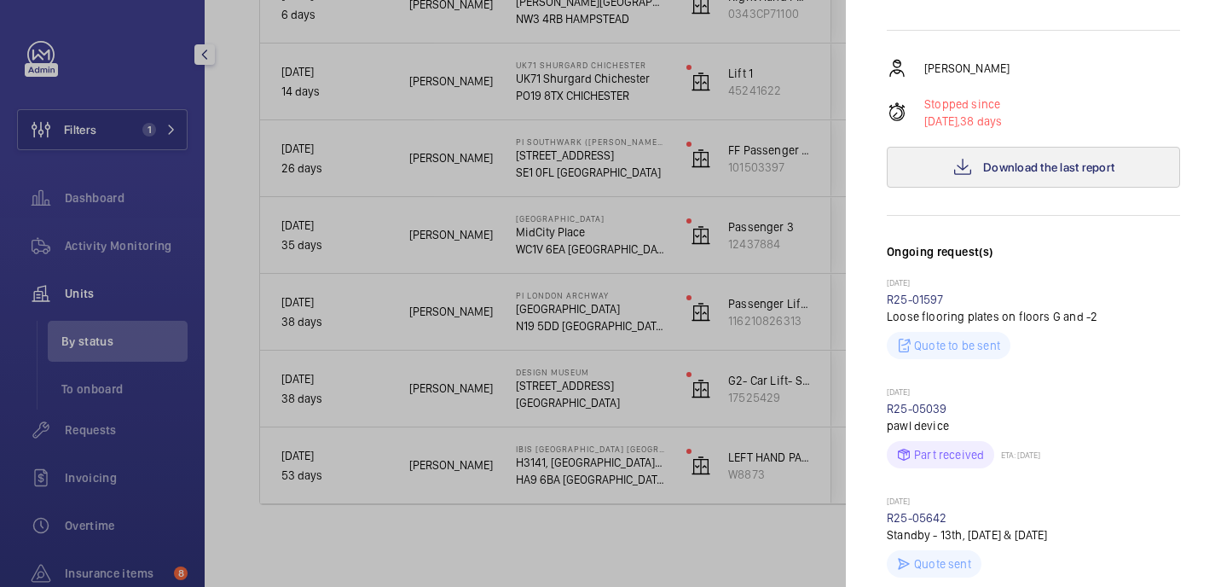
scroll to position [0, 0]
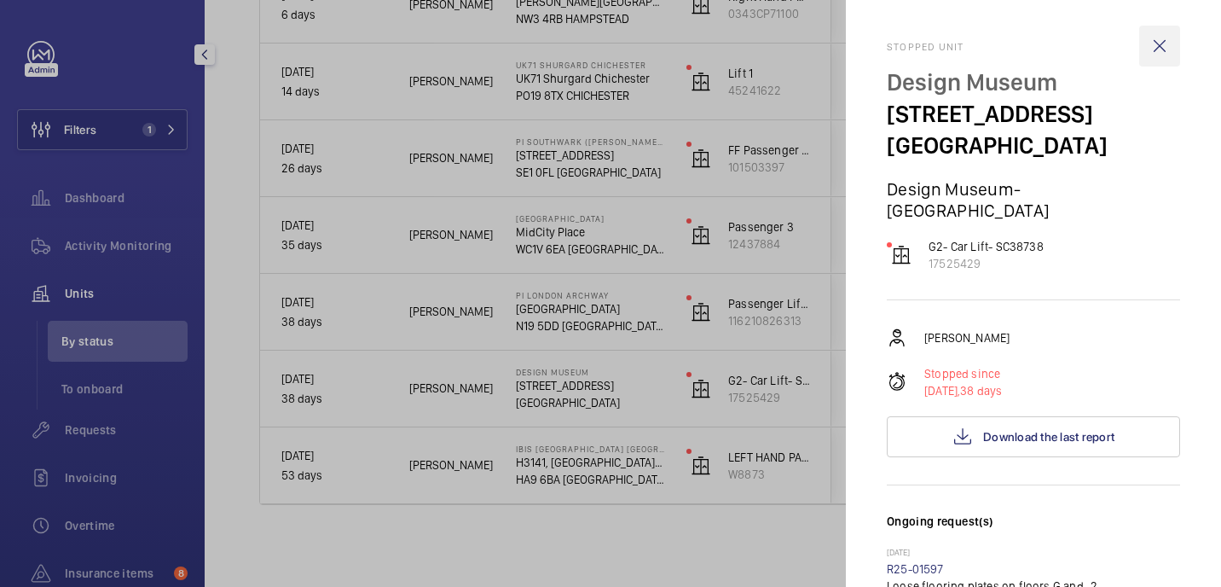
click at [1160, 37] on wm-front-icon-button at bounding box center [1159, 46] width 41 height 41
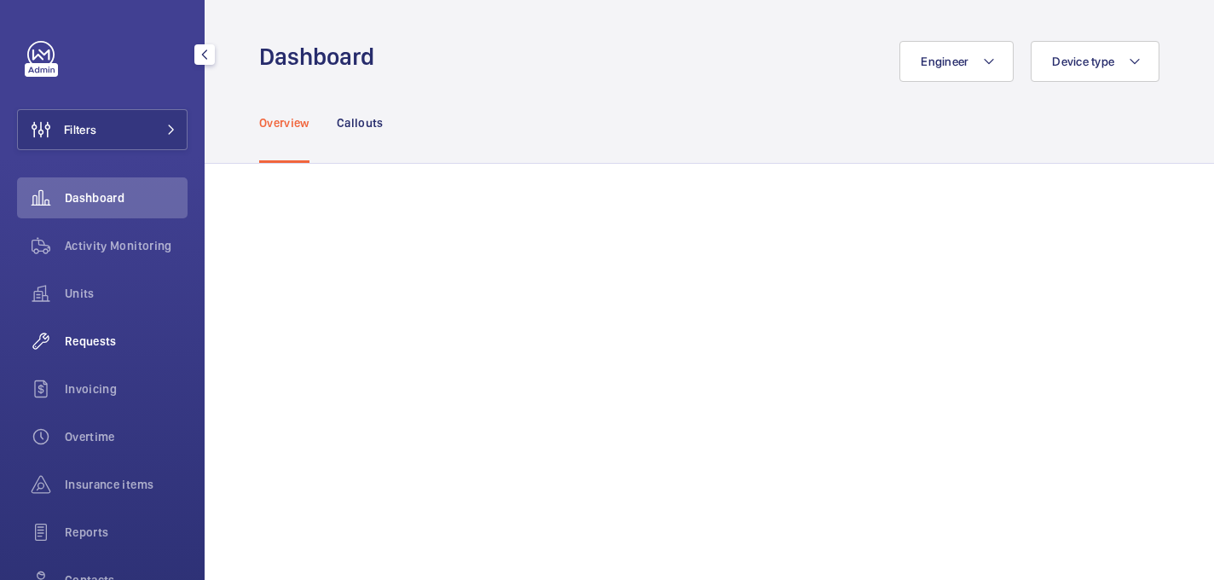
click at [96, 350] on div "Requests" at bounding box center [102, 341] width 171 height 41
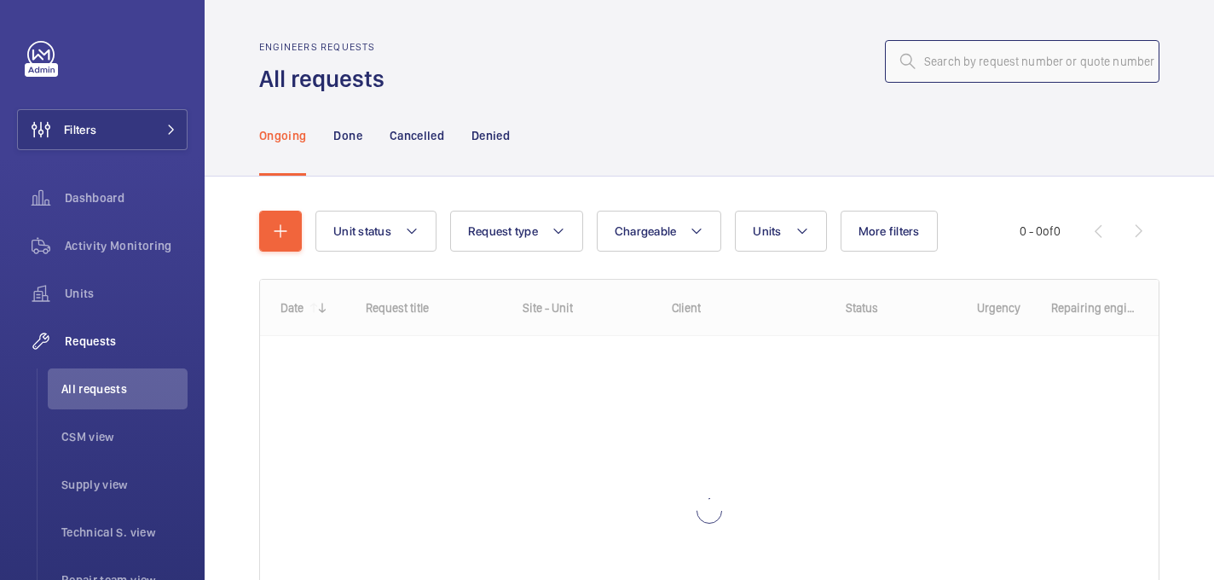
click at [1027, 53] on input "text" at bounding box center [1022, 61] width 275 height 43
paste input "R25-09626"
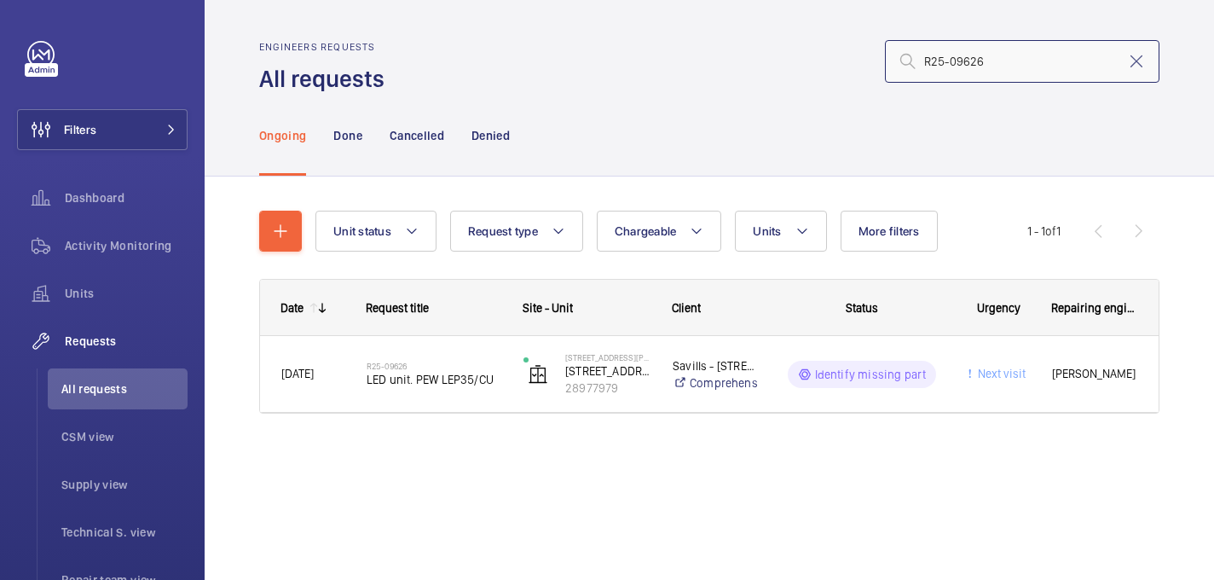
type input "R25-09626"
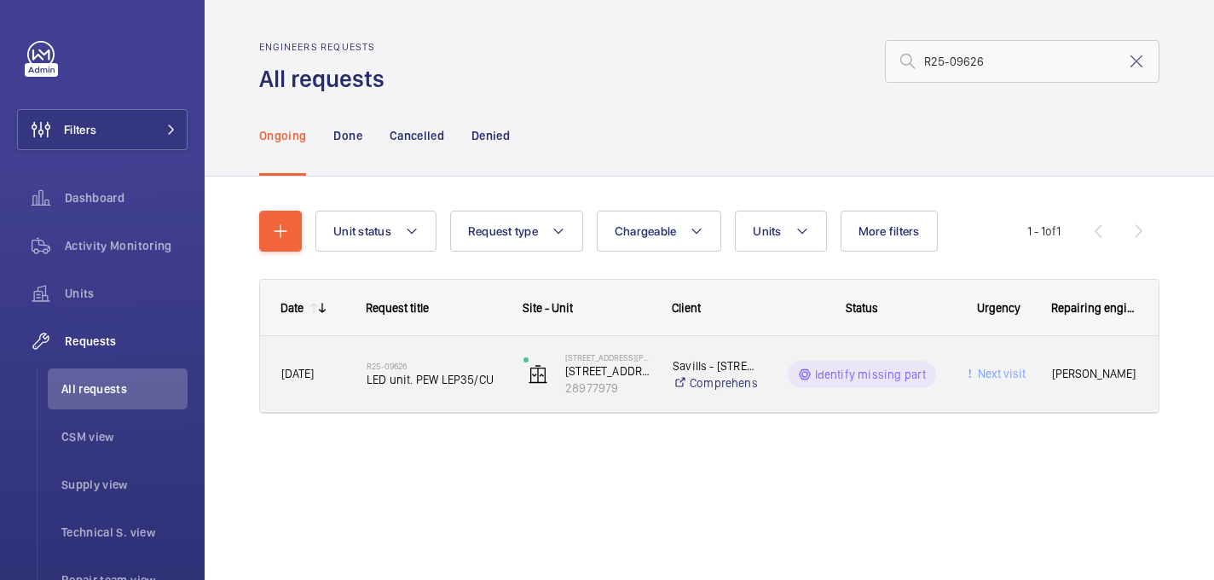
click at [499, 366] on h2 "R25-09626" at bounding box center [434, 366] width 135 height 10
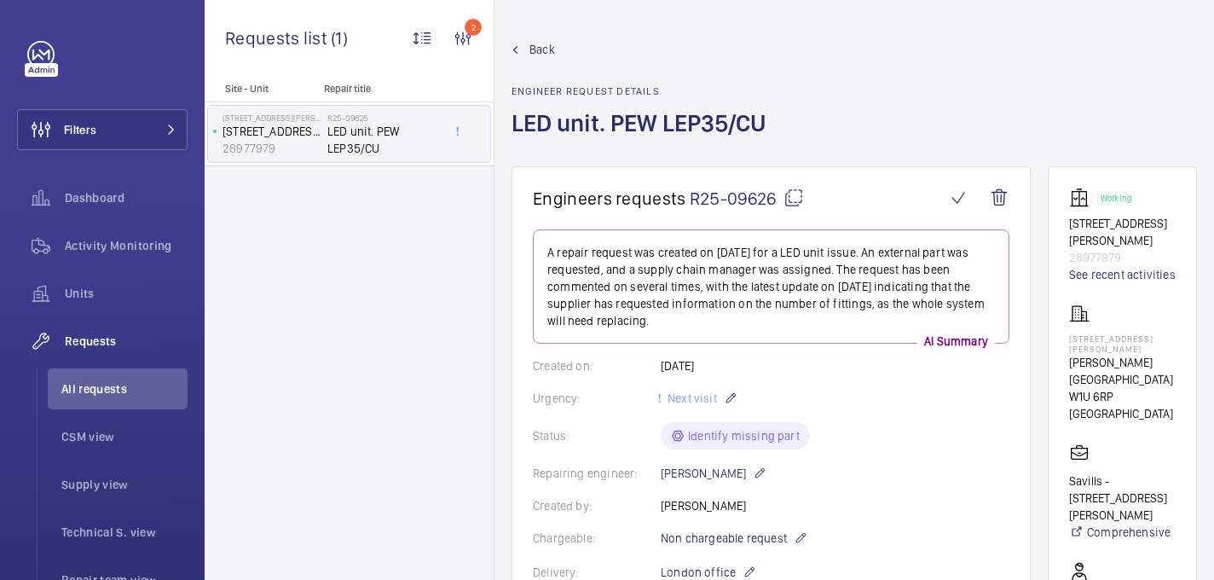
click at [796, 193] on mat-icon at bounding box center [794, 198] width 20 height 20
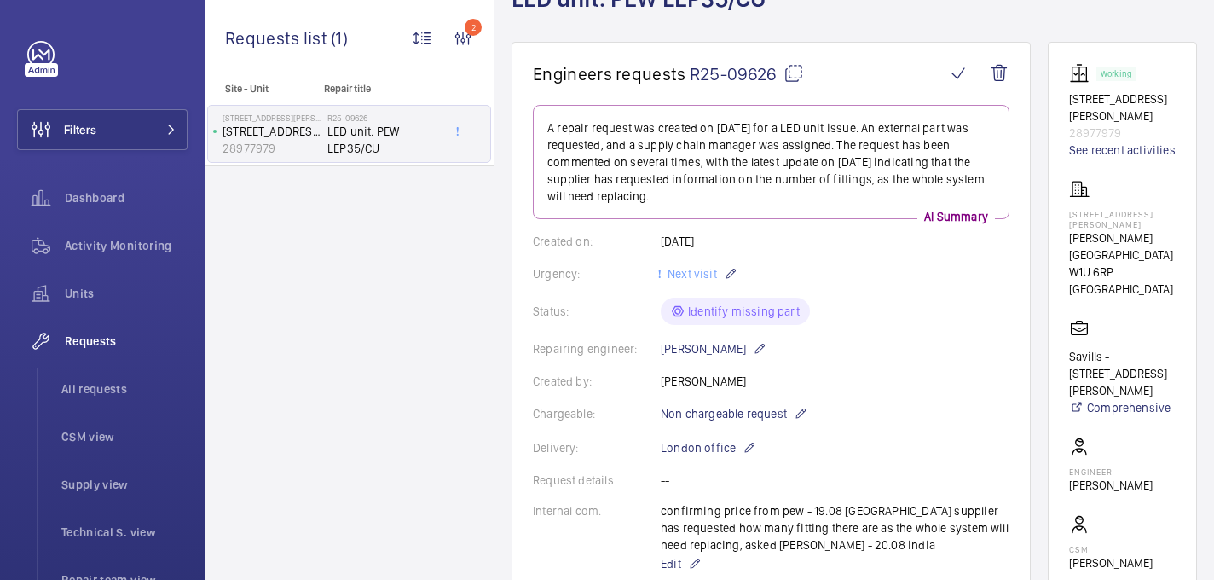
scroll to position [124, 0]
click at [1106, 191] on div "109 Baker Street Baker Street W1U 6RP LONDON" at bounding box center [1122, 239] width 107 height 119
click at [1100, 210] on p "109 Baker Street" at bounding box center [1122, 220] width 107 height 20
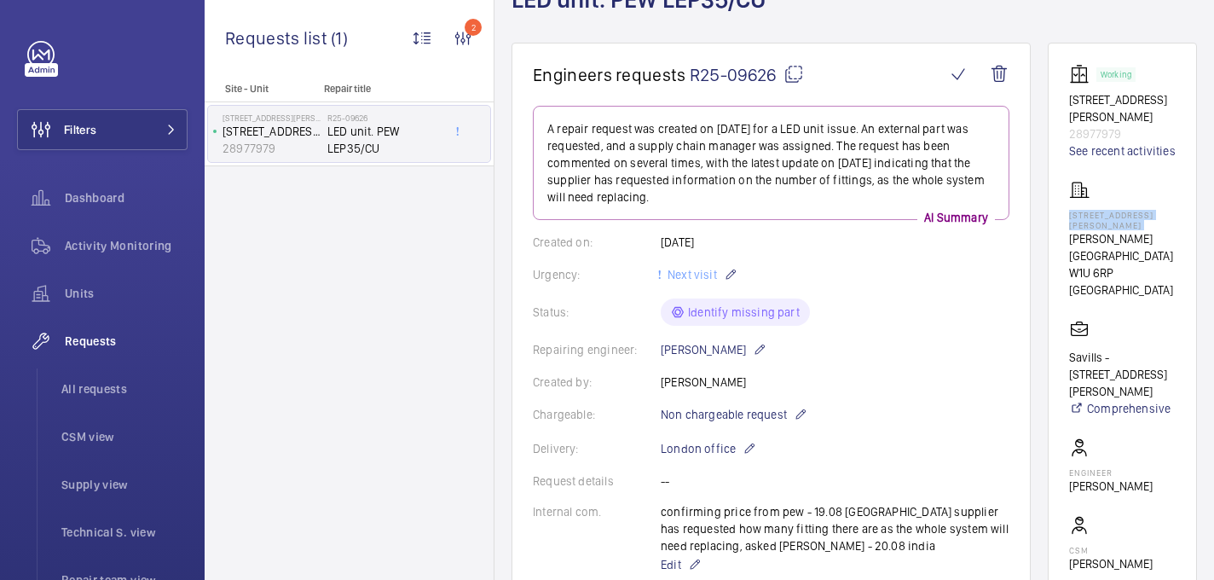
copy p "109 Baker Street"
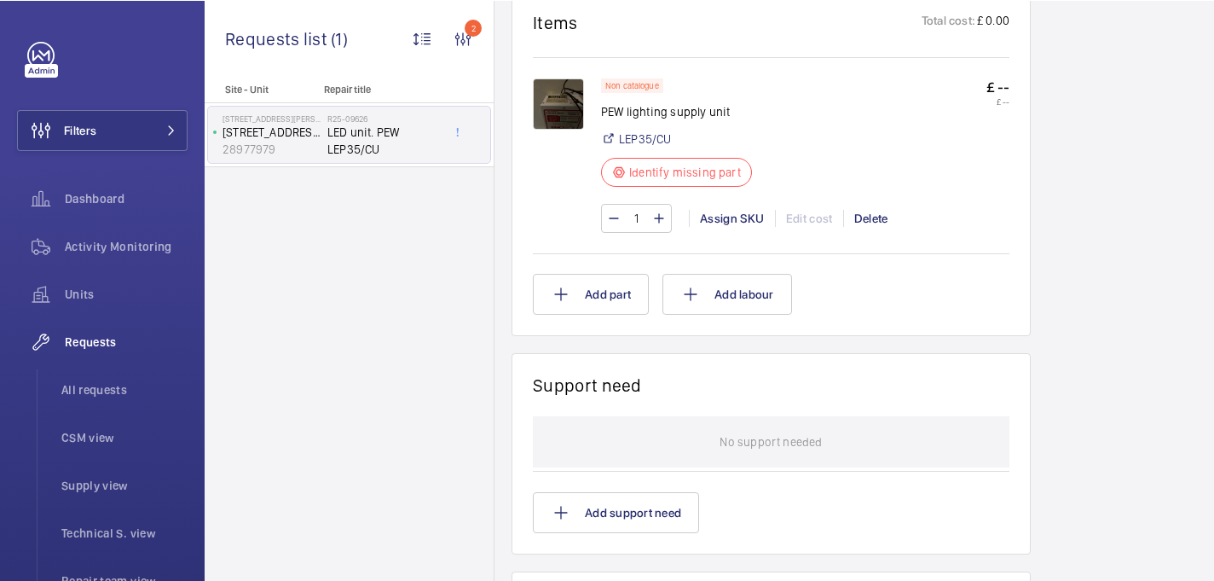
scroll to position [1081, 0]
click at [675, 117] on p "PEW lighting supply unit" at bounding box center [681, 110] width 161 height 17
drag, startPoint x: 627, startPoint y: 113, endPoint x: 755, endPoint y: 105, distance: 129.0
click at [755, 105] on p "PEW lighting supply unit" at bounding box center [681, 110] width 161 height 17
copy p "lighting supply unit"
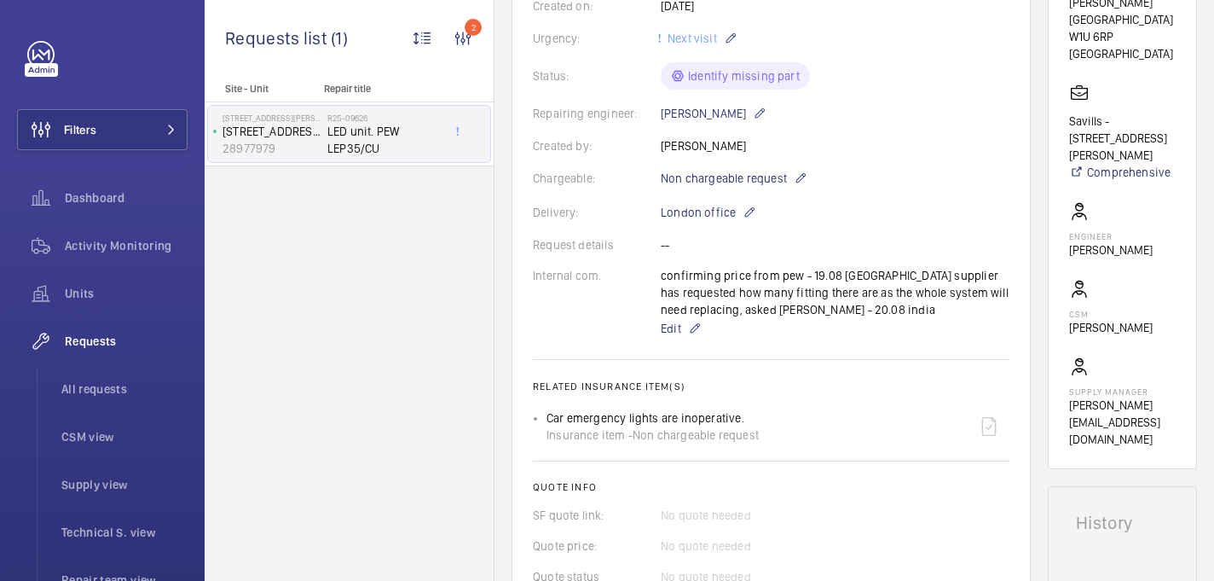
scroll to position [384, 0]
